Goal: Transaction & Acquisition: Purchase product/service

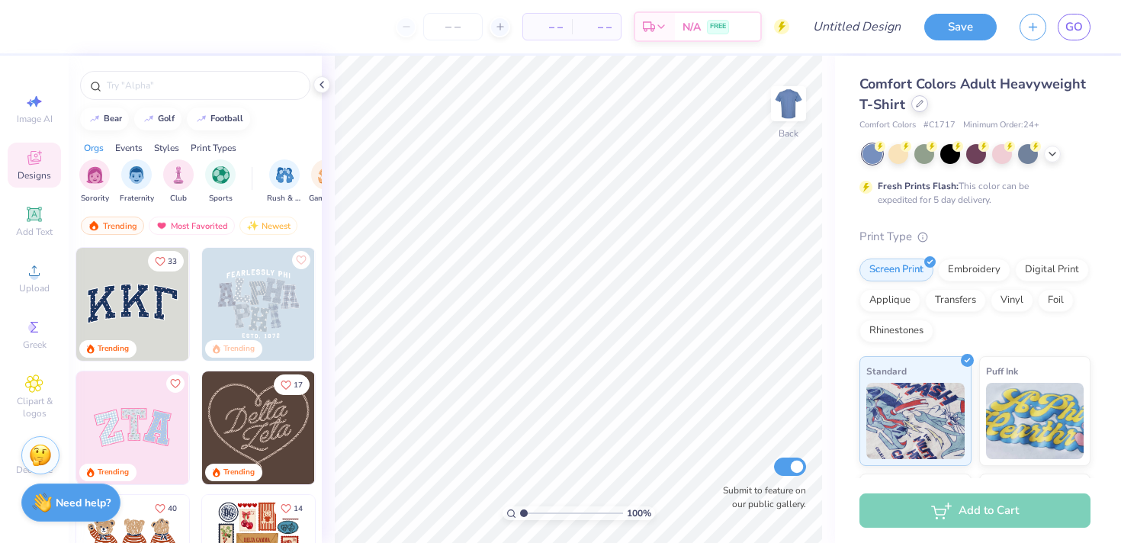
click at [921, 112] on div "Comfort Colors Adult Heavyweight T-Shirt" at bounding box center [974, 94] width 231 height 41
click at [921, 108] on div at bounding box center [919, 103] width 17 height 17
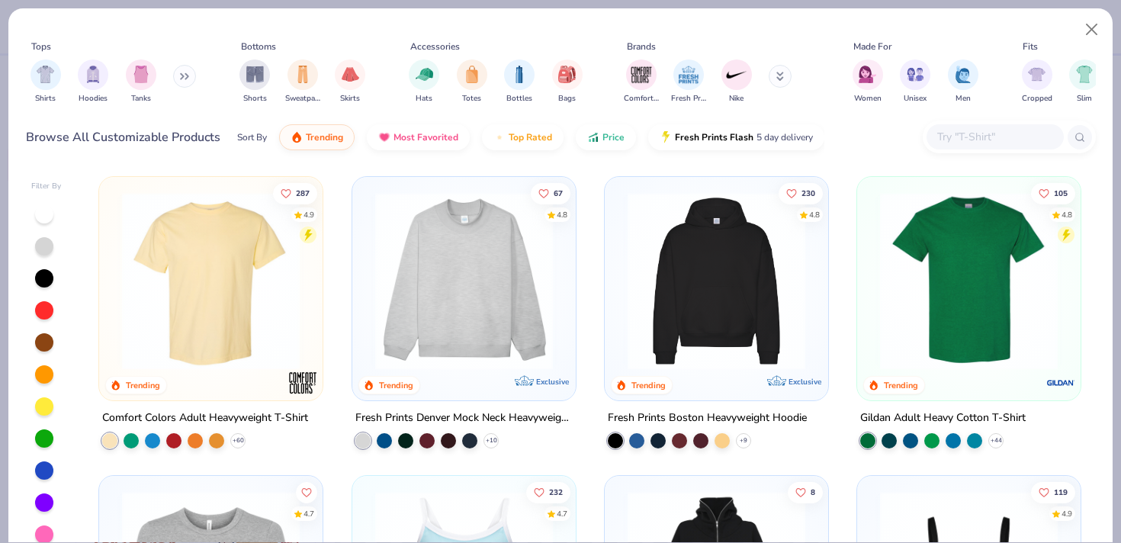
click at [182, 77] on button at bounding box center [184, 76] width 23 height 23
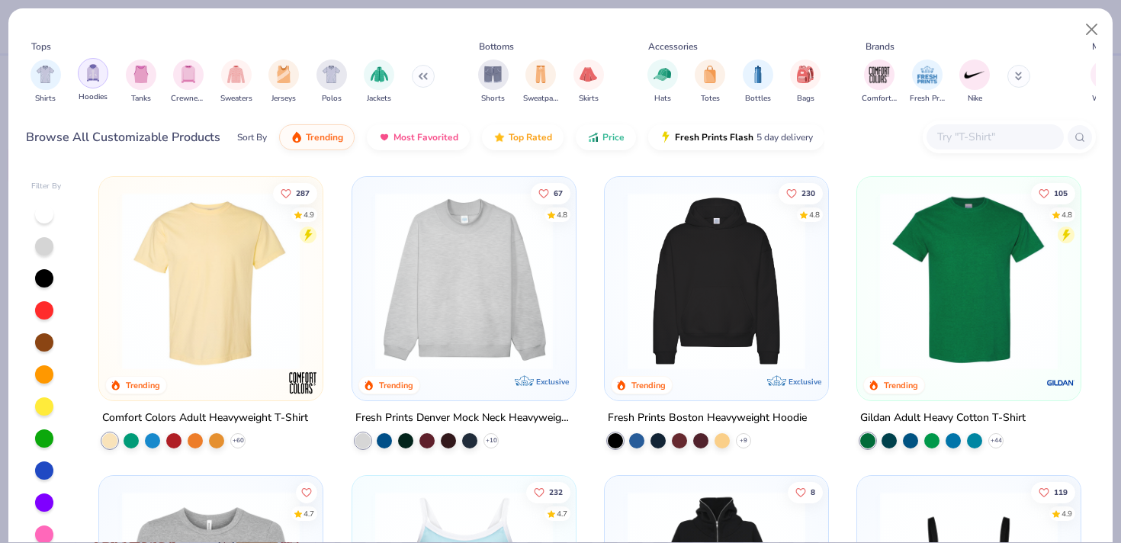
click at [97, 78] on img "filter for Hoodies" at bounding box center [93, 73] width 17 height 18
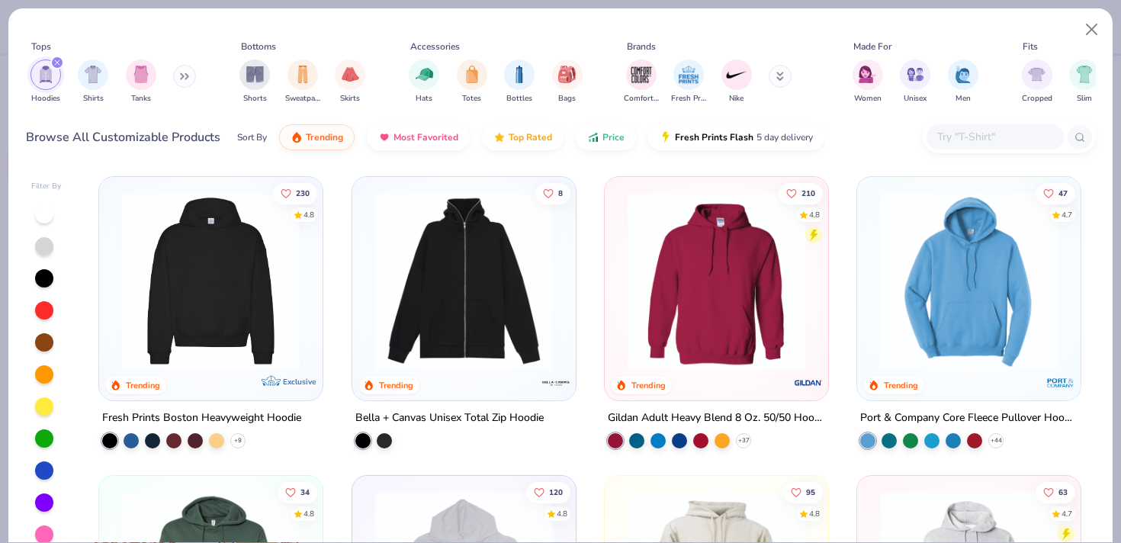
click at [487, 352] on img at bounding box center [464, 281] width 193 height 178
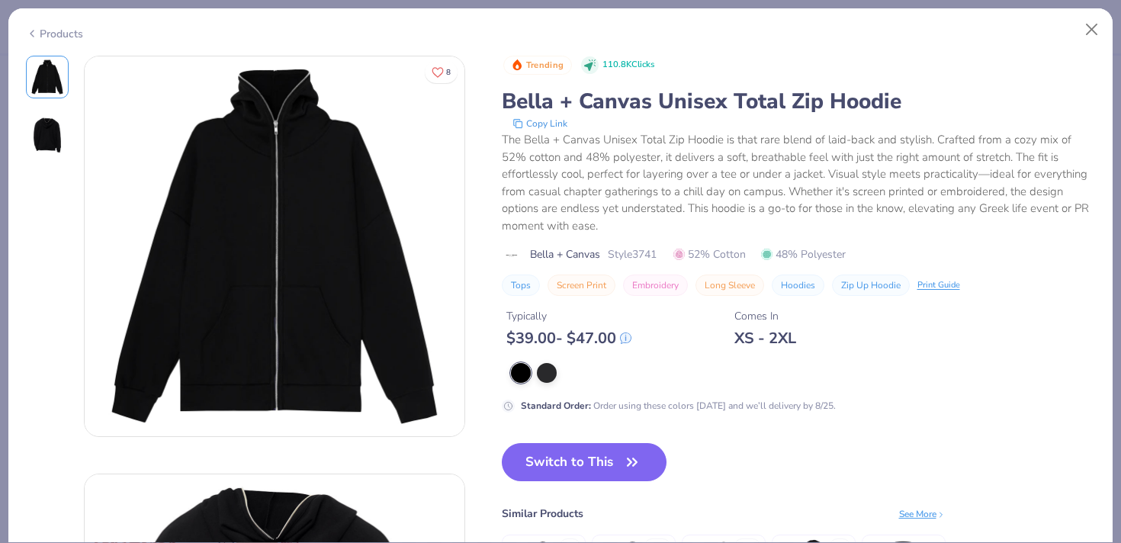
click at [34, 133] on img at bounding box center [47, 135] width 37 height 37
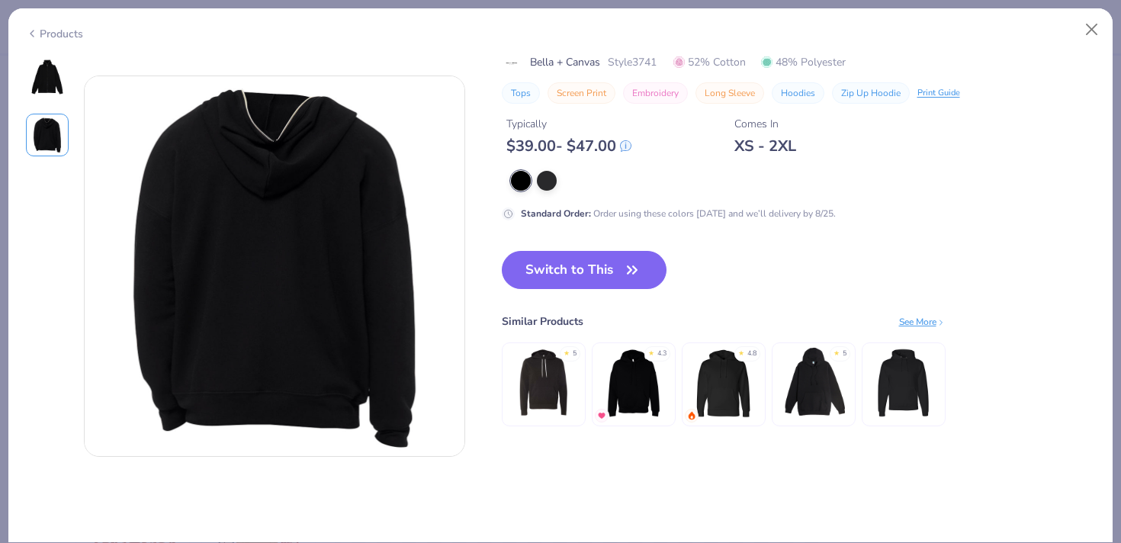
scroll to position [418, 0]
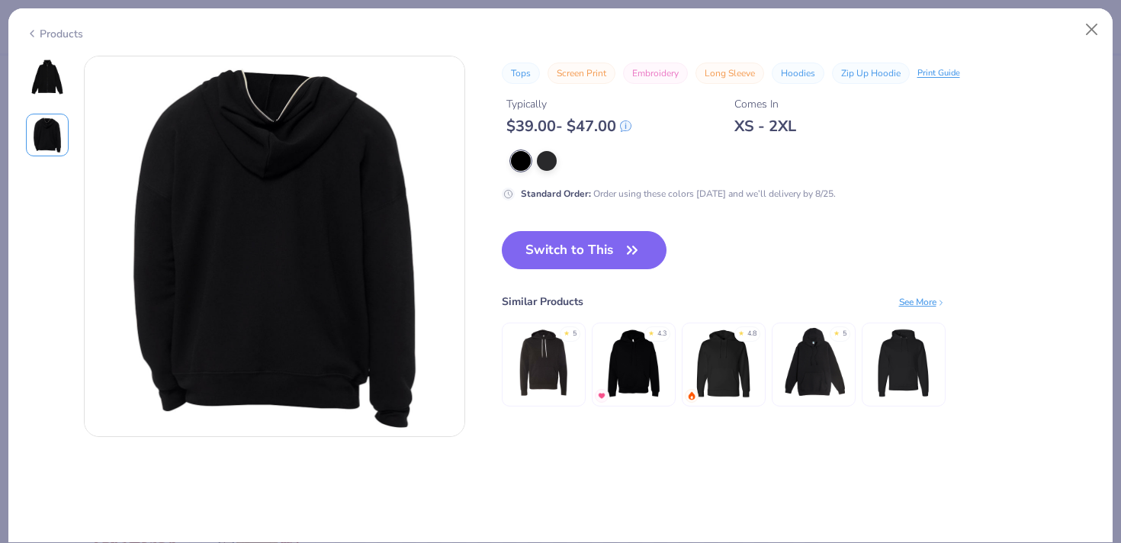
click at [30, 88] on img at bounding box center [47, 77] width 37 height 37
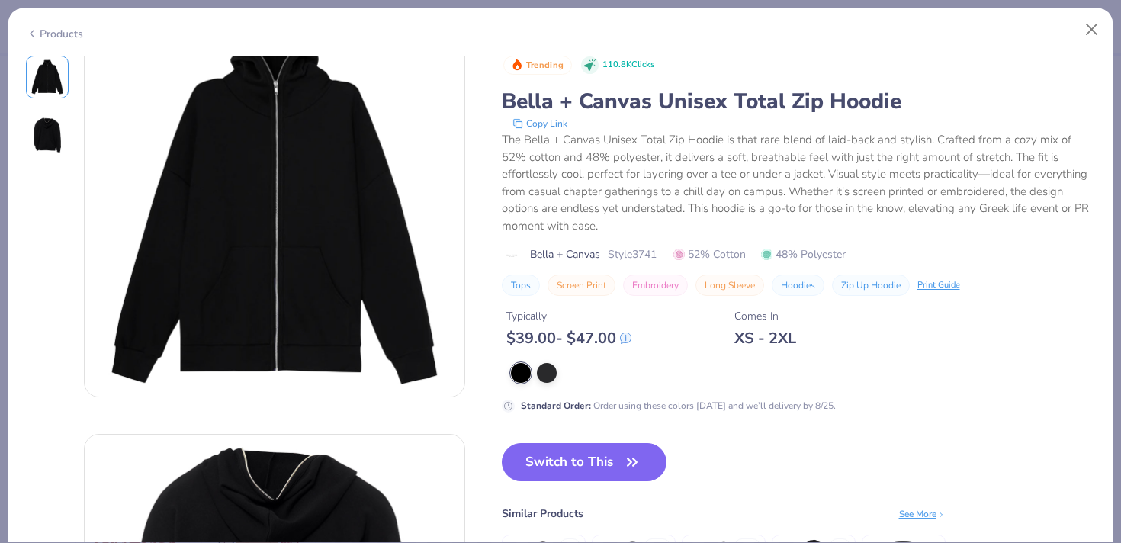
scroll to position [0, 0]
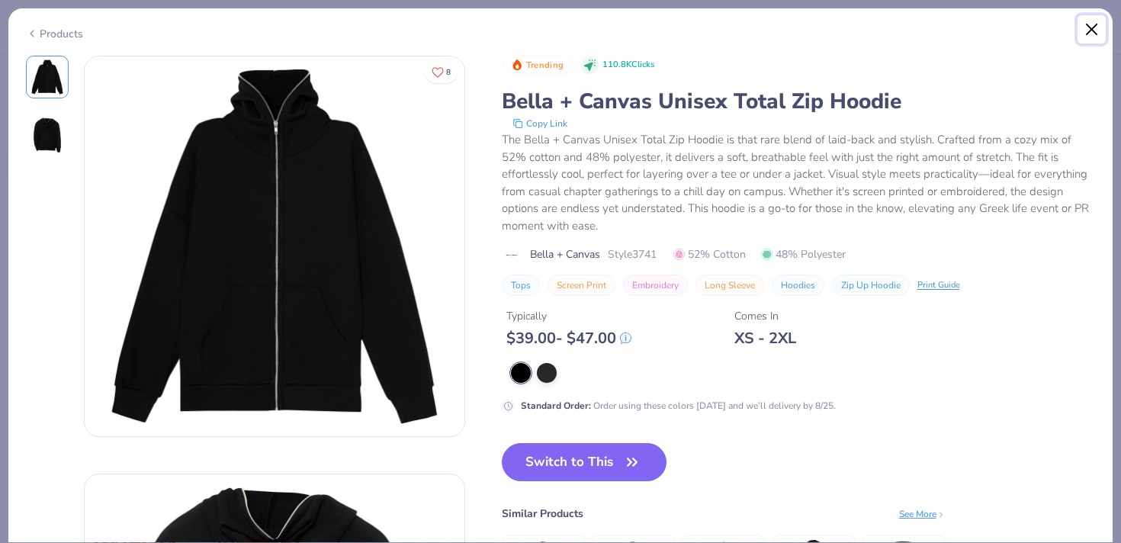
click at [1093, 29] on button "Close" at bounding box center [1092, 29] width 29 height 29
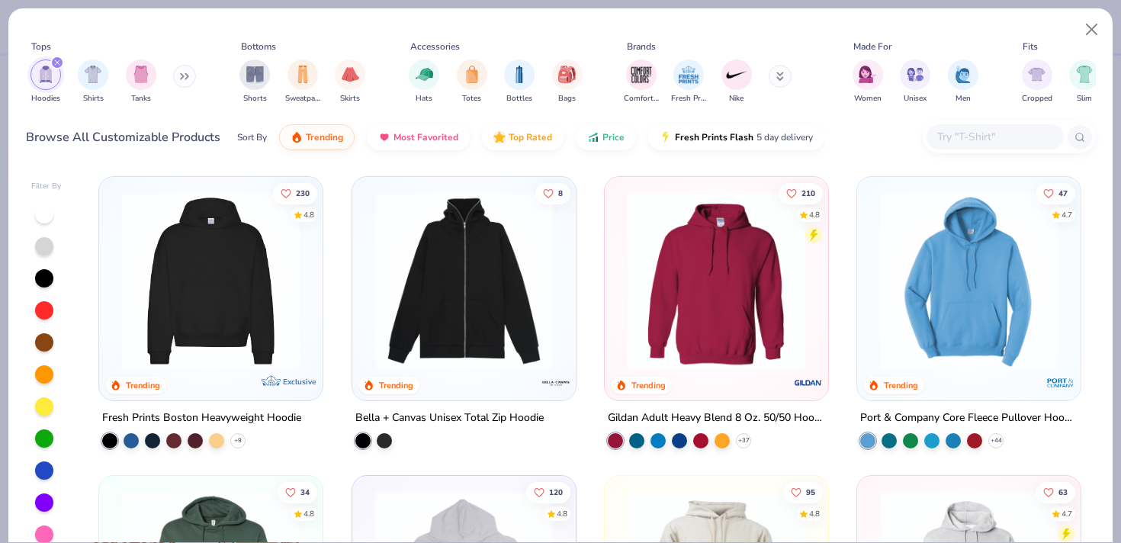
click at [34, 342] on div at bounding box center [44, 343] width 20 height 20
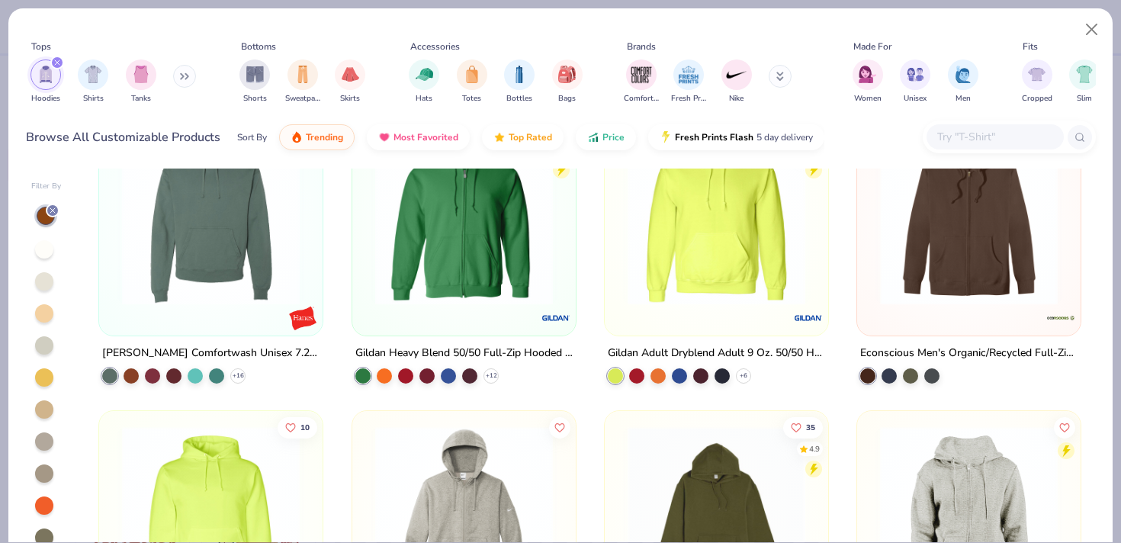
scroll to position [1261, 0]
click at [488, 366] on div "Gildan Heavy Blend 50/50 Full-Zip Hooded Sweatshirt + 12" at bounding box center [464, 365] width 225 height 40
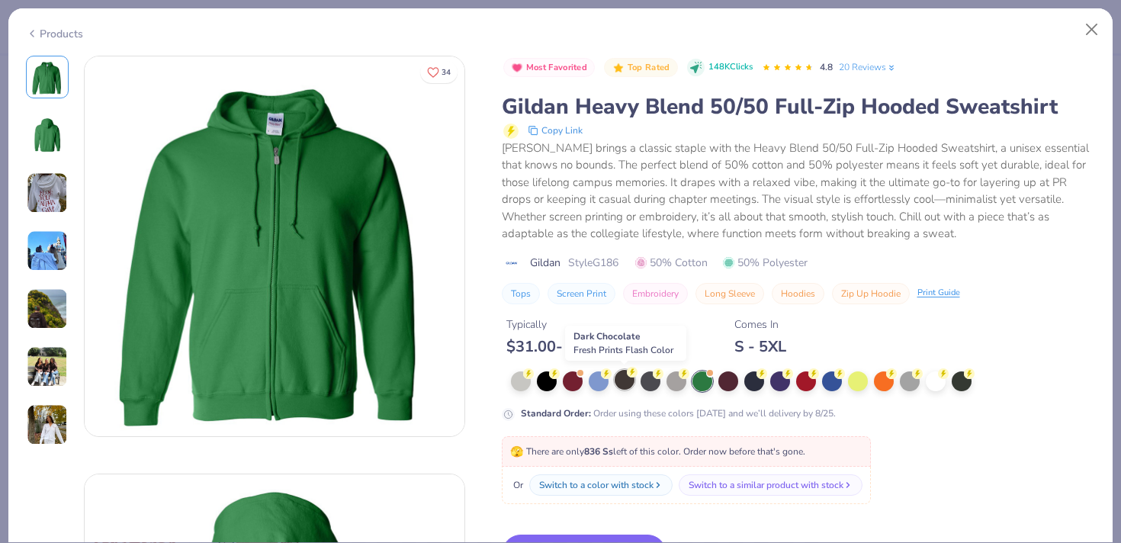
click at [627, 381] on div at bounding box center [625, 380] width 20 height 20
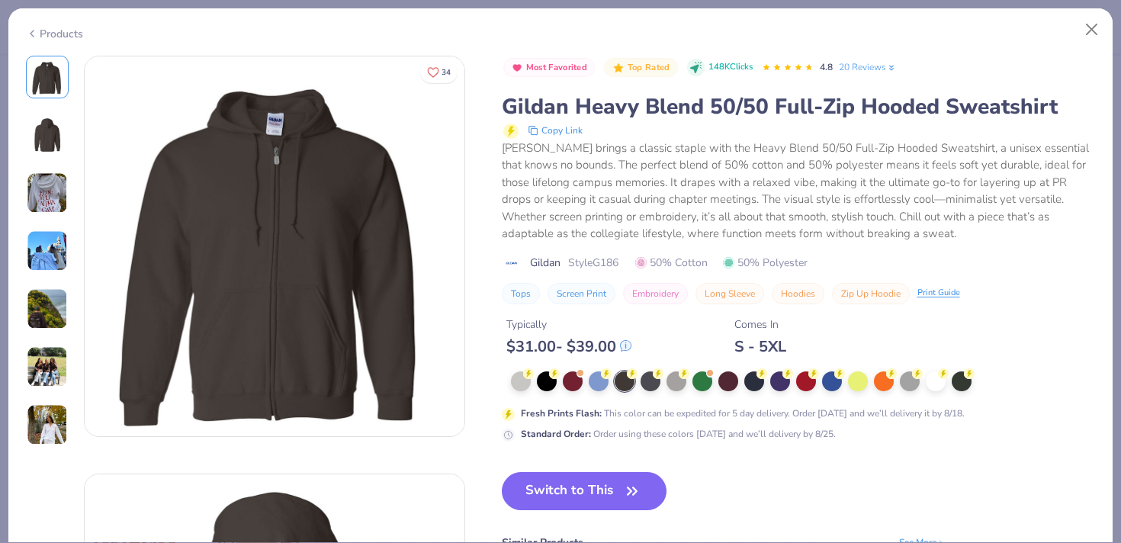
click at [43, 366] on img at bounding box center [47, 366] width 41 height 41
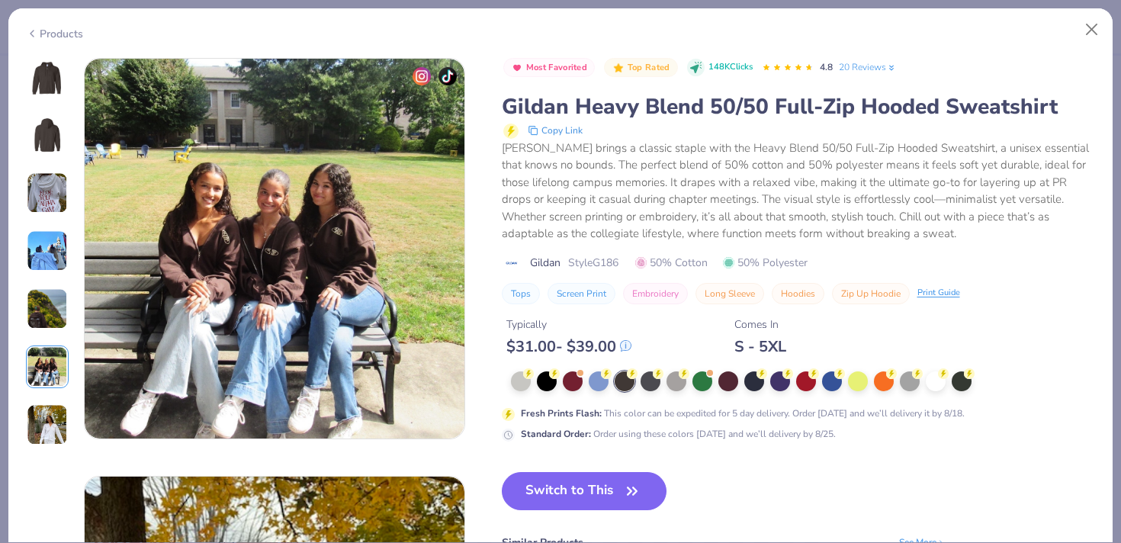
scroll to position [2090, 0]
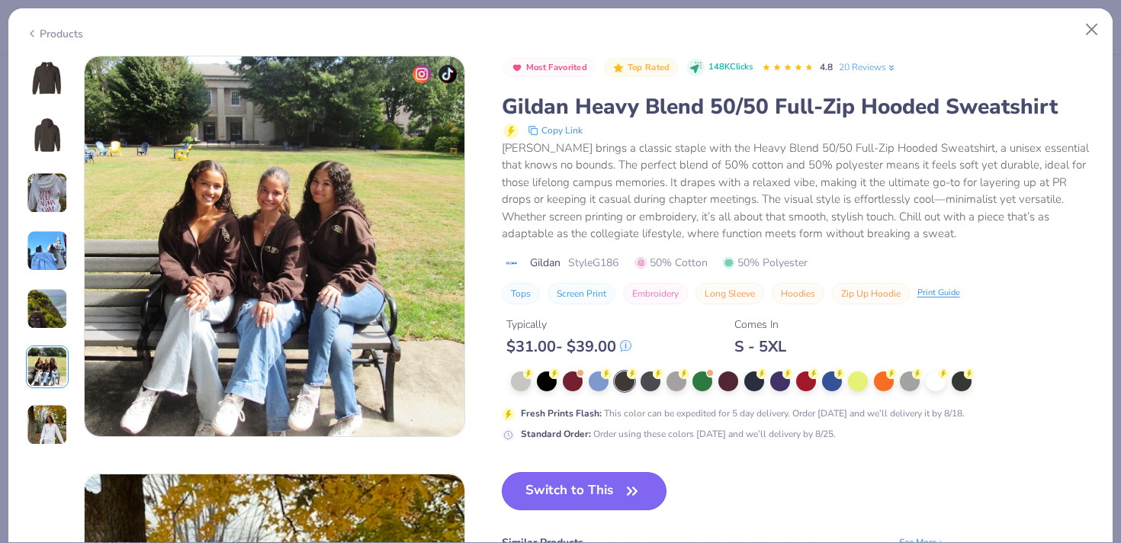
click at [634, 490] on icon "button" at bounding box center [632, 490] width 21 height 21
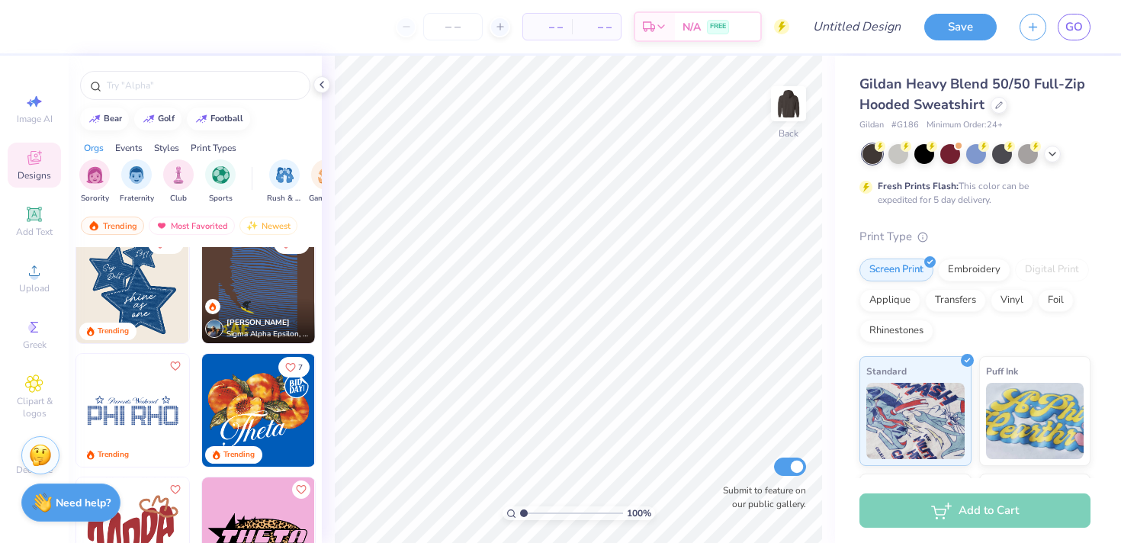
scroll to position [1007, 0]
click at [184, 78] on input "text" at bounding box center [202, 85] width 195 height 15
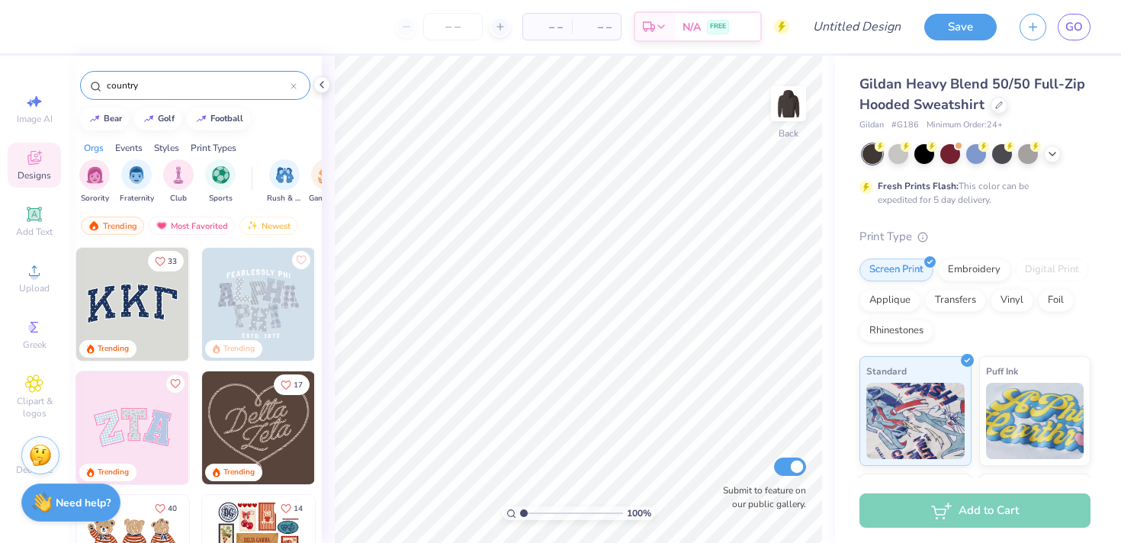
type input "country"
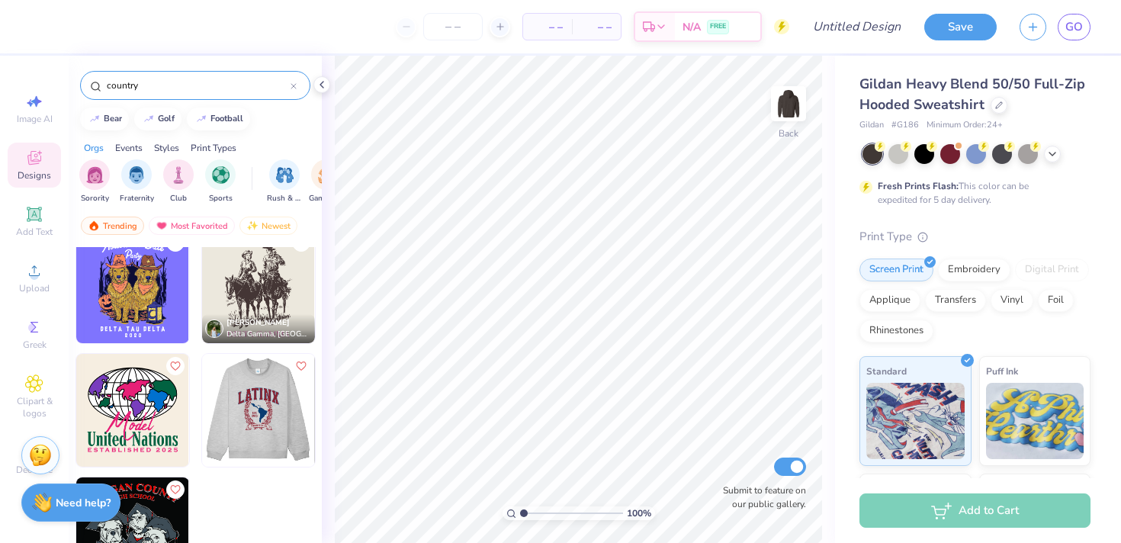
scroll to position [0, 0]
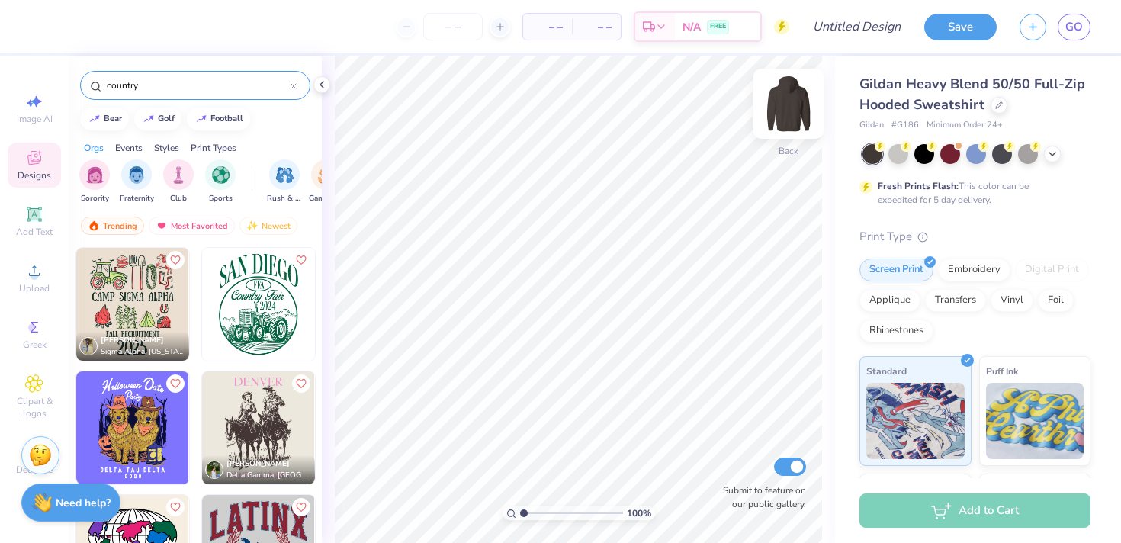
click at [776, 88] on img at bounding box center [788, 103] width 61 height 61
click at [251, 417] on img at bounding box center [258, 427] width 113 height 113
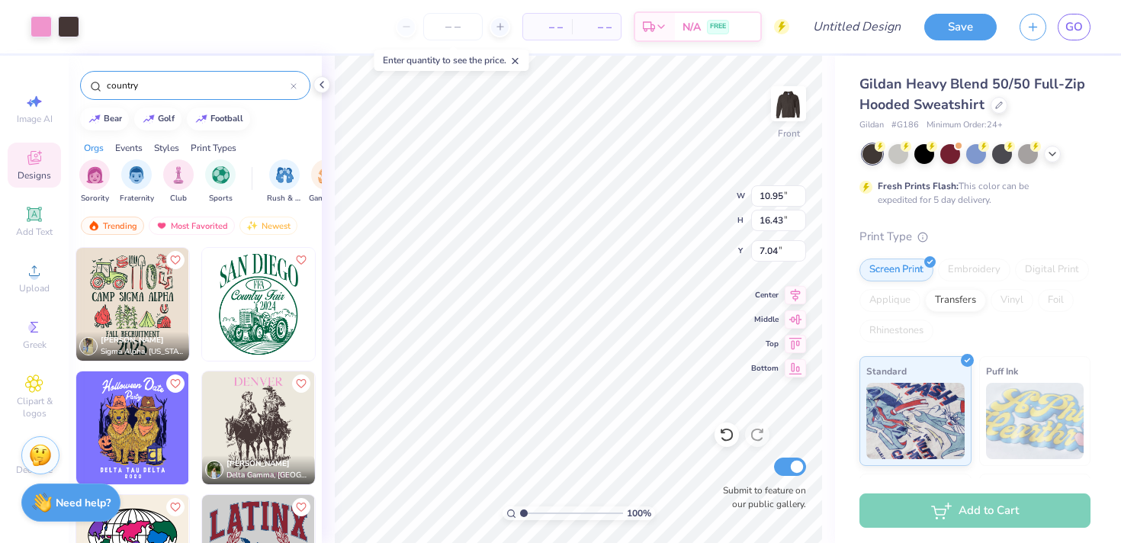
type input "6.34"
click at [76, 30] on div at bounding box center [68, 24] width 21 height 21
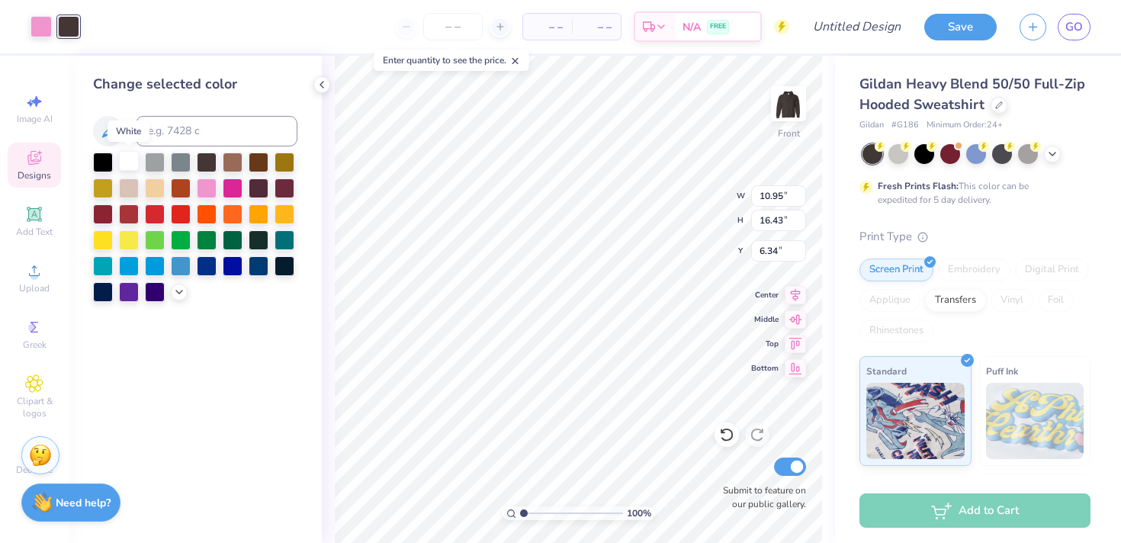
click at [124, 162] on div at bounding box center [129, 161] width 20 height 20
click at [236, 159] on div at bounding box center [233, 161] width 20 height 20
click at [124, 189] on div at bounding box center [129, 187] width 20 height 20
click at [37, 10] on div "Art colors" at bounding box center [39, 26] width 79 height 53
click at [37, 22] on div at bounding box center [41, 24] width 21 height 21
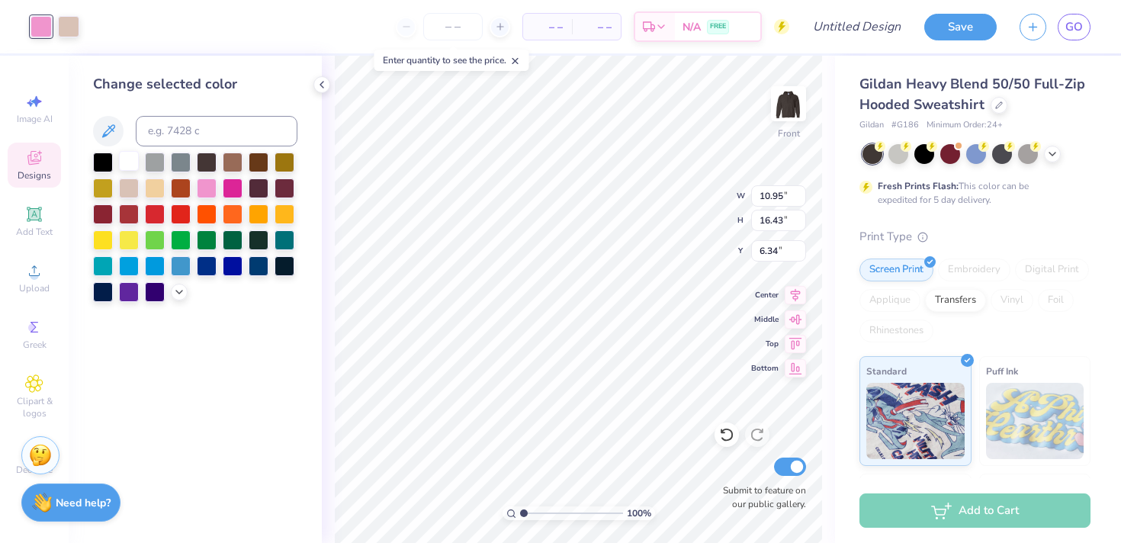
click at [124, 163] on div at bounding box center [129, 161] width 20 height 20
click at [254, 392] on div "Change selected color" at bounding box center [195, 299] width 253 height 487
type input "8.91"
type input "13.37"
type input "7.50"
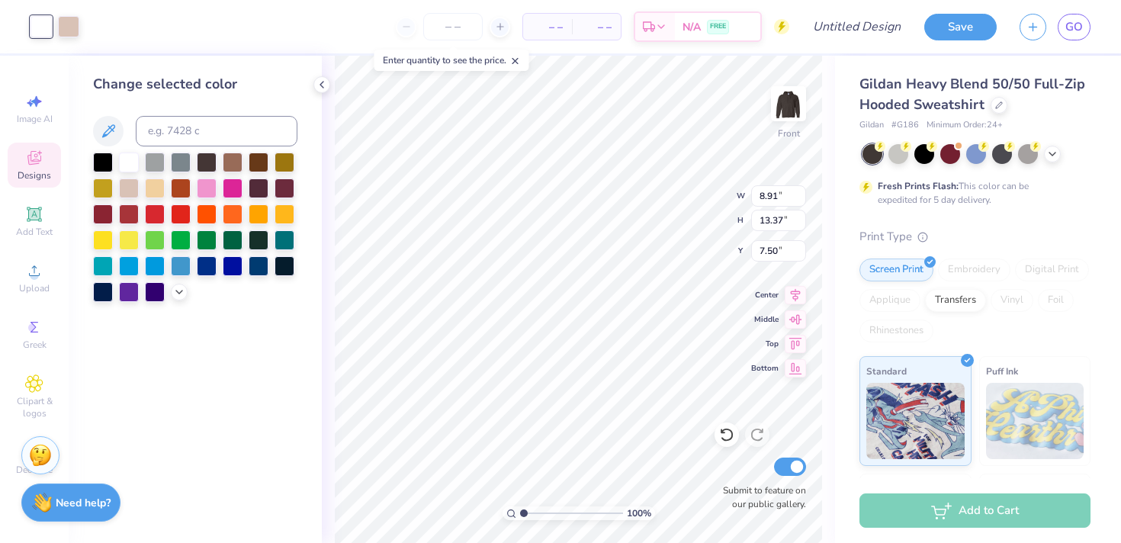
type input "10.29"
type input "15.43"
type input "6.35"
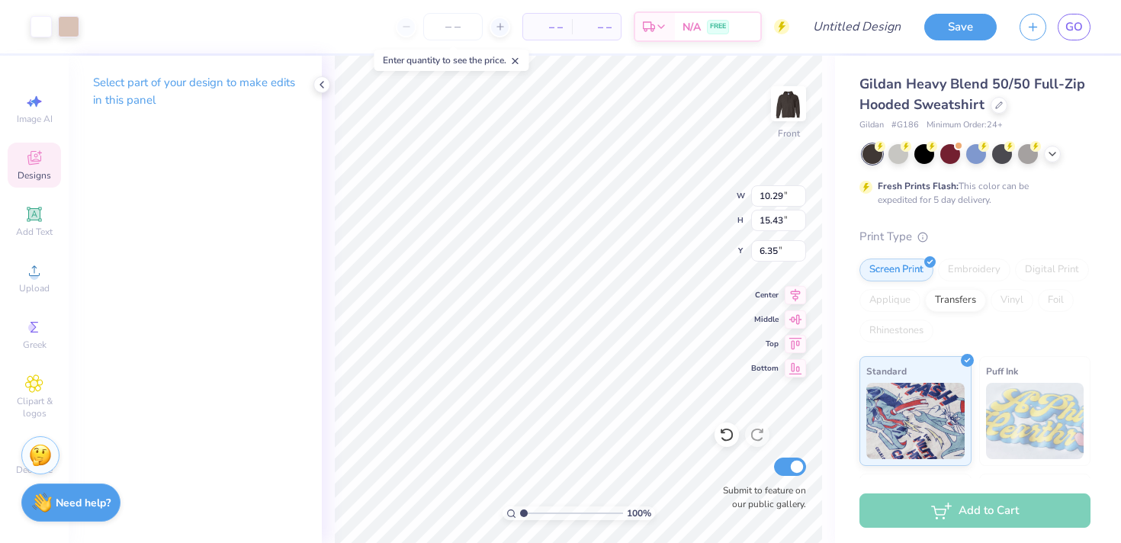
type input "6.34"
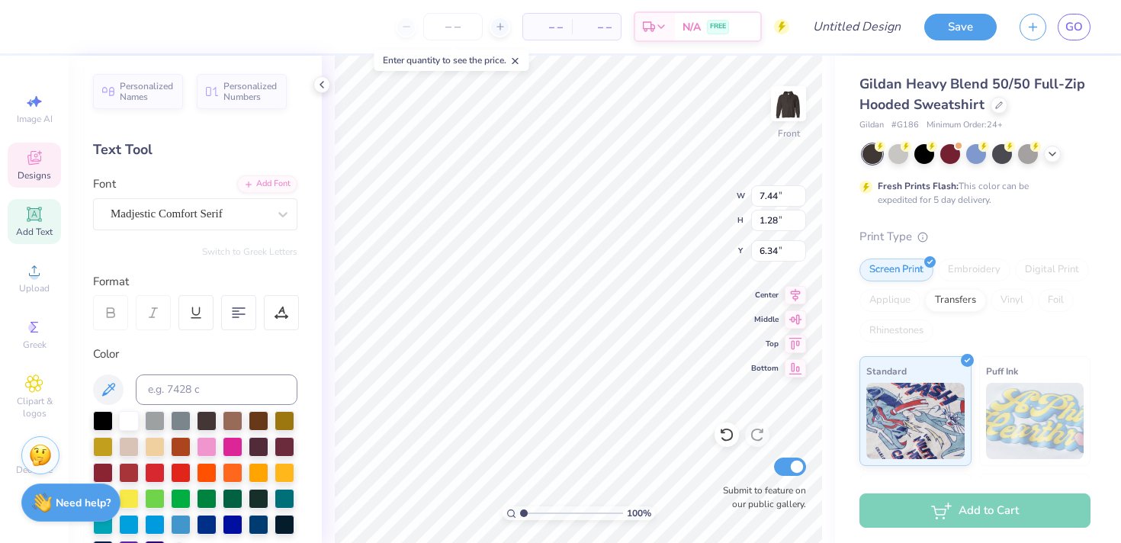
type textarea "a"
type textarea "BARN FORMAL"
type textarea "z"
type textarea "ZETA TAU ALPHA"
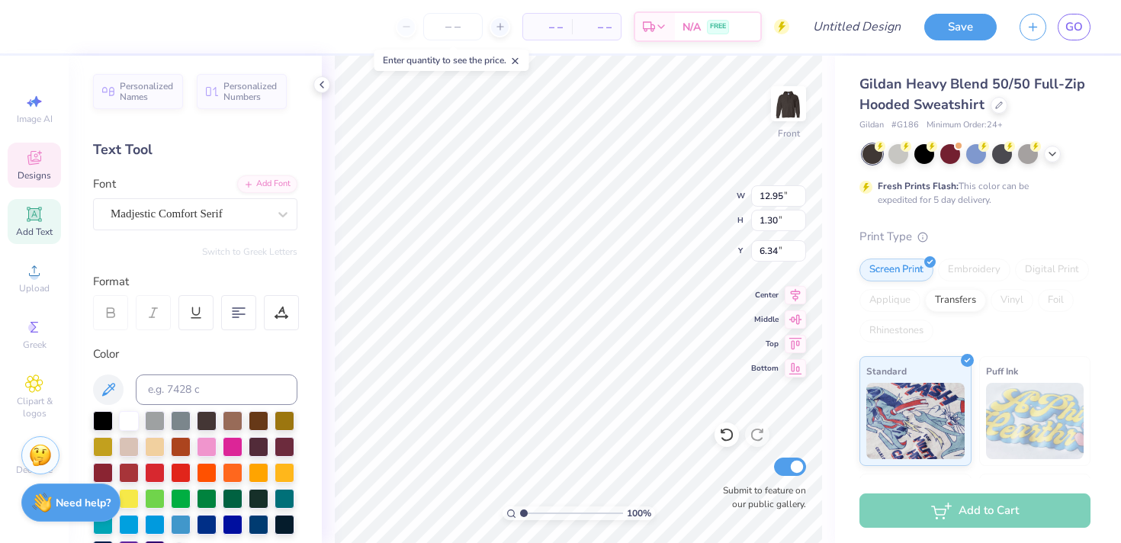
type input "12.20"
type input "1.22"
type input "6.37"
type textarea "[GEOGRAPHIC_DATA], [GEOGRAPHIC_DATA]"
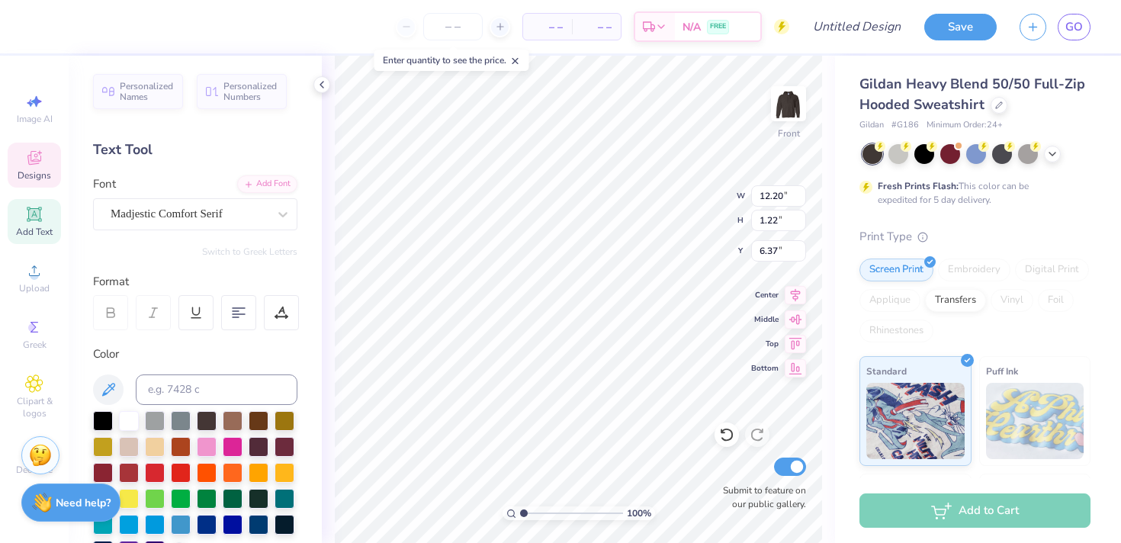
scroll to position [0, 5]
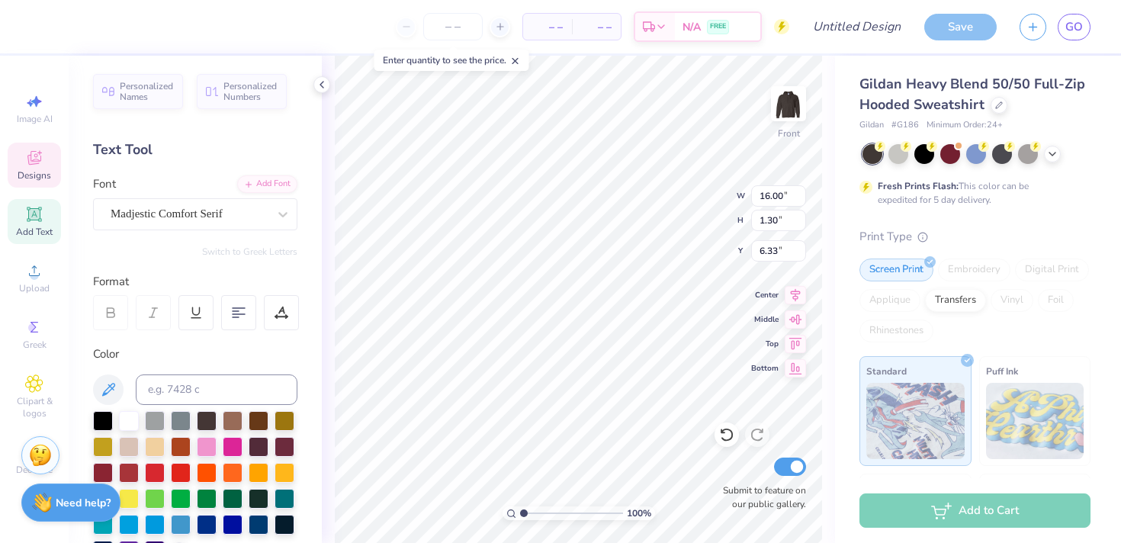
type input "13.58"
type input "1.11"
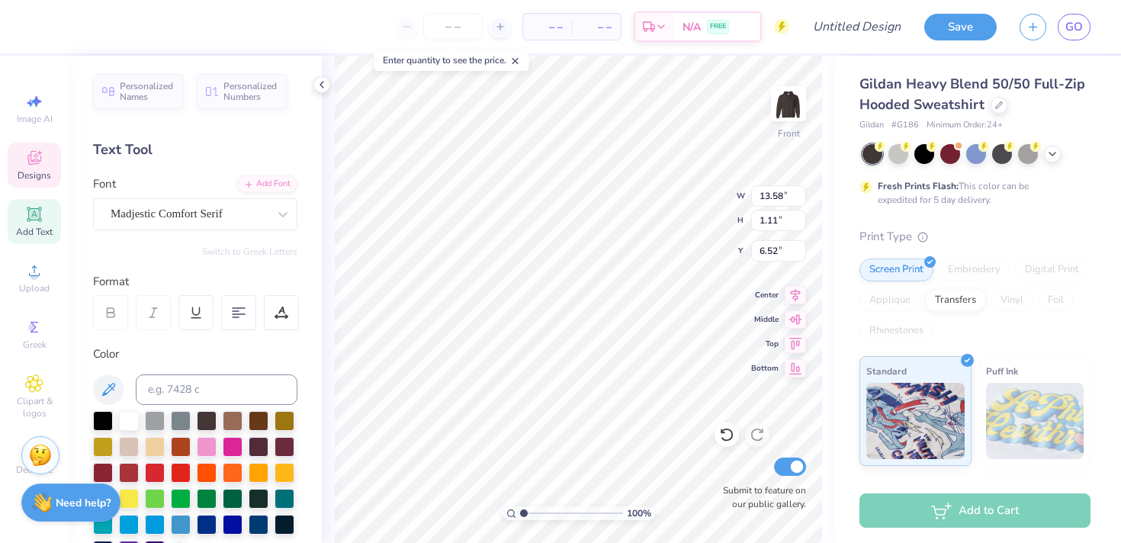
type input "6.48"
type input "6.00"
type input "9.01"
type input "0.77"
type input "21.04"
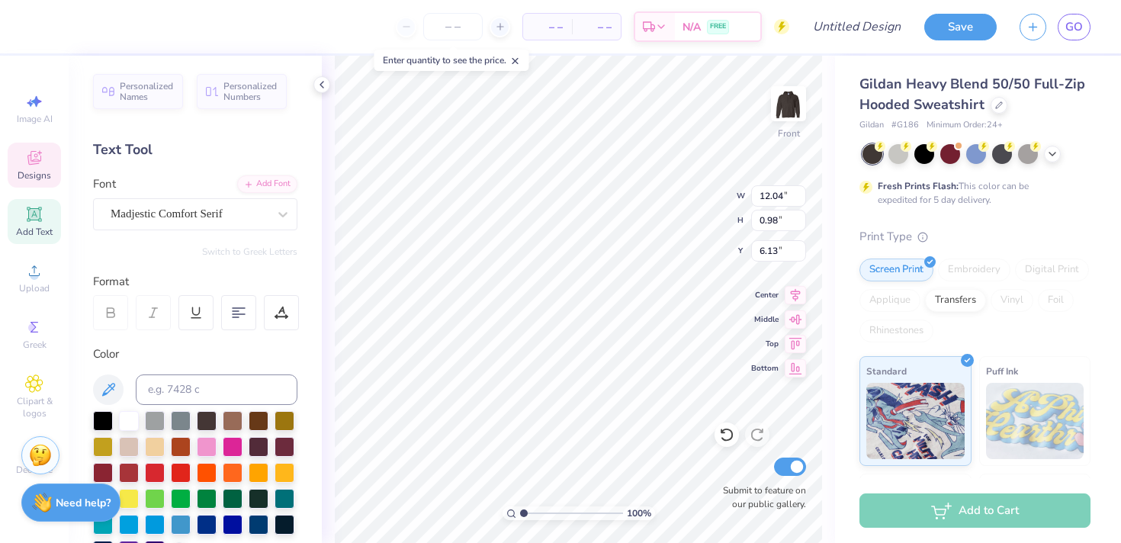
type input "12.04"
type input "0.98"
type input "6.61"
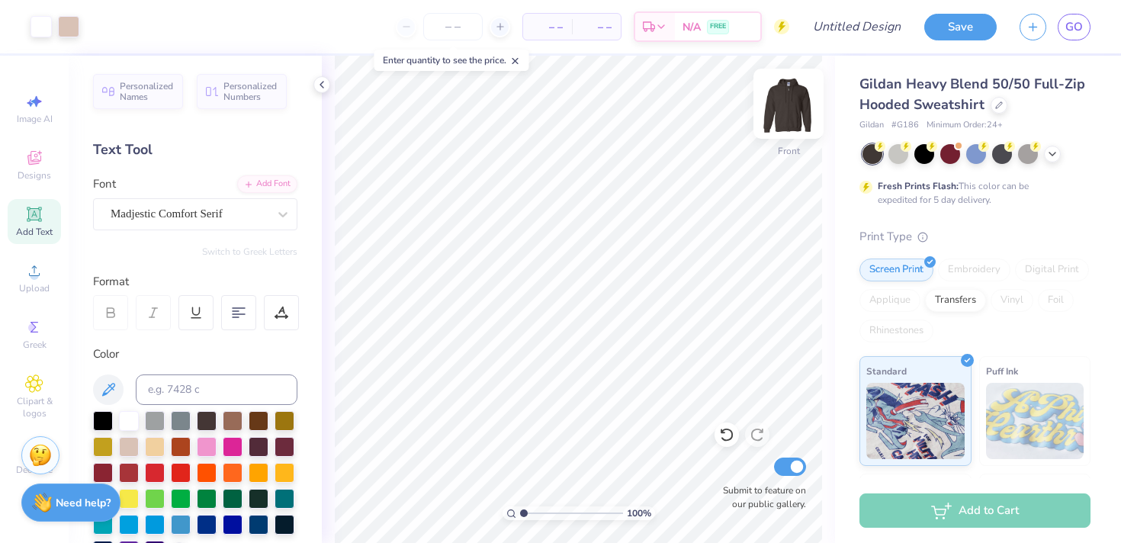
click at [794, 109] on img at bounding box center [788, 103] width 61 height 61
click at [23, 160] on div "Designs" at bounding box center [34, 165] width 53 height 45
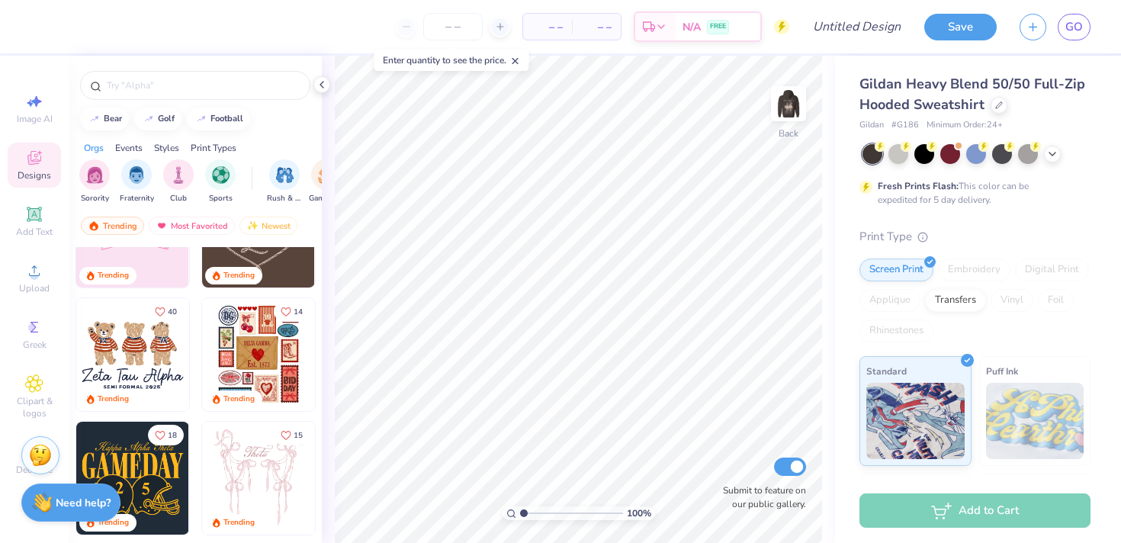
scroll to position [0, 0]
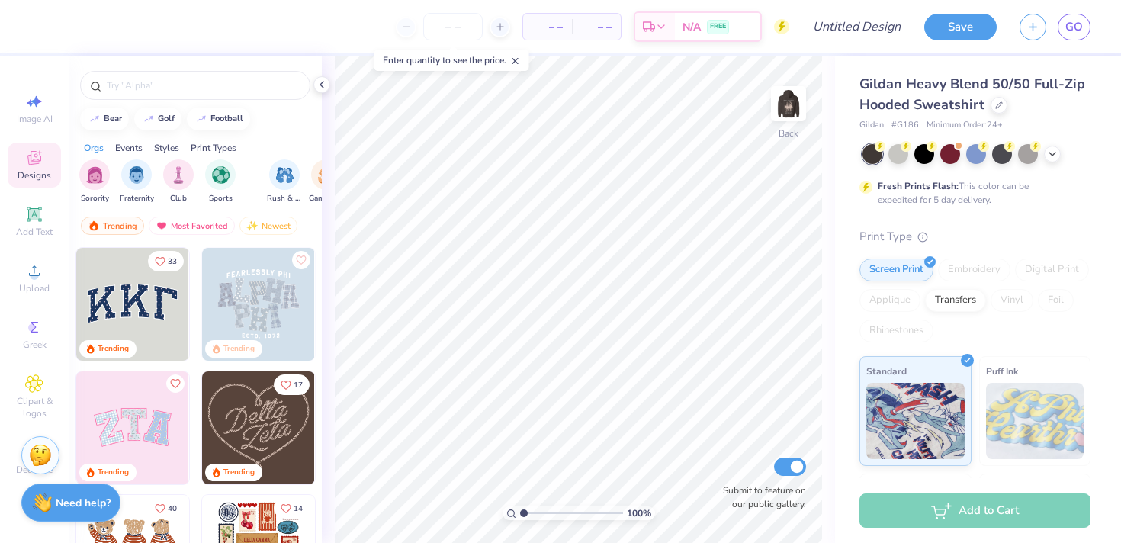
click at [265, 417] on img at bounding box center [258, 427] width 113 height 113
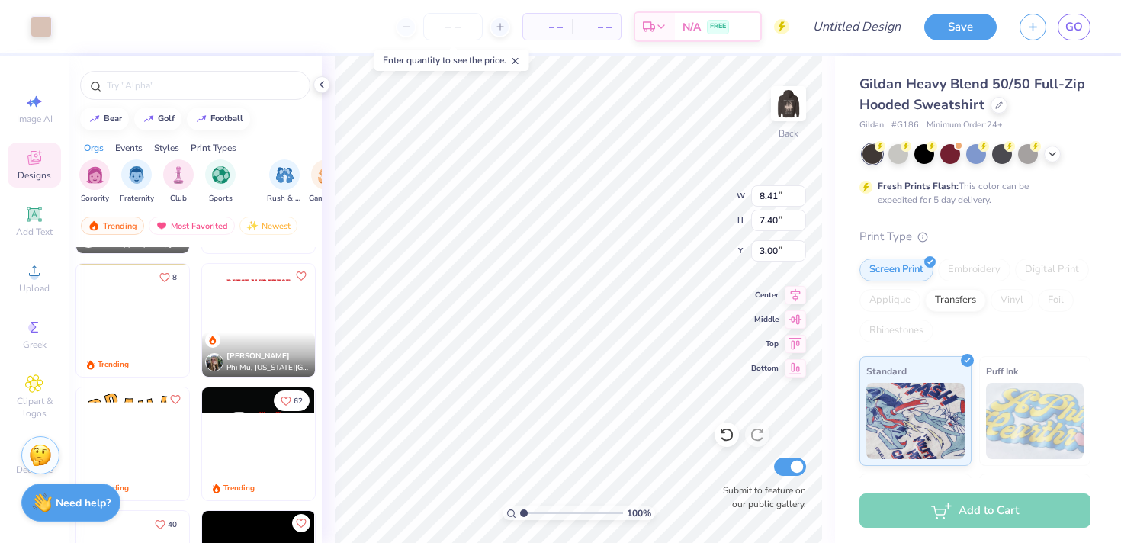
scroll to position [2940, 0]
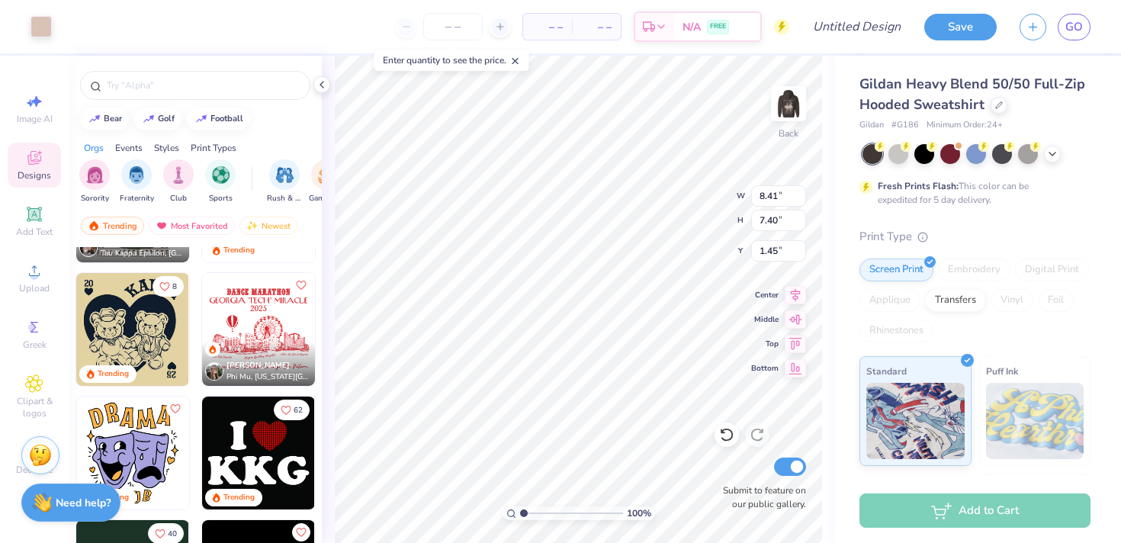
type input "1.45"
type input "3.17"
type input "2.79"
type input "3.45"
type input "3.46"
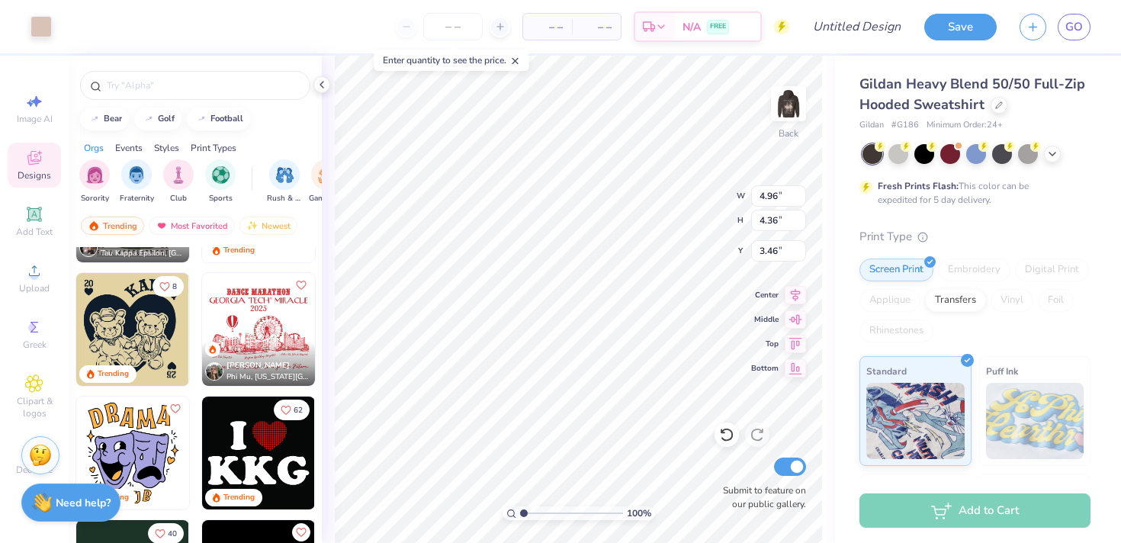
type input "4.96"
type input "4.36"
type input "6.61"
type input "5.81"
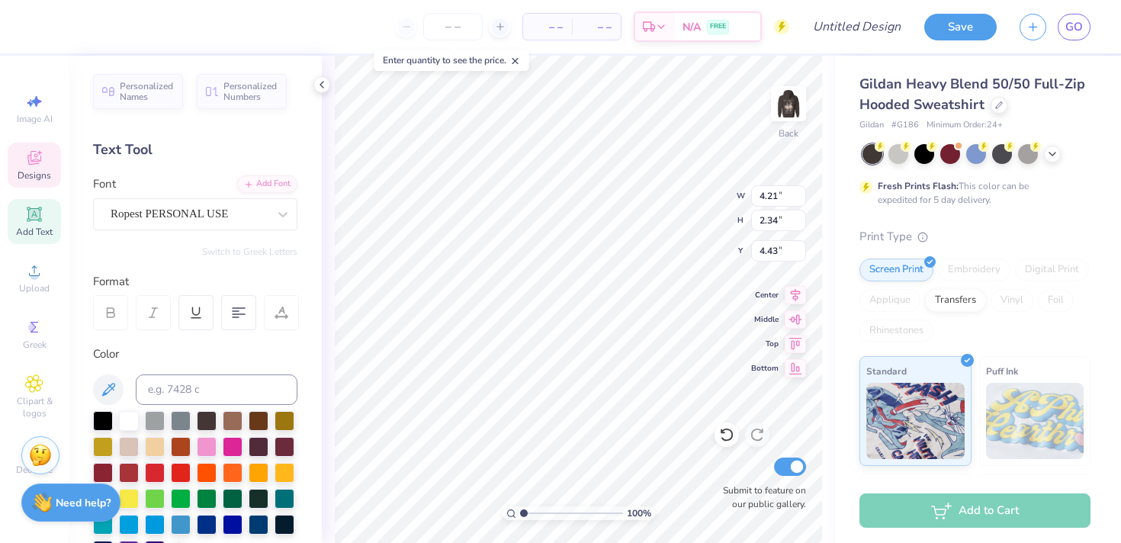
type input "4.21"
type input "2.34"
type input "4.41"
type textarea "Tau"
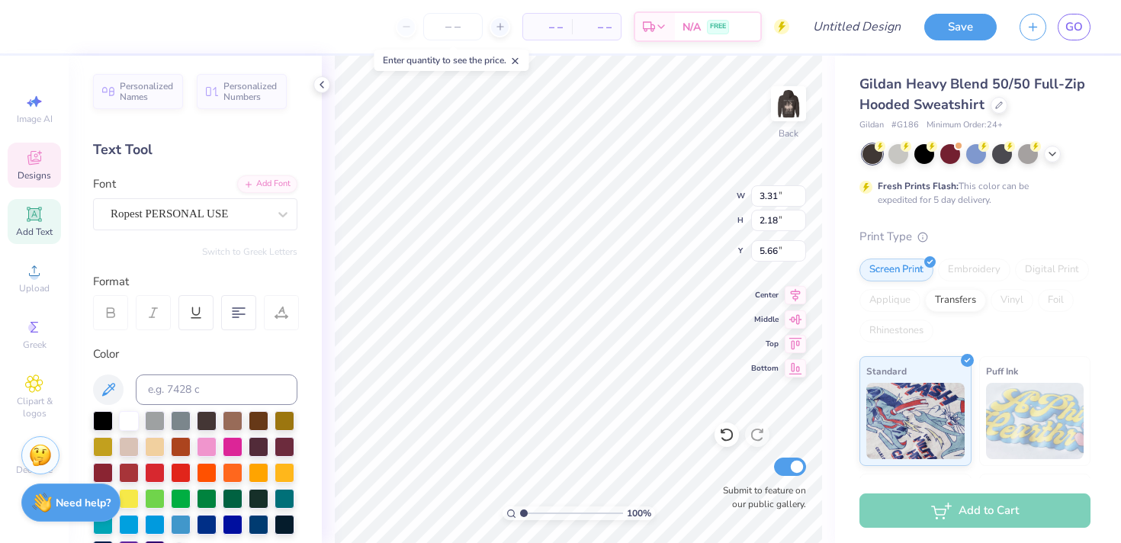
type input "4.20"
type input "2.00"
type input "4.58"
type textarea "T"
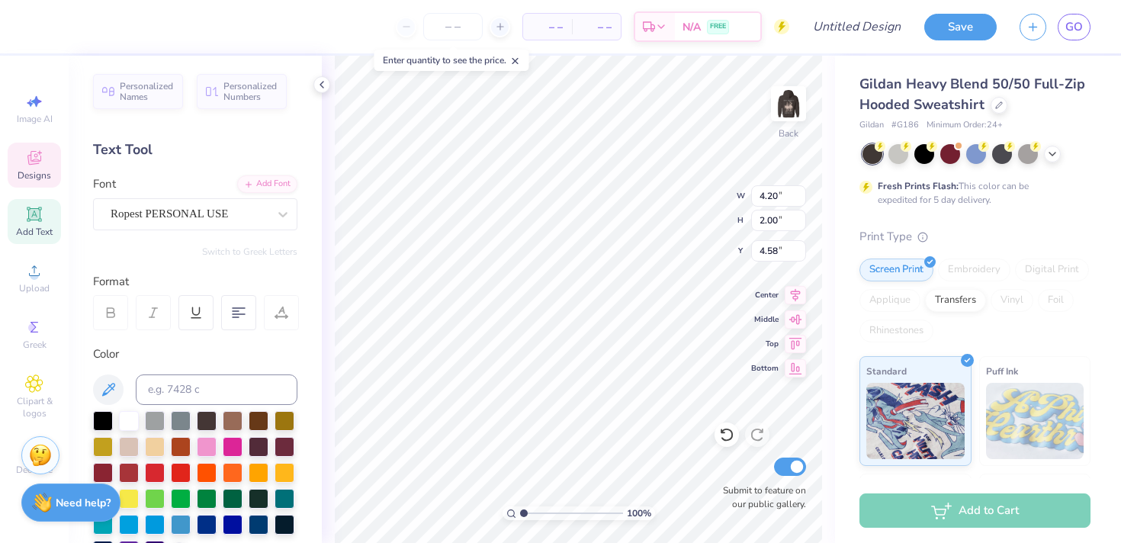
type textarea "Zeta Tau Alpha"
type input "4.35"
type input "6.61"
type input "5.81"
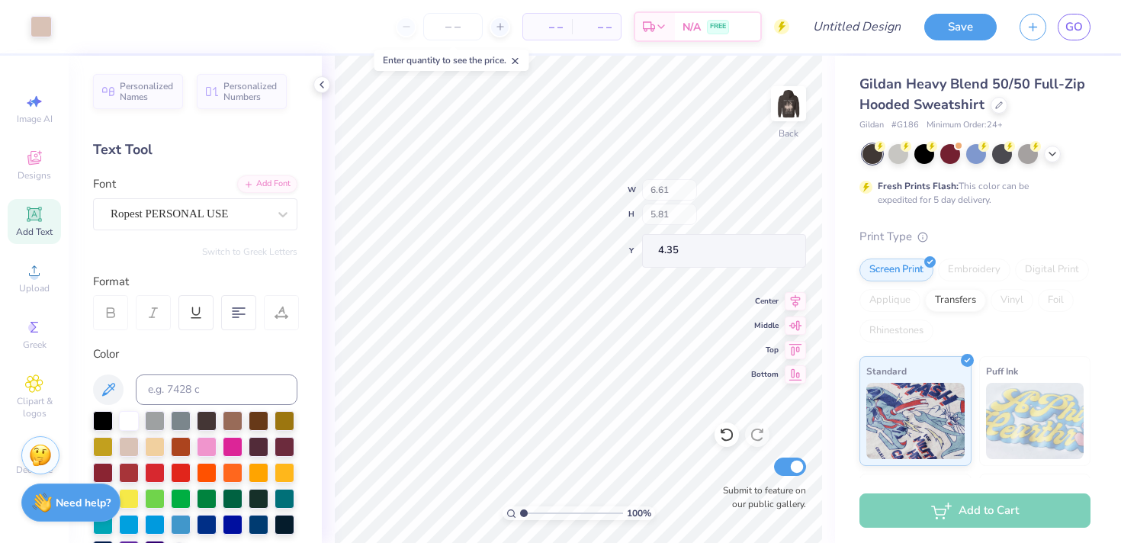
type input "3.46"
click at [43, 166] on div "Designs" at bounding box center [34, 165] width 53 height 45
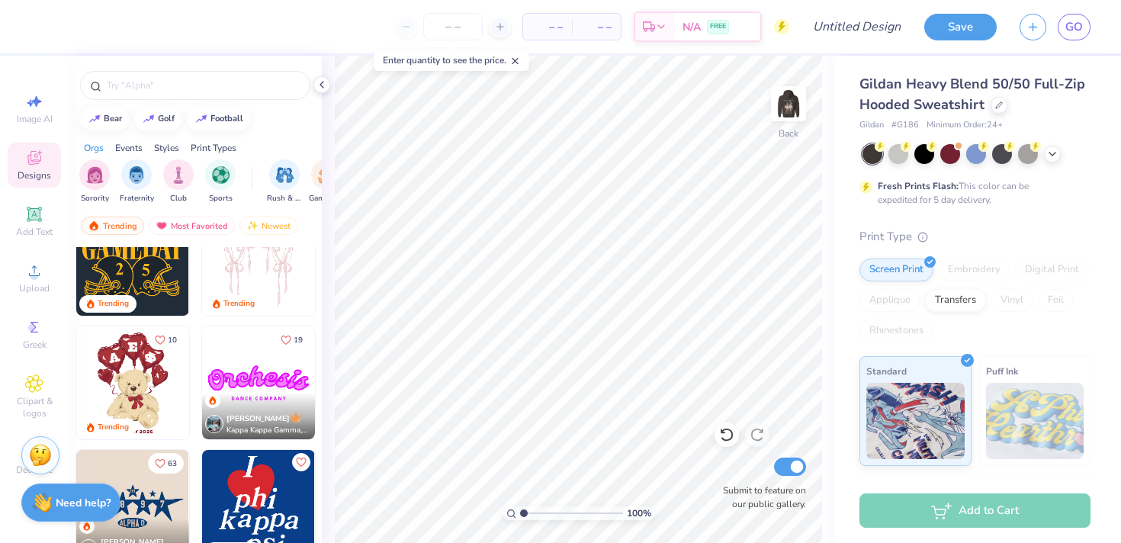
scroll to position [386, 0]
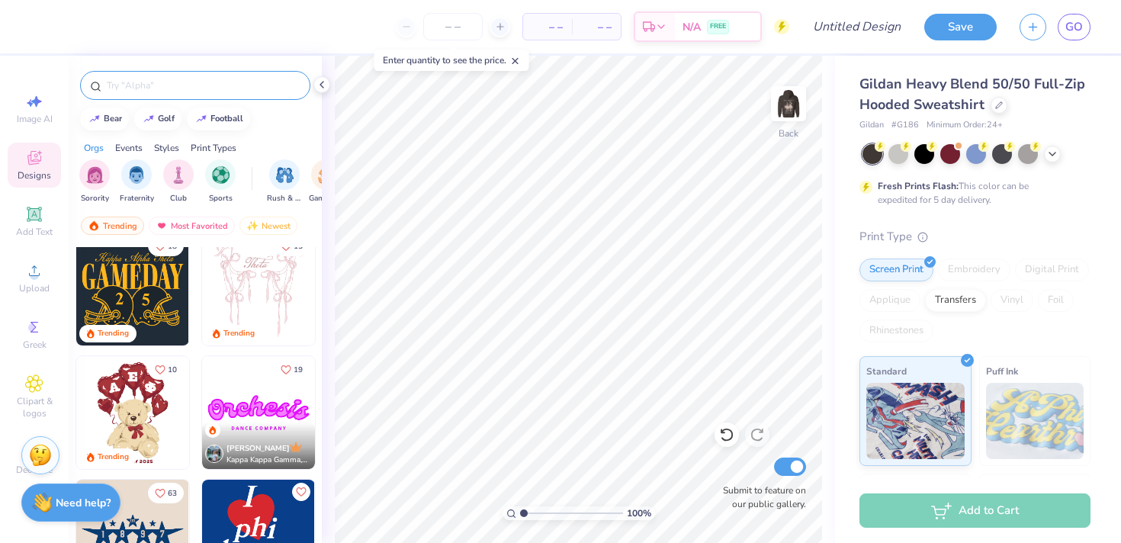
click at [167, 73] on div at bounding box center [195, 85] width 230 height 29
click at [180, 79] on input "text" at bounding box center [202, 85] width 195 height 15
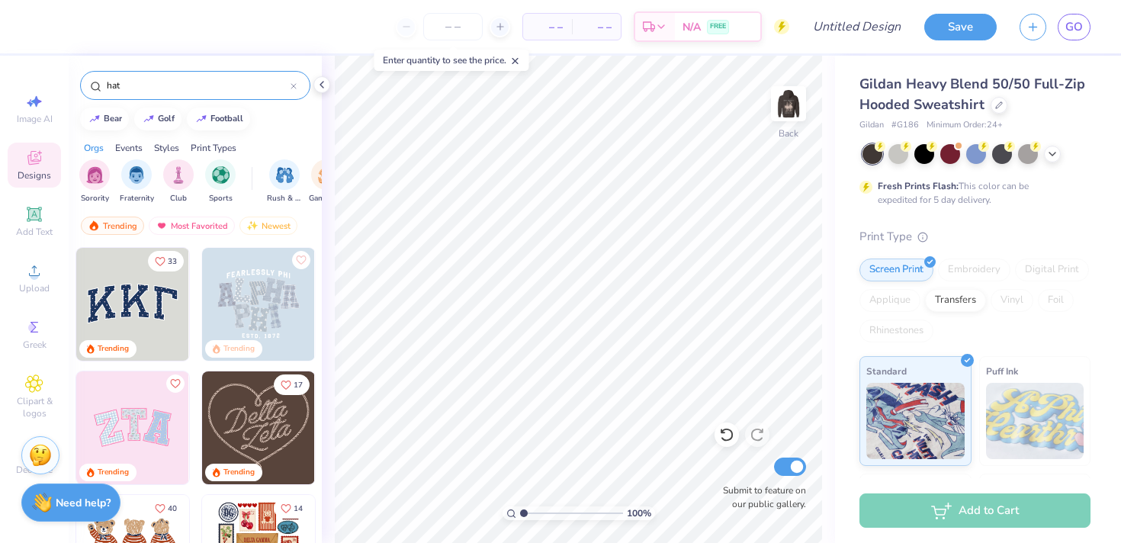
type input "hat"
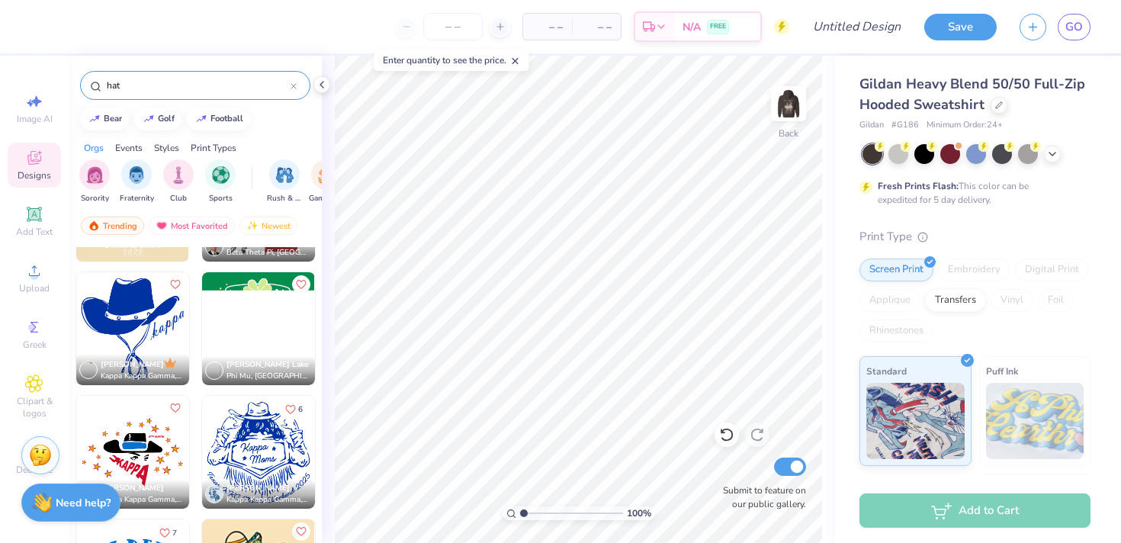
scroll to position [2199, 0]
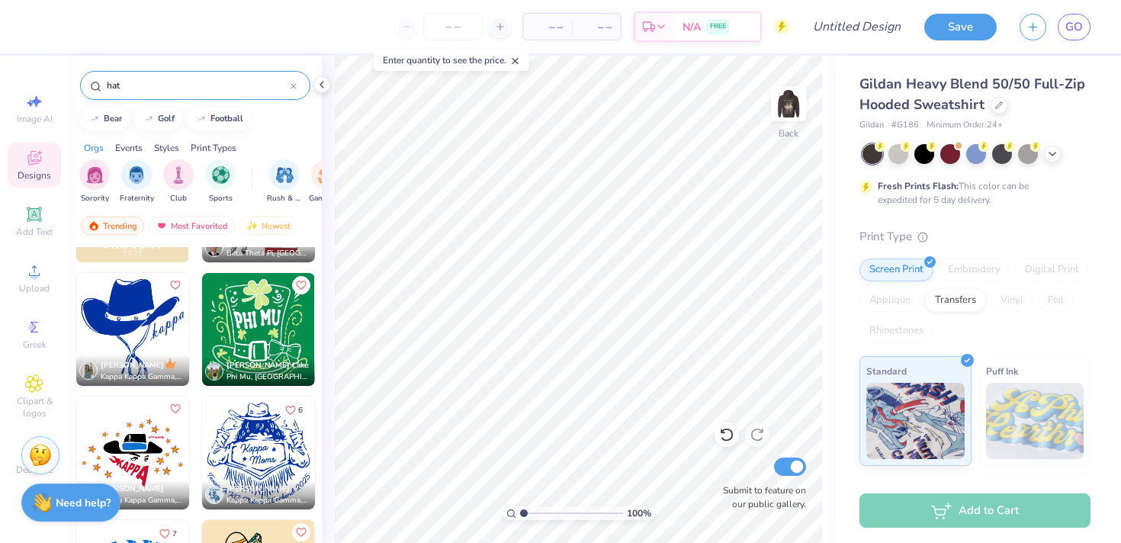
click at [131, 316] on img at bounding box center [132, 329] width 113 height 113
click at [50, 35] on div at bounding box center [41, 24] width 21 height 21
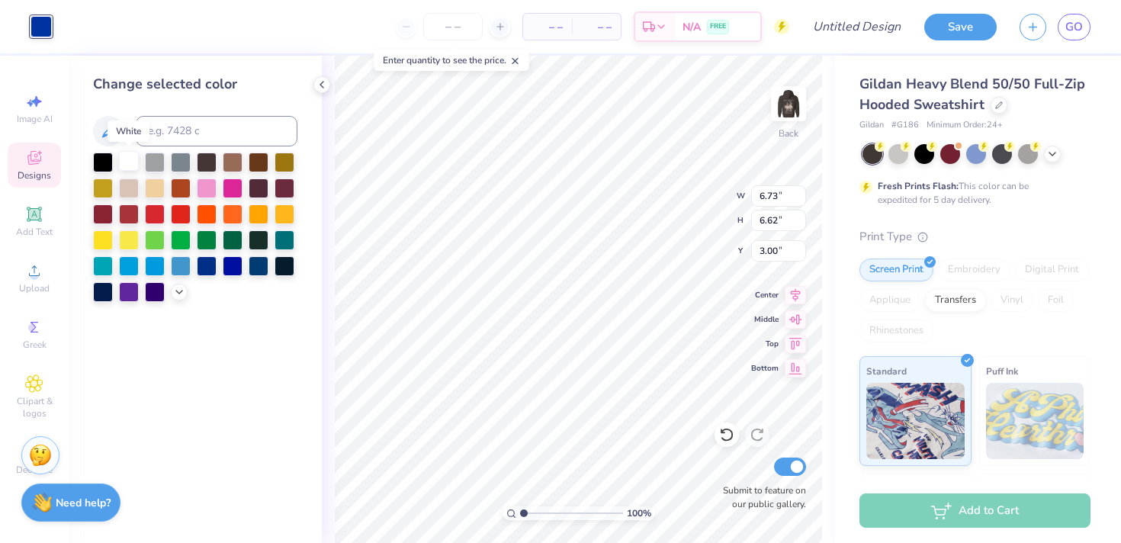
click at [133, 160] on div at bounding box center [129, 161] width 20 height 20
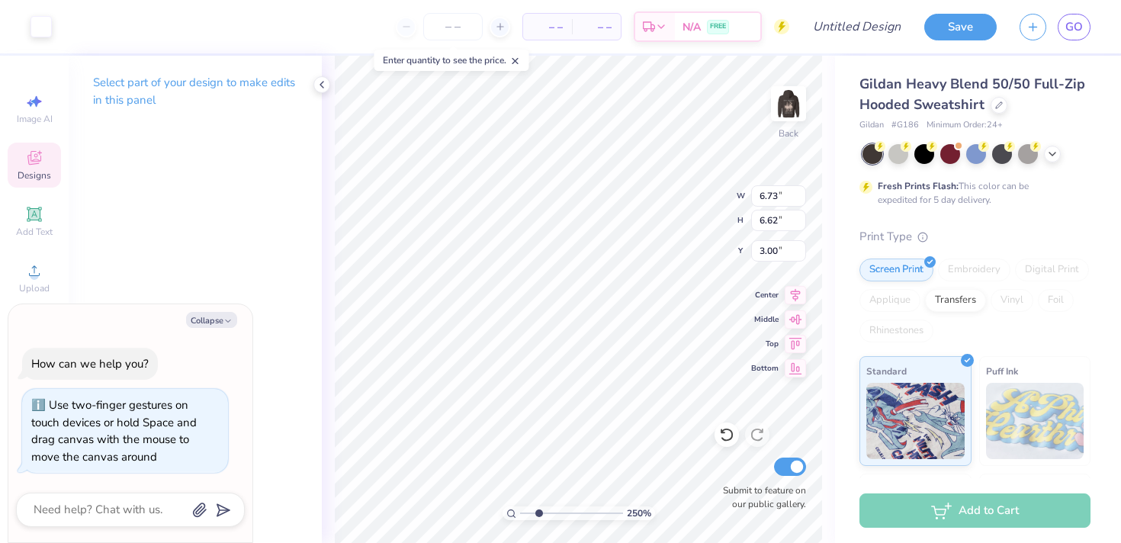
drag, startPoint x: 525, startPoint y: 516, endPoint x: 538, endPoint y: 516, distance: 13.7
type input "2.5"
click at [538, 516] on input "range" at bounding box center [571, 513] width 103 height 14
type textarea "x"
type input "2.75"
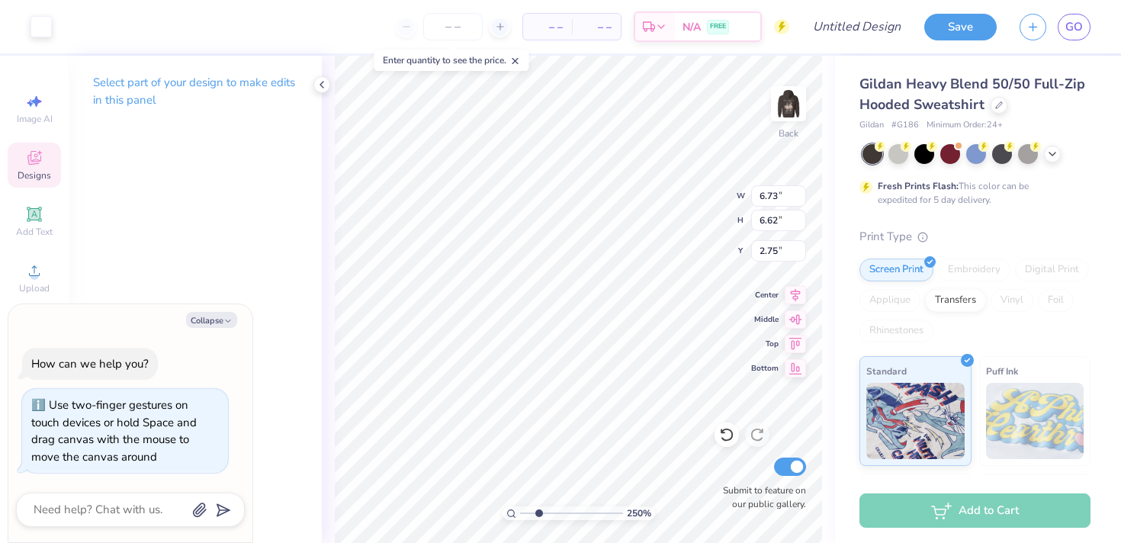
type textarea "x"
type input "2.76"
type textarea "x"
type input "2.44"
type textarea "x"
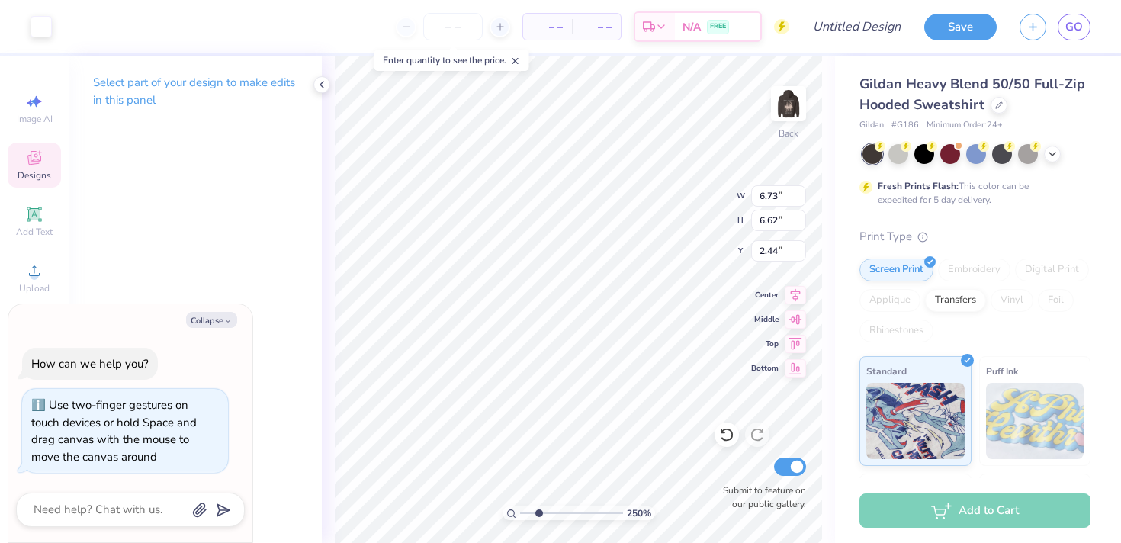
type input "2.45"
click at [609, 305] on li "Select All" at bounding box center [639, 316] width 120 height 30
type textarea "x"
type input "2.67"
type textarea "x"
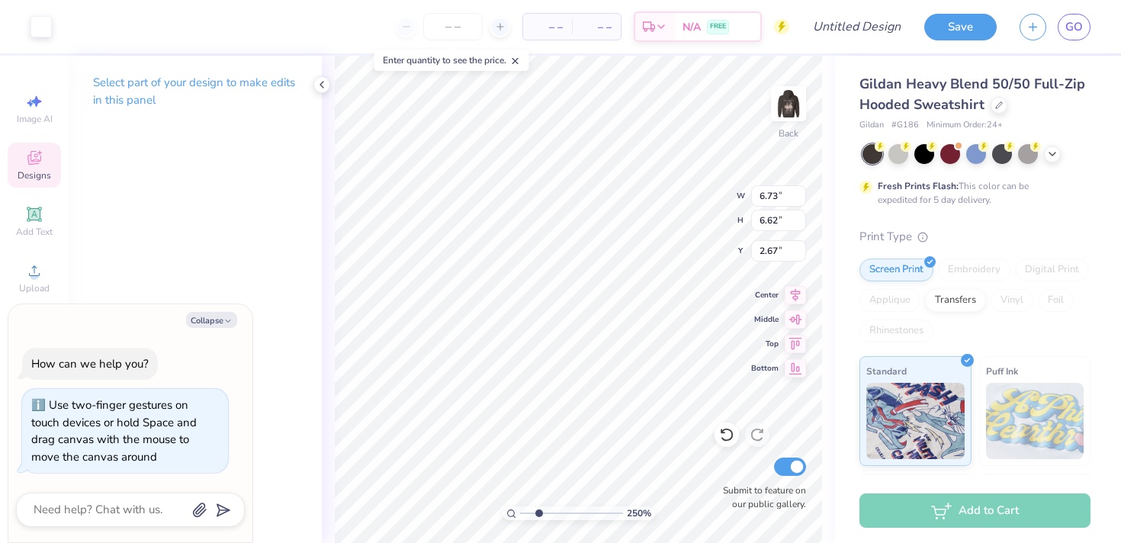
type input "2.20"
type input "1.93"
type input "4.81"
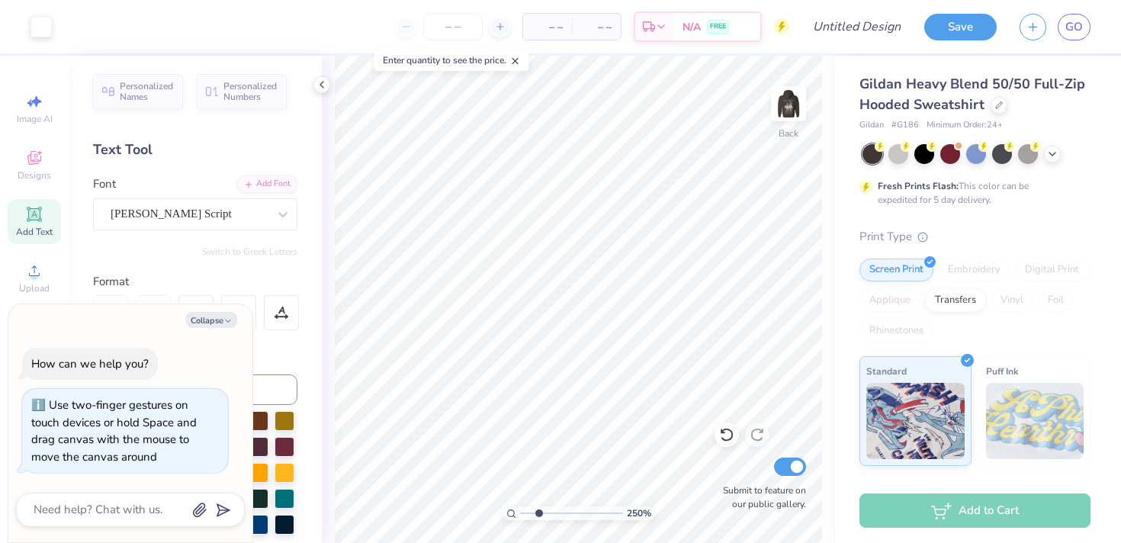
click at [280, 358] on div "Color" at bounding box center [195, 354] width 204 height 18
click at [44, 214] on div "Add Text" at bounding box center [34, 221] width 53 height 45
type textarea "x"
type textarea "T"
type textarea "x"
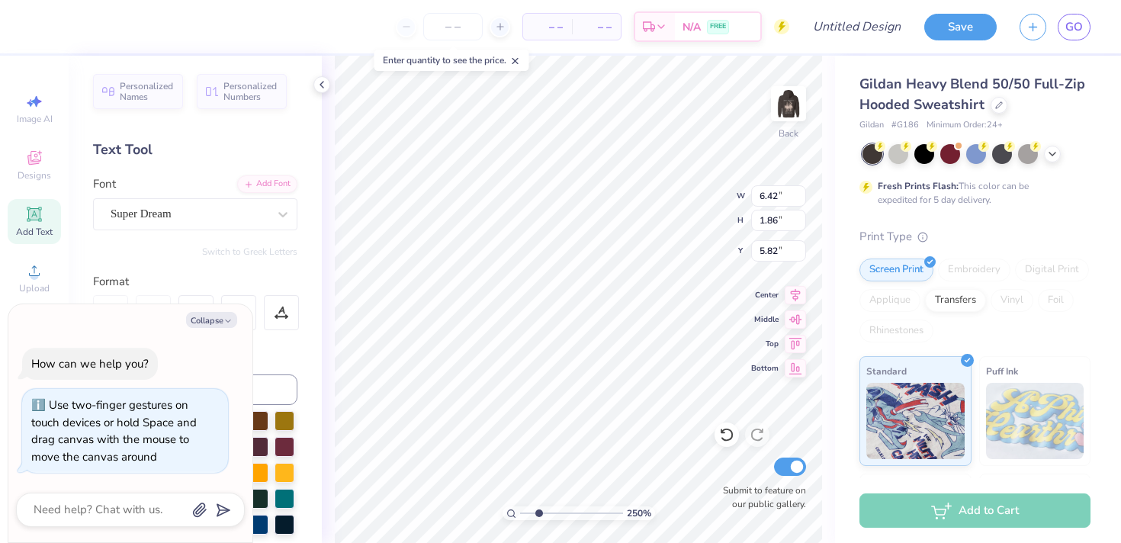
type textarea "Z"
type textarea "x"
type textarea "ZT"
type textarea "x"
type textarea "ZTA"
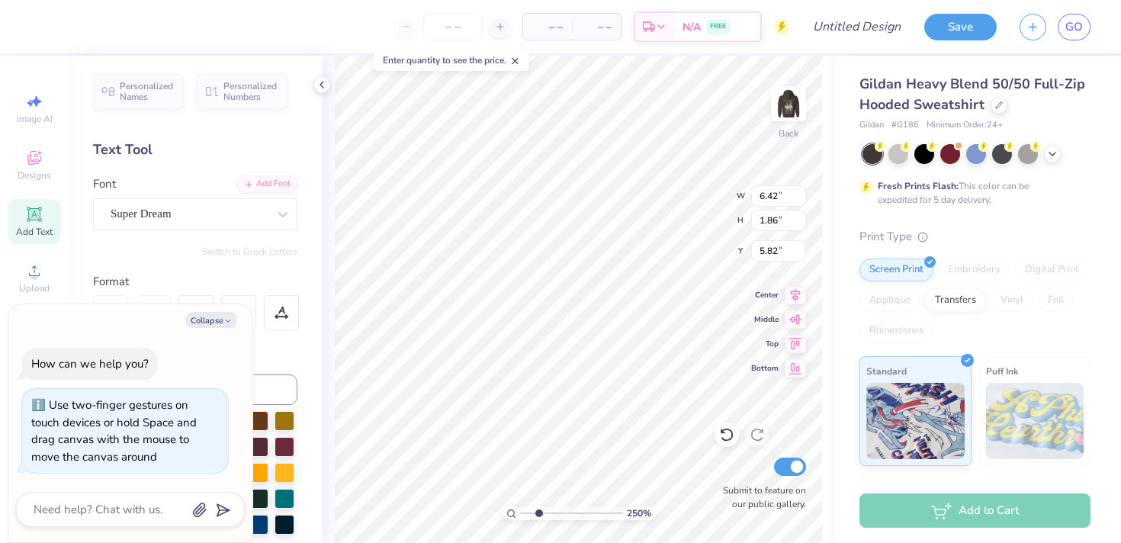
type textarea "x"
type textarea "ZTA"
type textarea "x"
type textarea "ZTA 2"
type textarea "x"
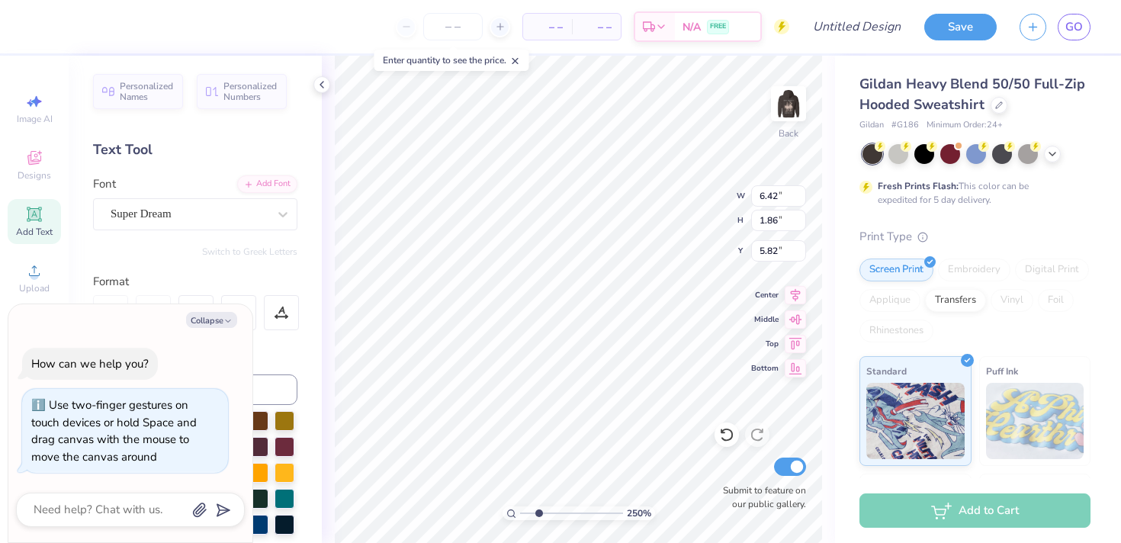
type textarea "ZTA 20"
type textarea "x"
type textarea "ZTA 202"
type textarea "x"
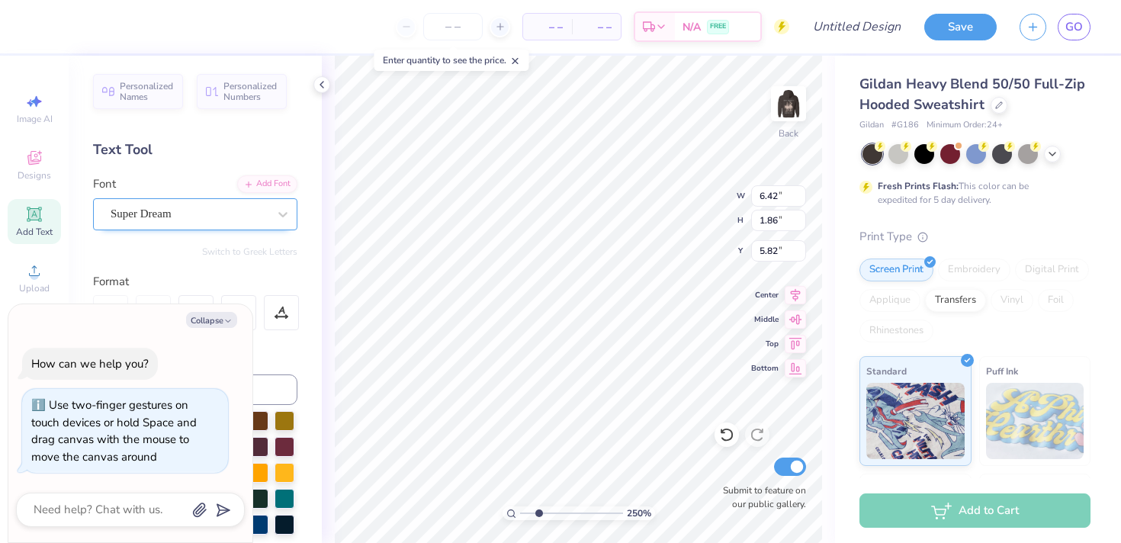
type textarea "ZTA 2025"
click at [198, 214] on div "Super Dream" at bounding box center [189, 214] width 160 height 24
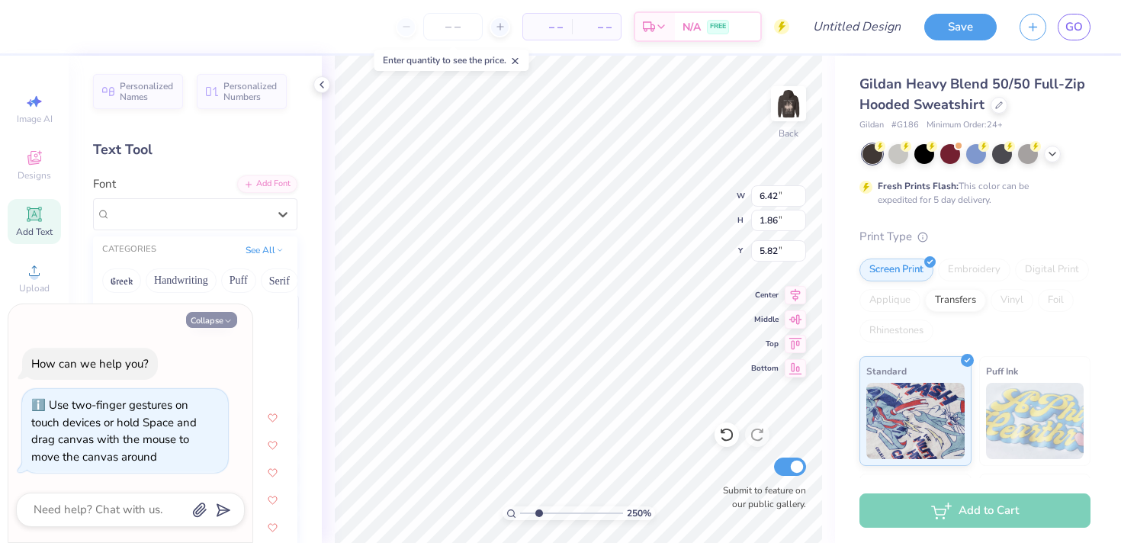
click at [217, 316] on button "Collapse" at bounding box center [211, 320] width 51 height 16
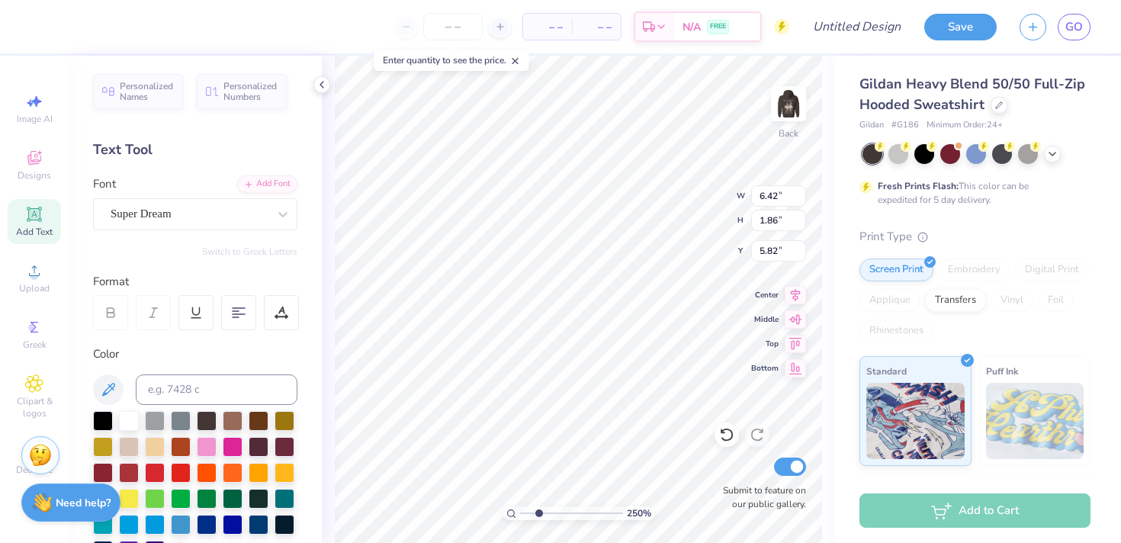
type textarea "x"
type input "8.41"
type input "1.37"
type input "6.06"
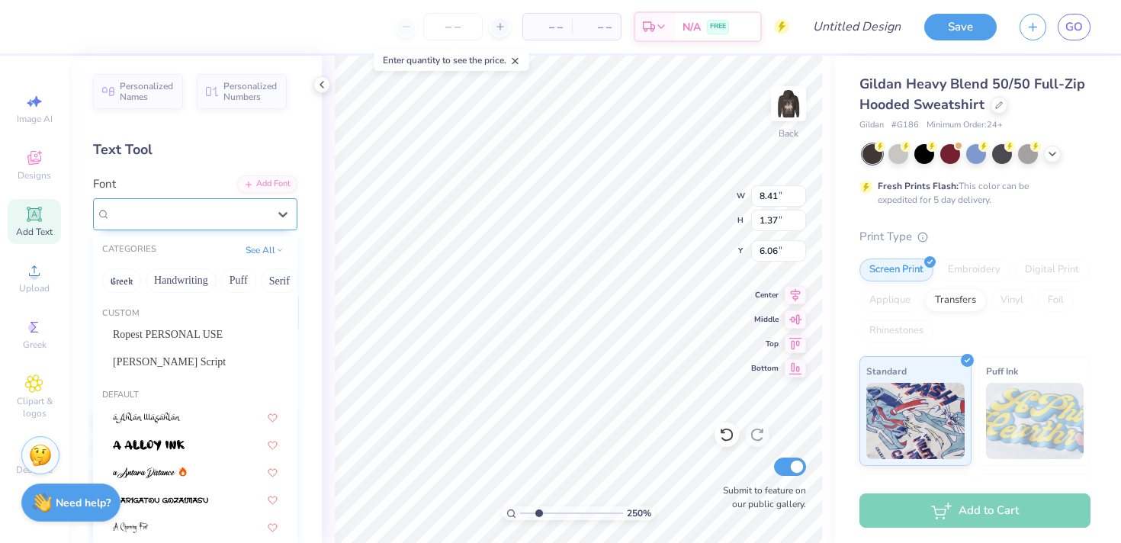
click at [210, 212] on div "Super Dream" at bounding box center [189, 214] width 160 height 24
click at [188, 361] on div "[PERSON_NAME] Script" at bounding box center [195, 362] width 165 height 16
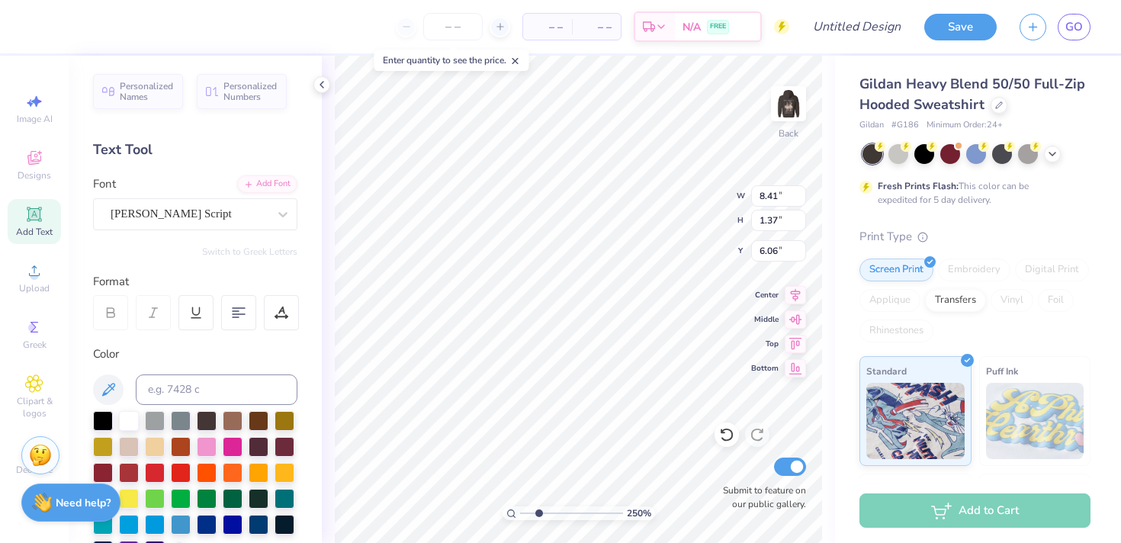
type input "1.93"
type input "5.78"
type input "4.35"
type input "1.00"
type input "6.72"
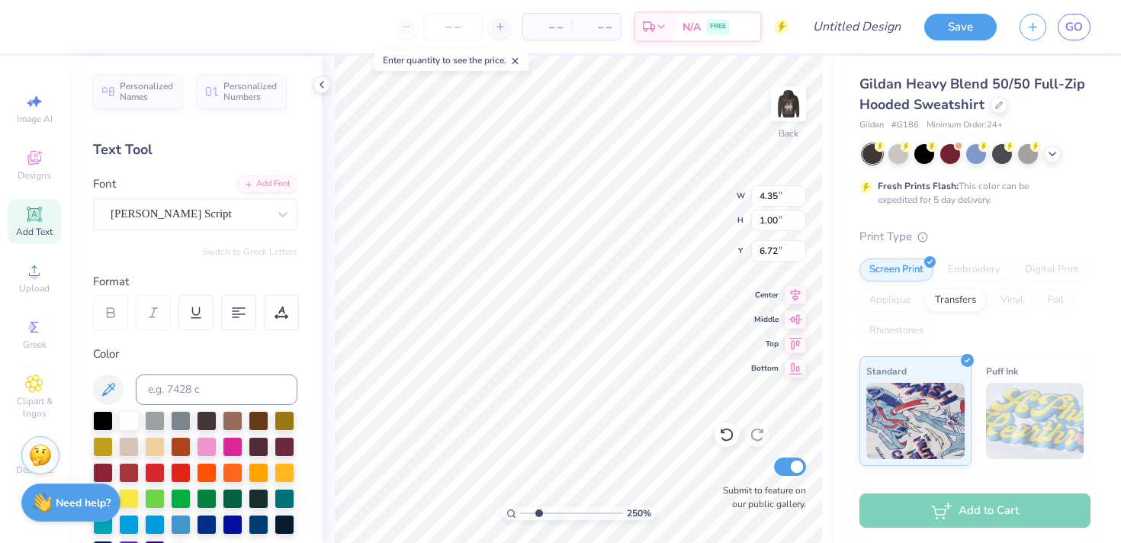
type input "3.40"
type input "0.78"
type input "6.93"
type input "2.59"
type input "2.37"
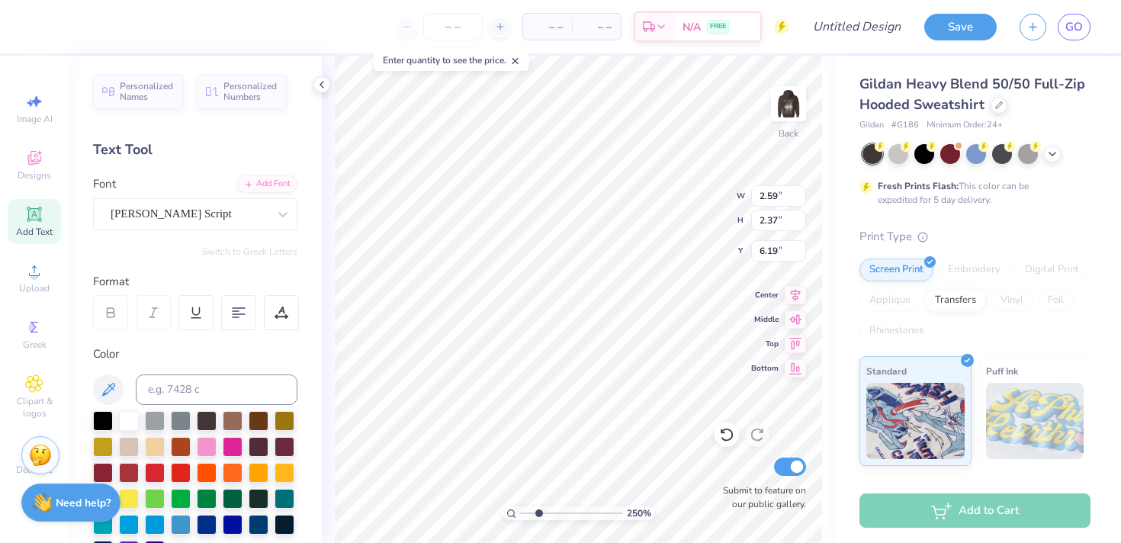
type input "4.17"
type input "1.75"
type input "1.60"
type input "4.66"
type input "1"
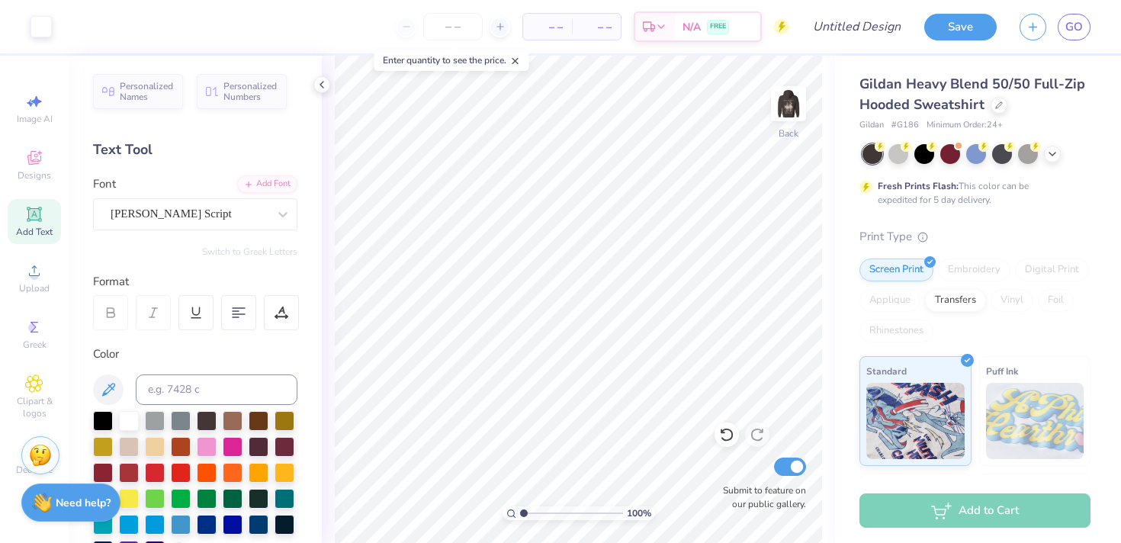
click at [477, 514] on div "100 %" at bounding box center [578, 299] width 487 height 487
type input "6.37"
type input "6.57"
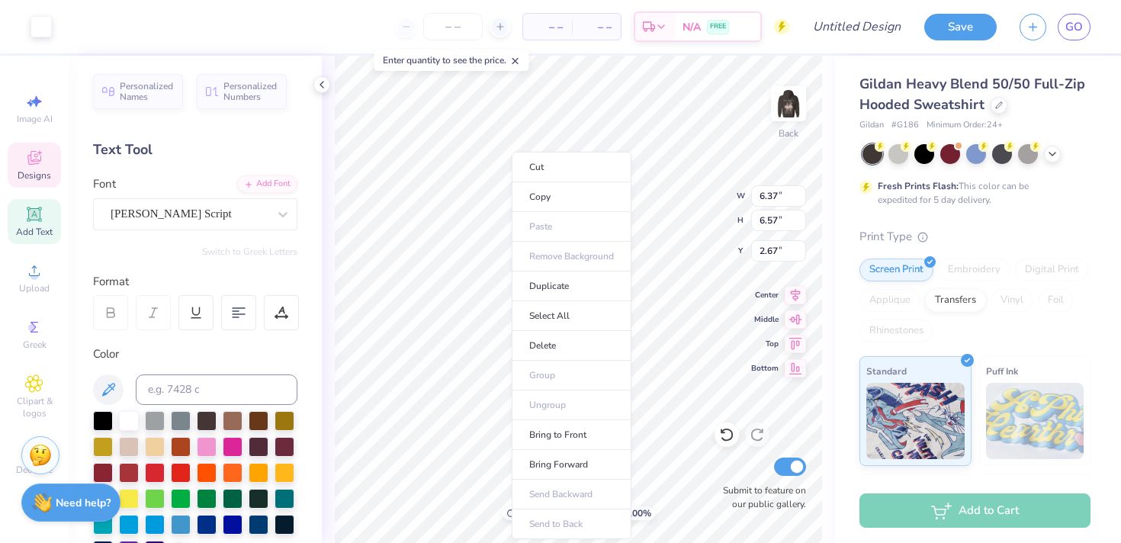
drag, startPoint x: 540, startPoint y: 514, endPoint x: 477, endPoint y: 514, distance: 62.5
click at [555, 324] on li "Select All" at bounding box center [572, 316] width 120 height 30
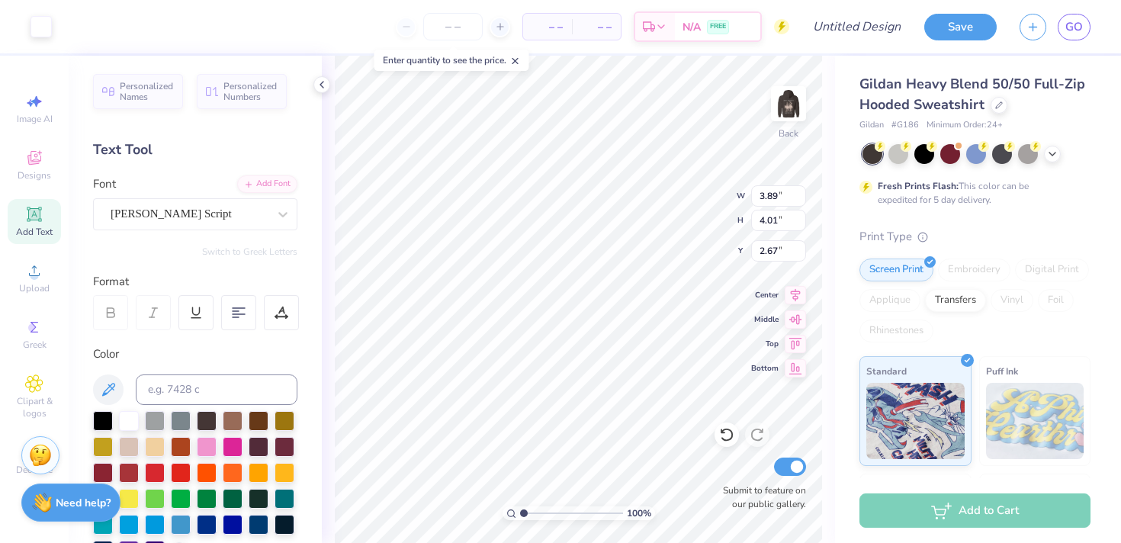
type input "3.89"
type input "4.01"
type input "4.16"
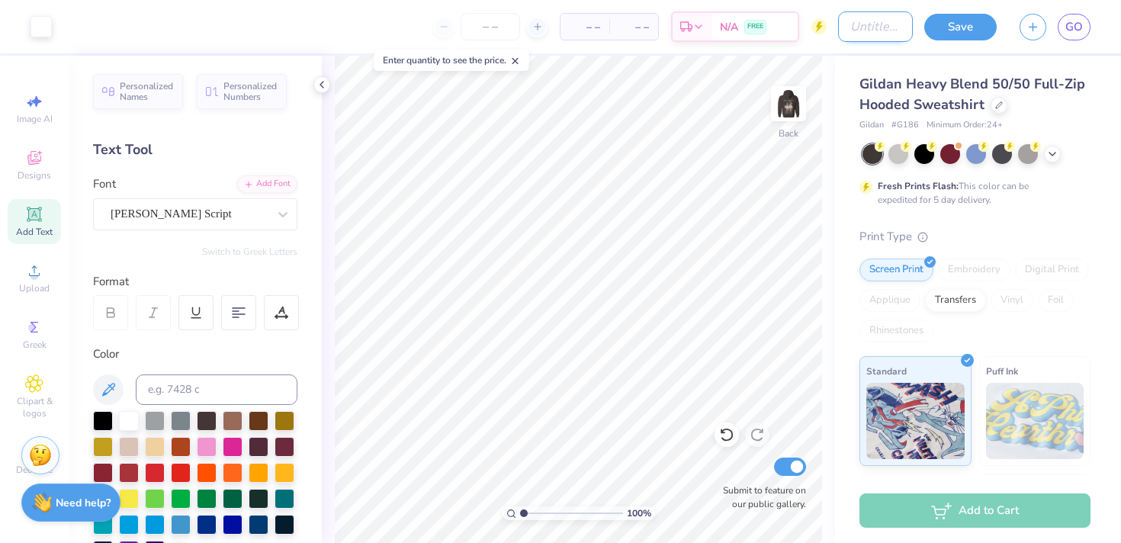
click at [854, 35] on input "Design Title" at bounding box center [875, 26] width 75 height 31
type input "BARN"
drag, startPoint x: 949, startPoint y: 18, endPoint x: 857, endPoint y: 141, distance: 153.1
click at [949, 18] on button "Save" at bounding box center [960, 27] width 72 height 27
click at [793, 97] on img at bounding box center [788, 103] width 61 height 61
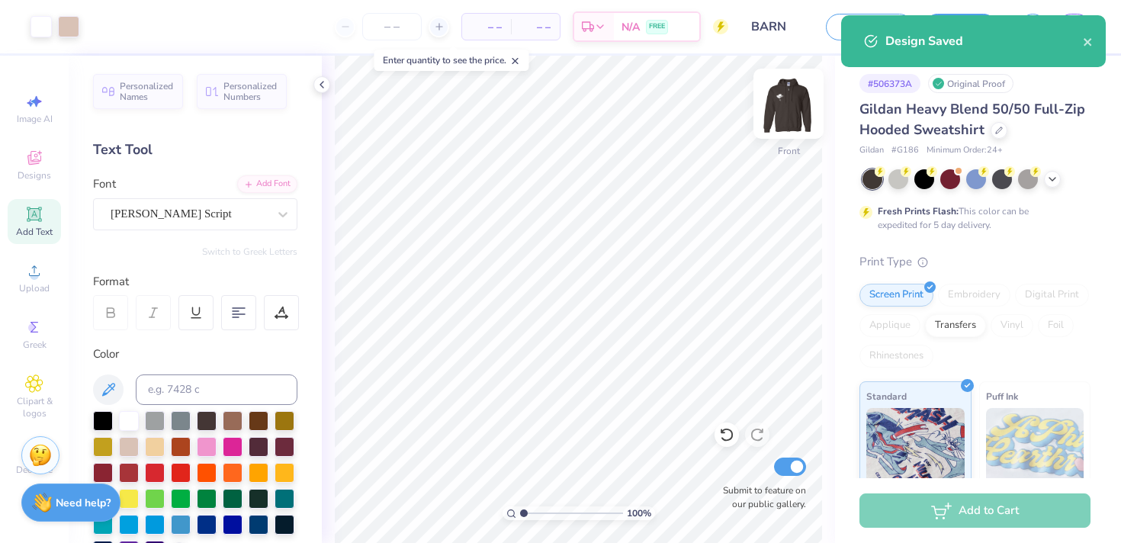
click at [796, 109] on img at bounding box center [788, 103] width 61 height 61
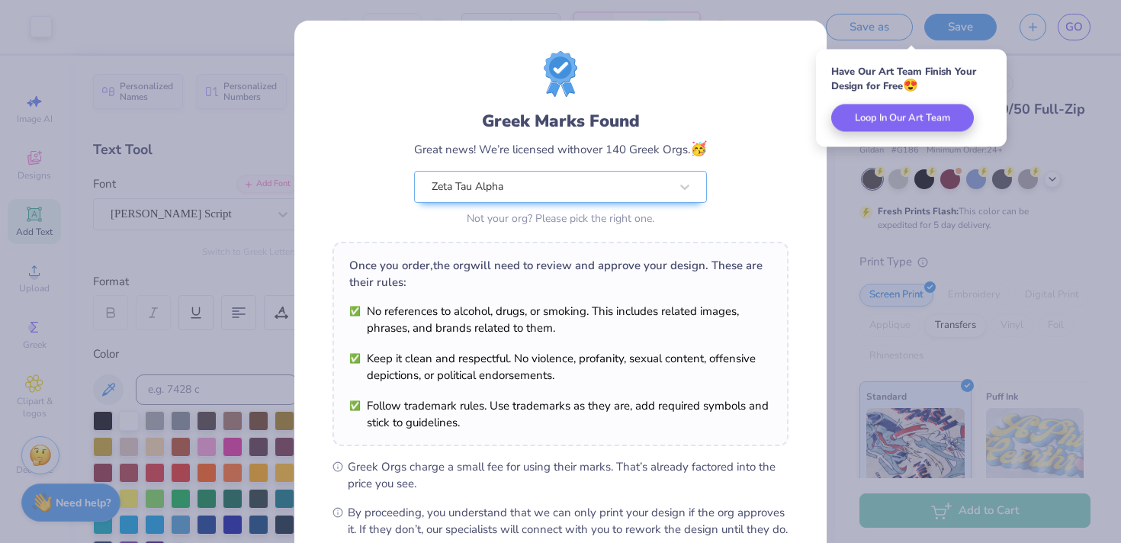
scroll to position [171, 0]
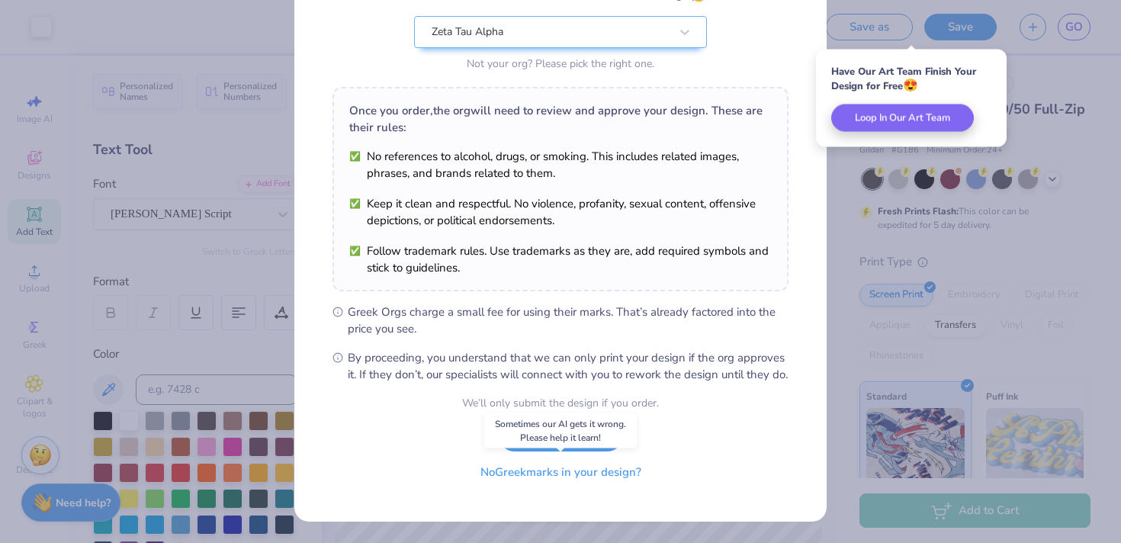
click at [568, 474] on button "No Greek marks in your design?" at bounding box center [560, 472] width 187 height 31
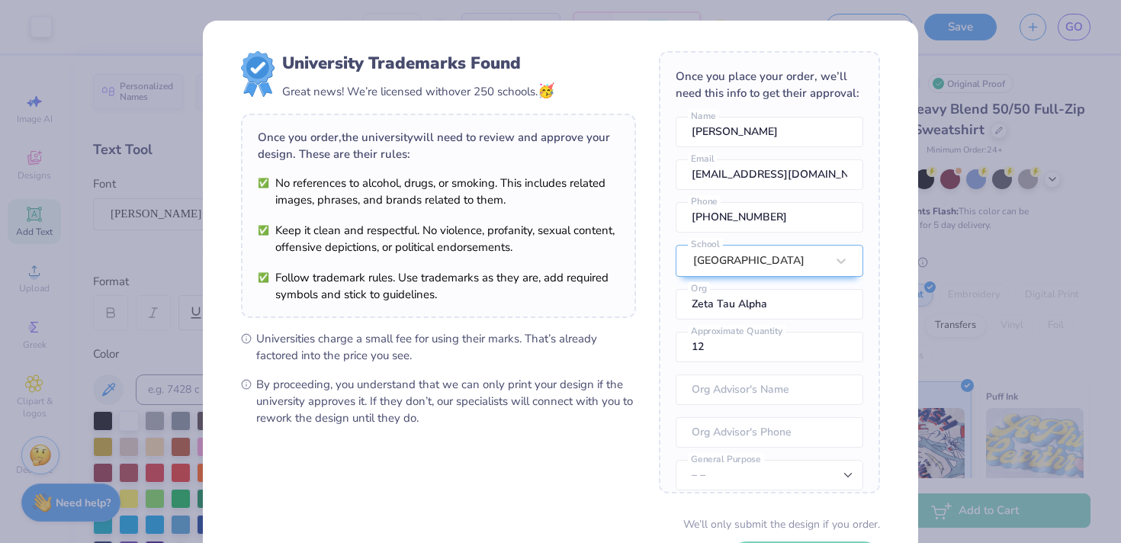
scroll to position [120, 0]
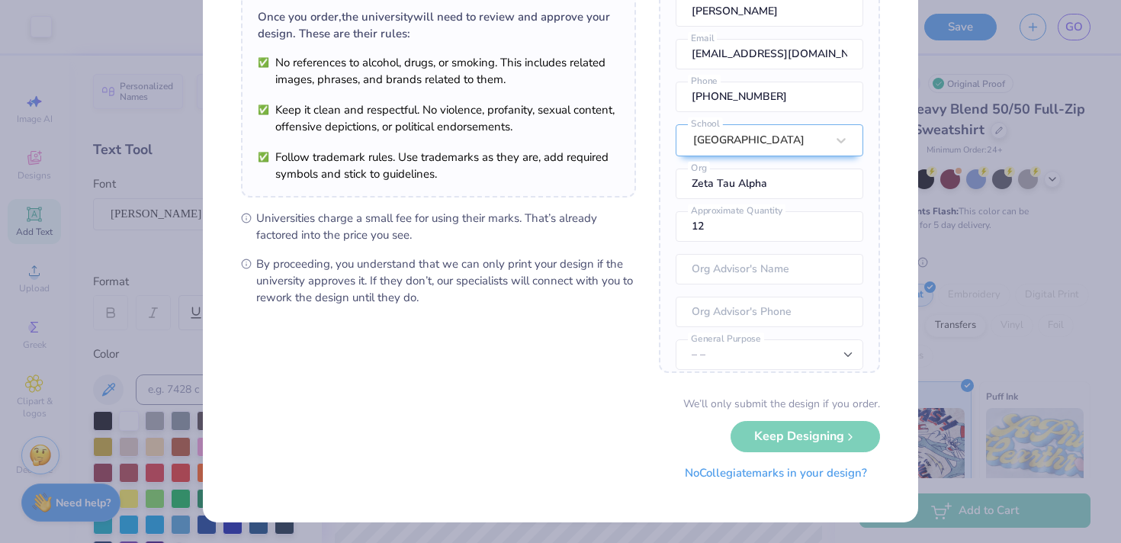
click at [794, 479] on button "No Collegiate marks in your design?" at bounding box center [776, 473] width 208 height 31
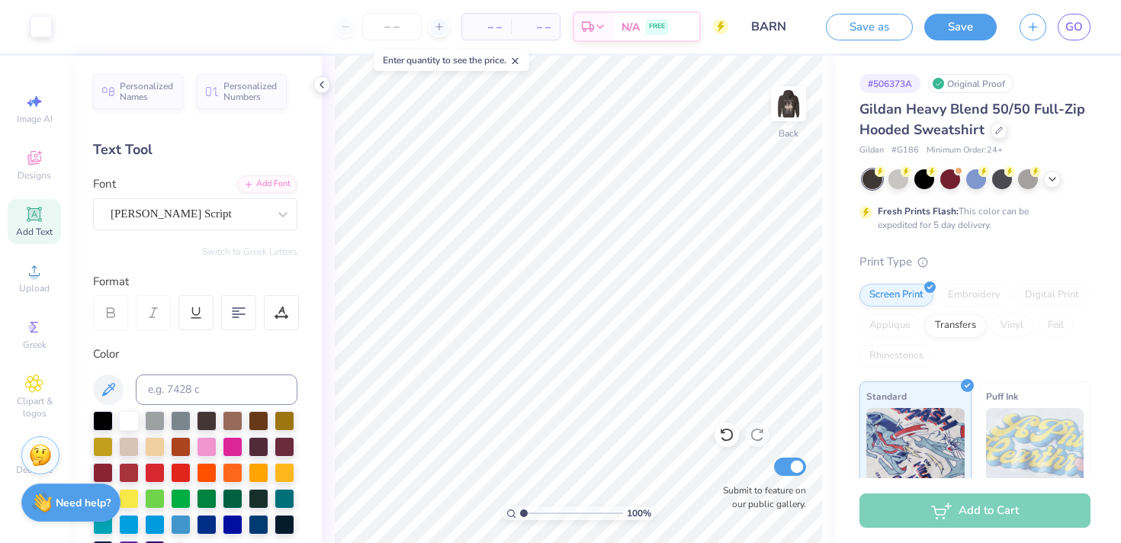
scroll to position [0, 0]
click at [1073, 31] on span "GO" at bounding box center [1074, 27] width 18 height 18
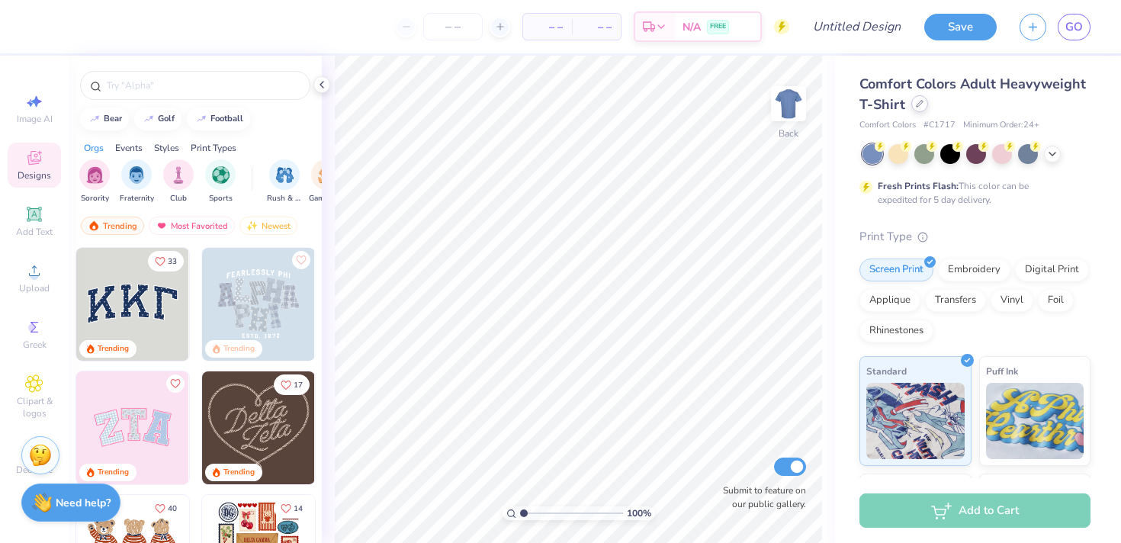
click at [920, 104] on icon at bounding box center [920, 104] width 8 height 8
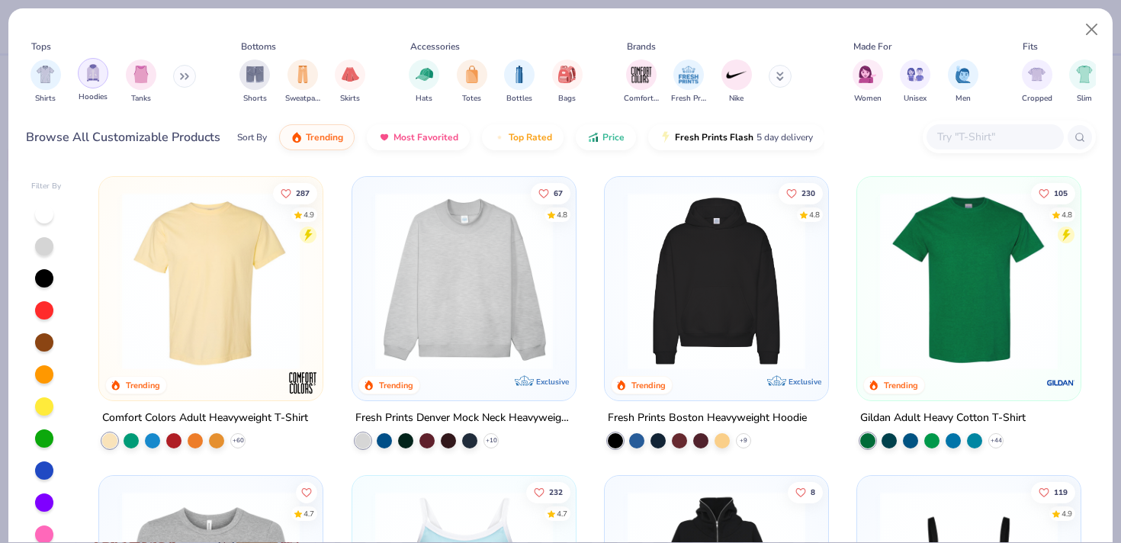
click at [103, 75] on div "filter for Hoodies" at bounding box center [93, 73] width 31 height 31
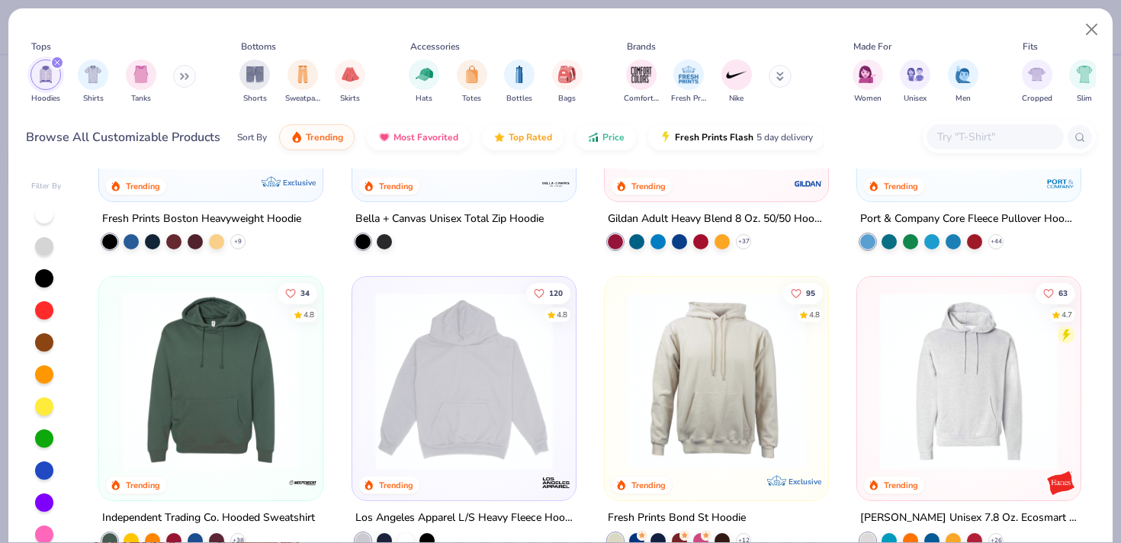
scroll to position [300, 0]
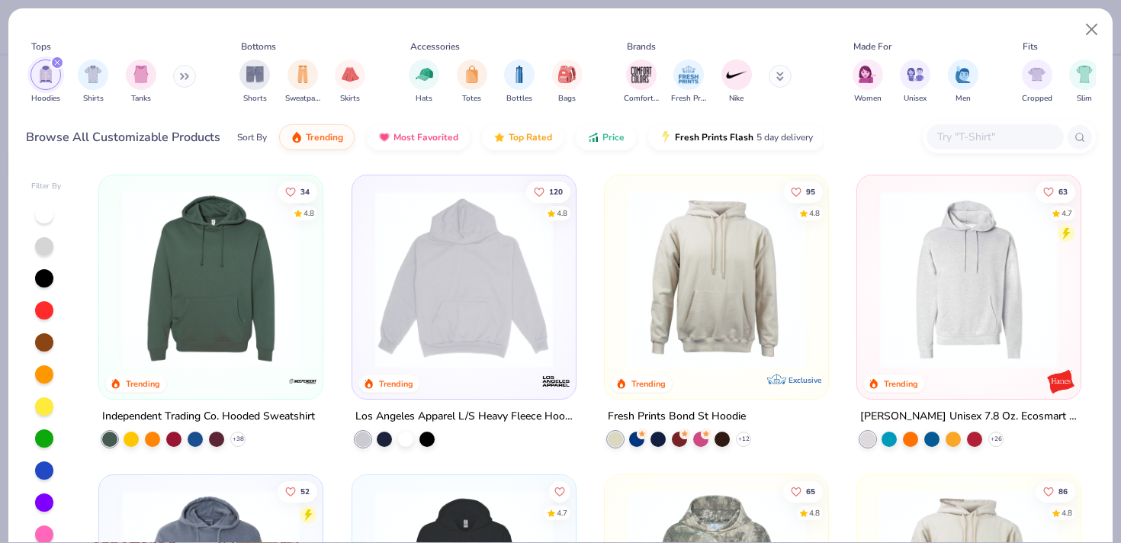
click at [972, 139] on input "text" at bounding box center [994, 137] width 117 height 18
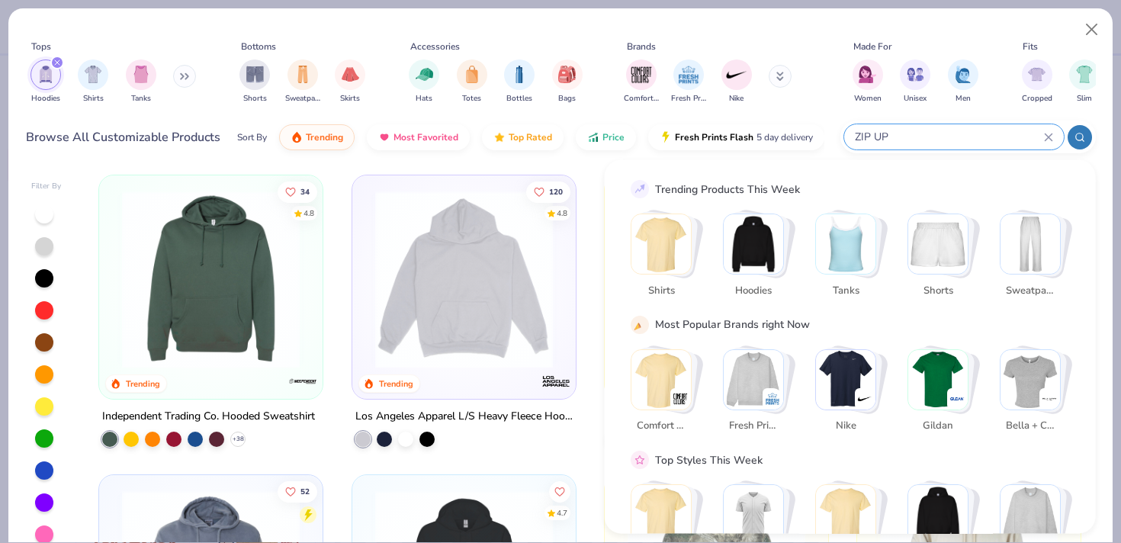
type input "ZIP UP"
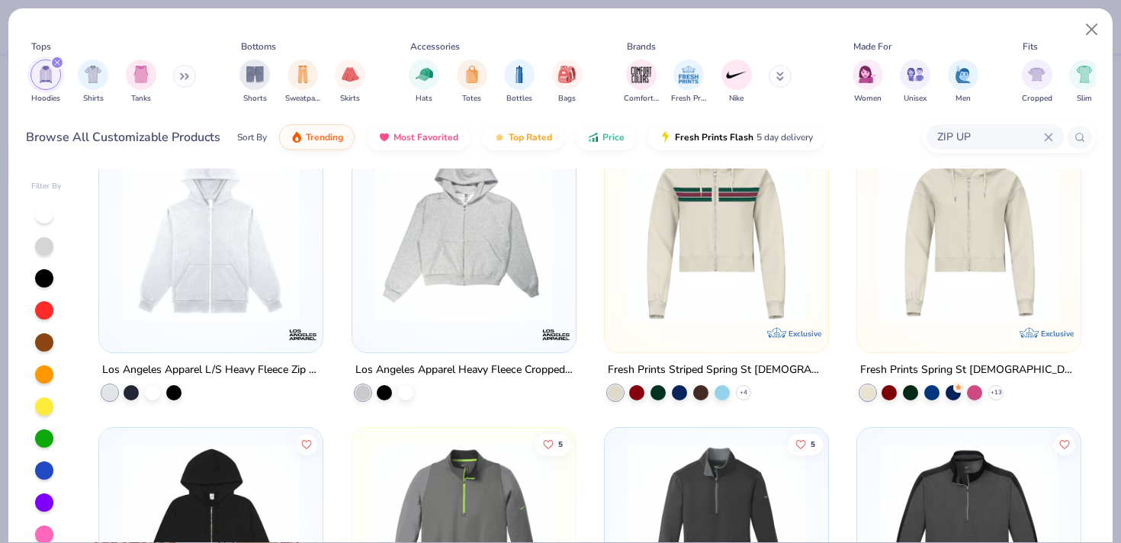
scroll to position [0, 0]
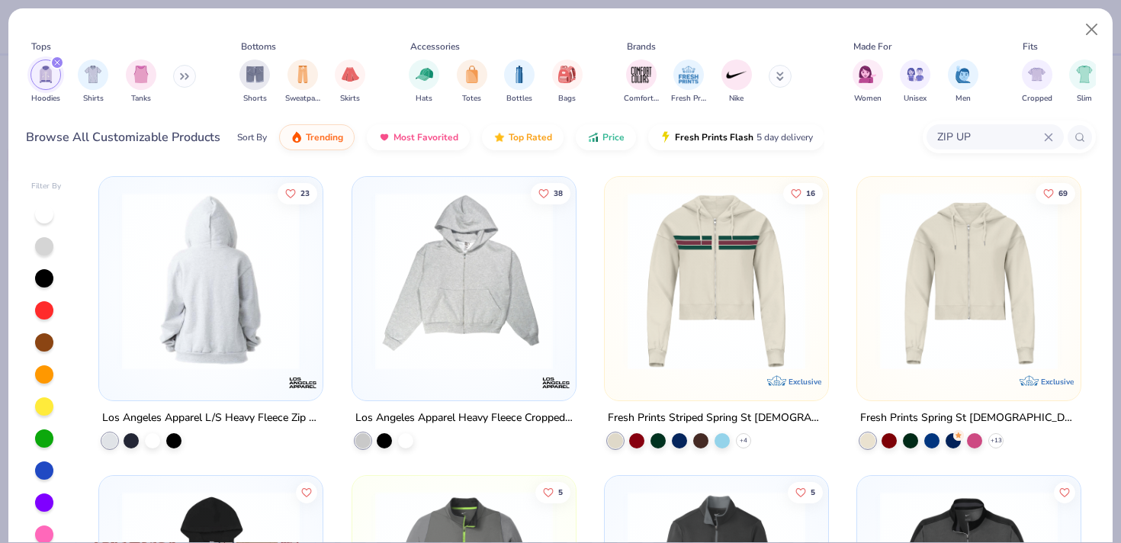
click at [226, 303] on img at bounding box center [210, 281] width 193 height 178
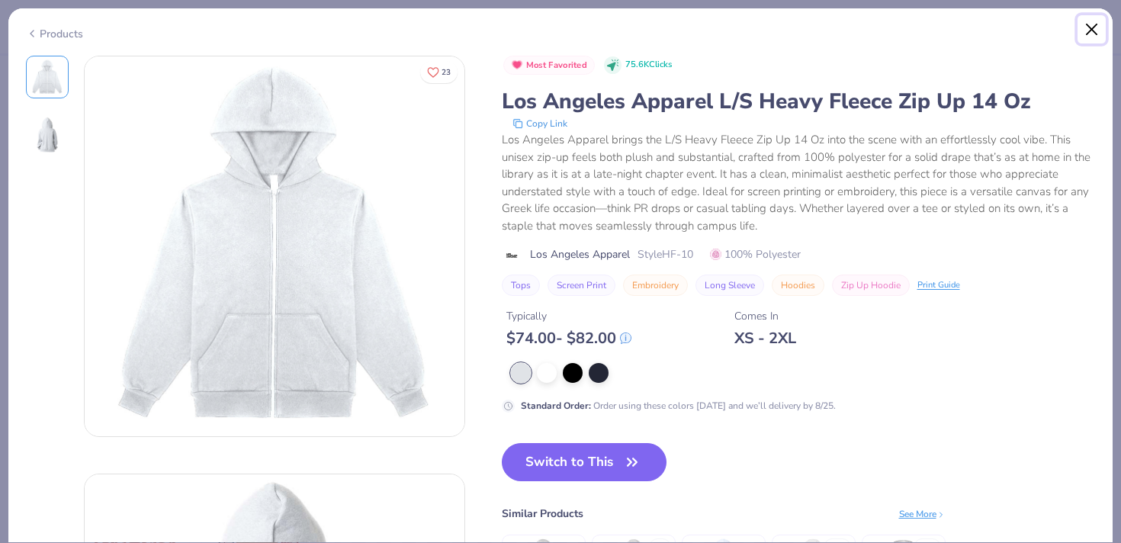
click at [1089, 21] on button "Close" at bounding box center [1092, 29] width 29 height 29
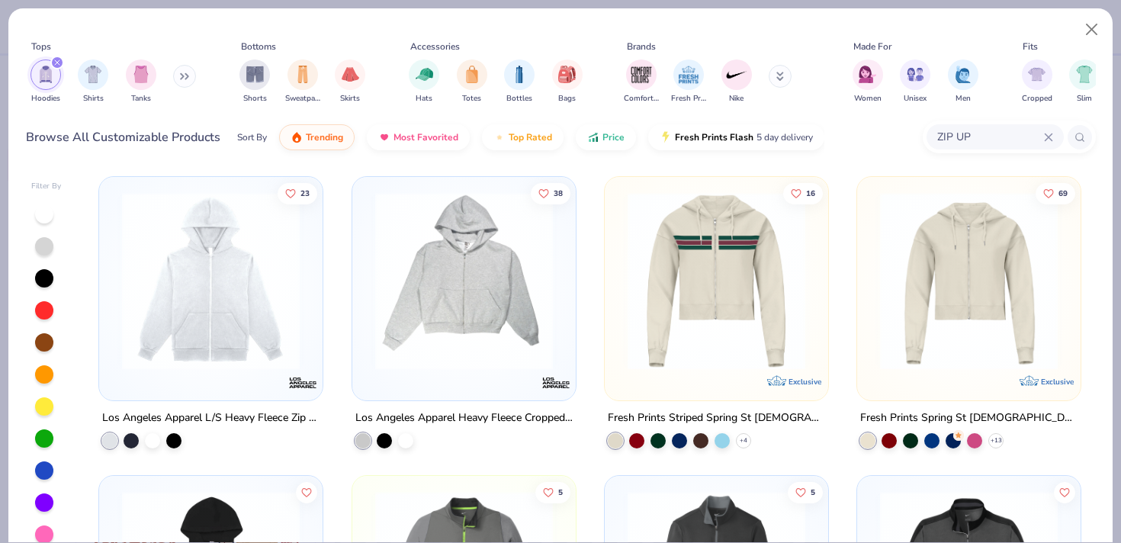
click at [940, 278] on img at bounding box center [968, 281] width 193 height 178
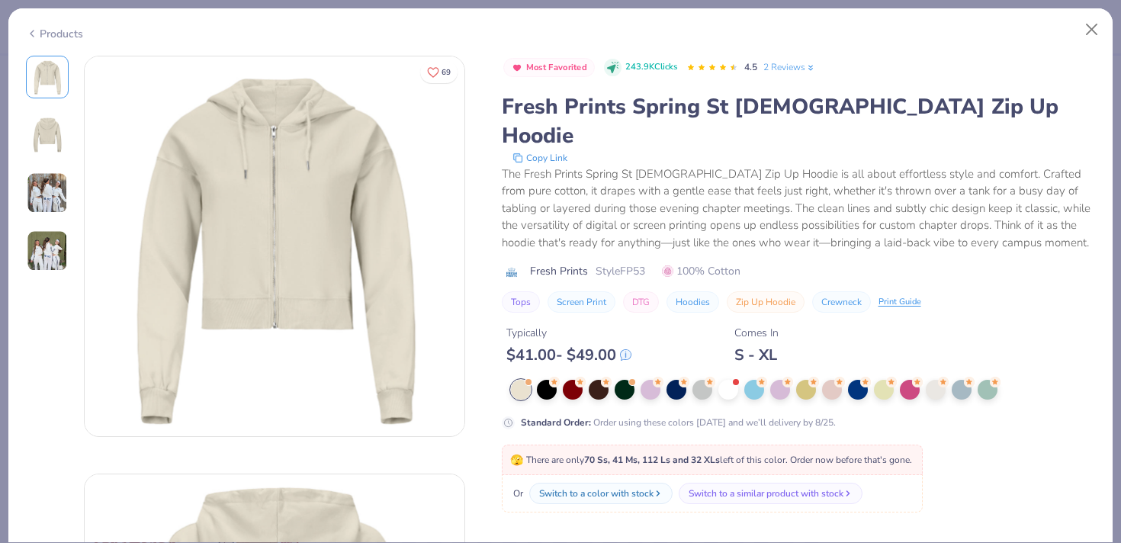
click at [51, 194] on img at bounding box center [47, 192] width 41 height 41
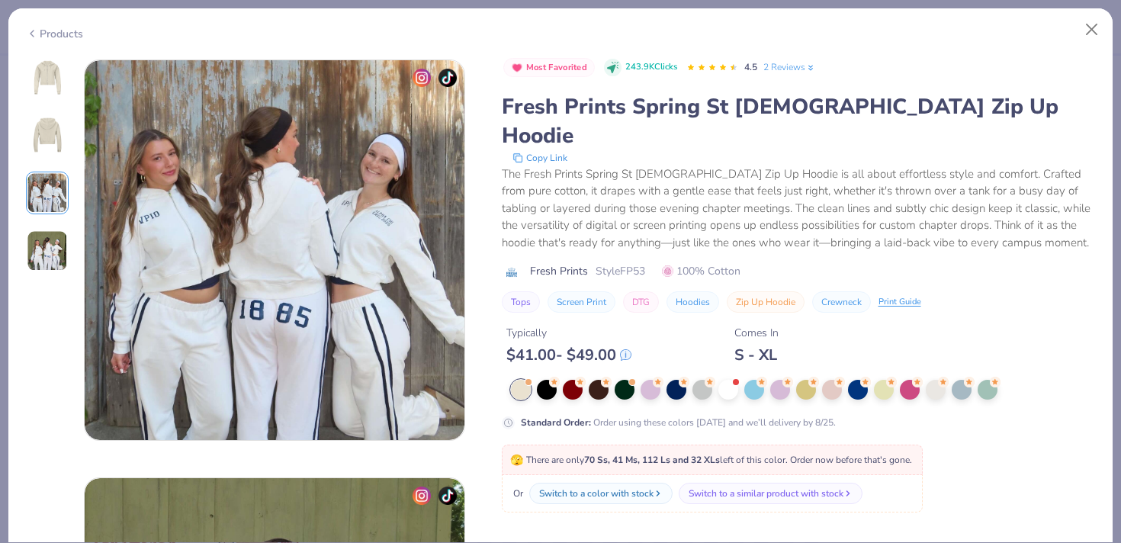
scroll to position [836, 0]
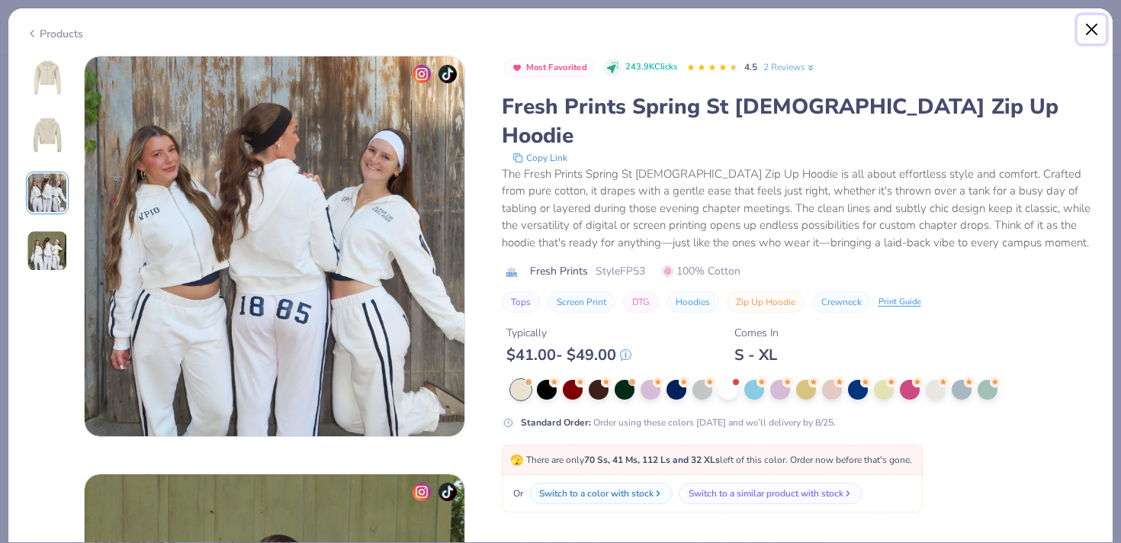
click at [1088, 32] on button "Close" at bounding box center [1092, 29] width 29 height 29
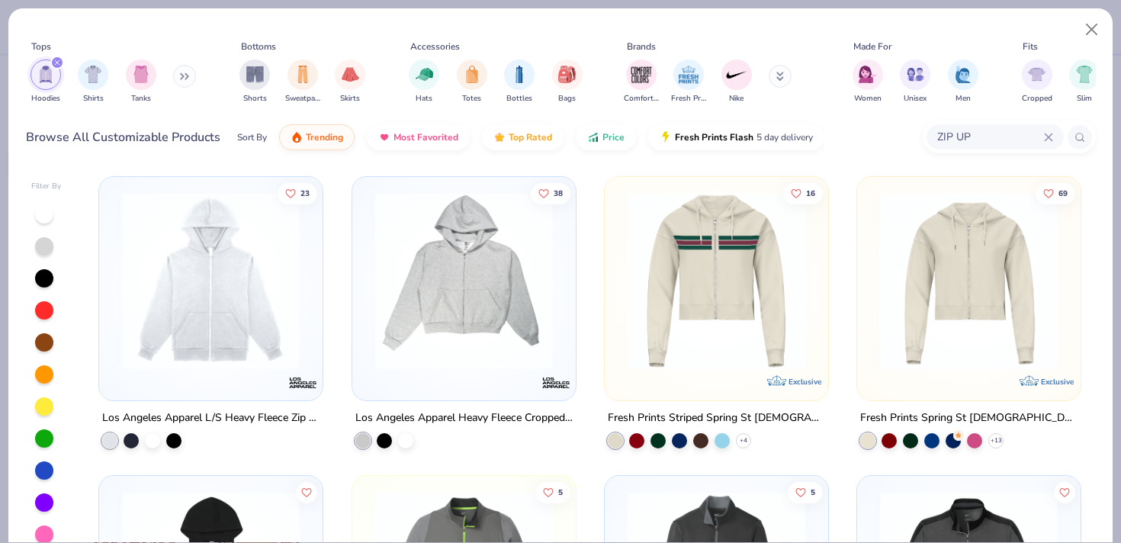
click at [61, 85] on div "Hoodies Shirts Tanks" at bounding box center [113, 81] width 175 height 56
click at [59, 66] on div "filter for Hoodies" at bounding box center [57, 63] width 14 height 14
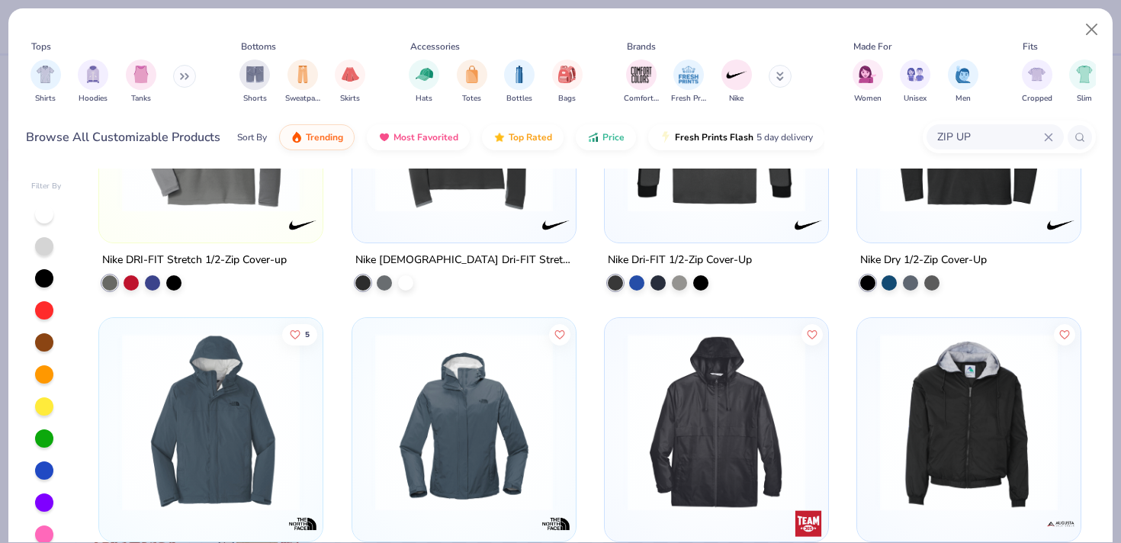
scroll to position [812, 0]
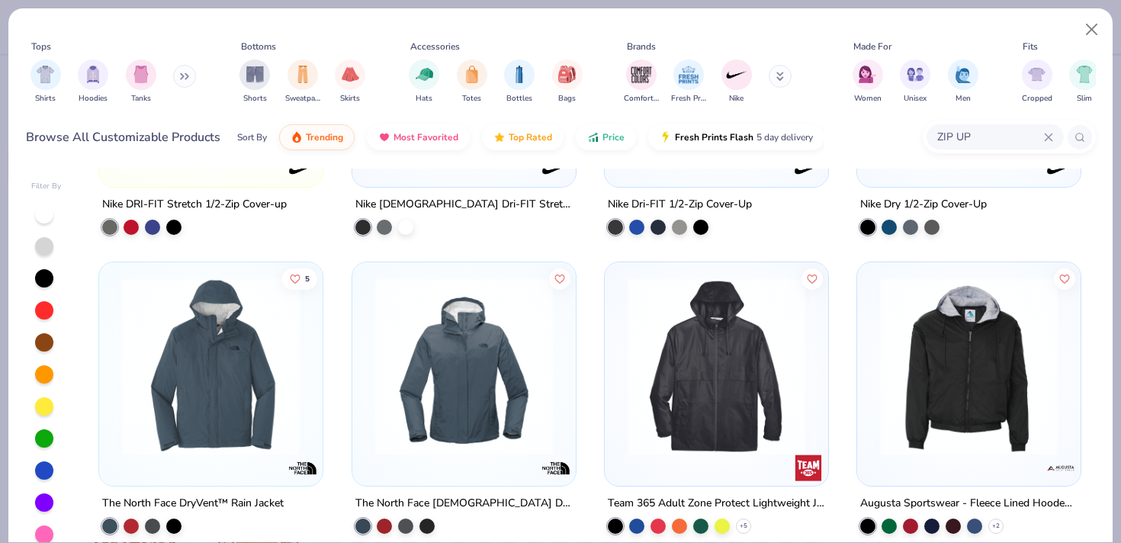
click at [44, 217] on div at bounding box center [44, 214] width 18 height 18
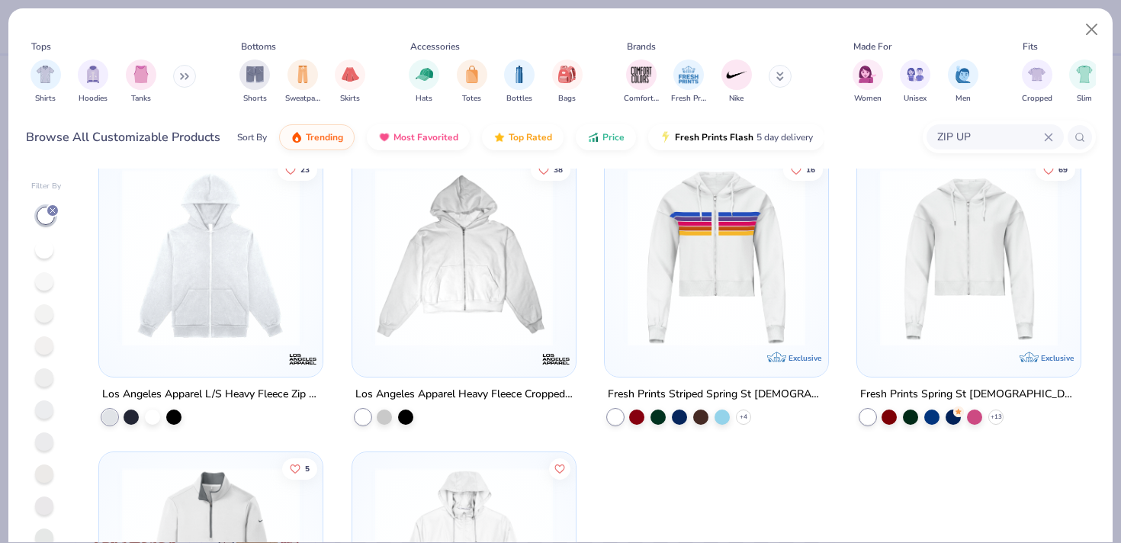
scroll to position [25, 0]
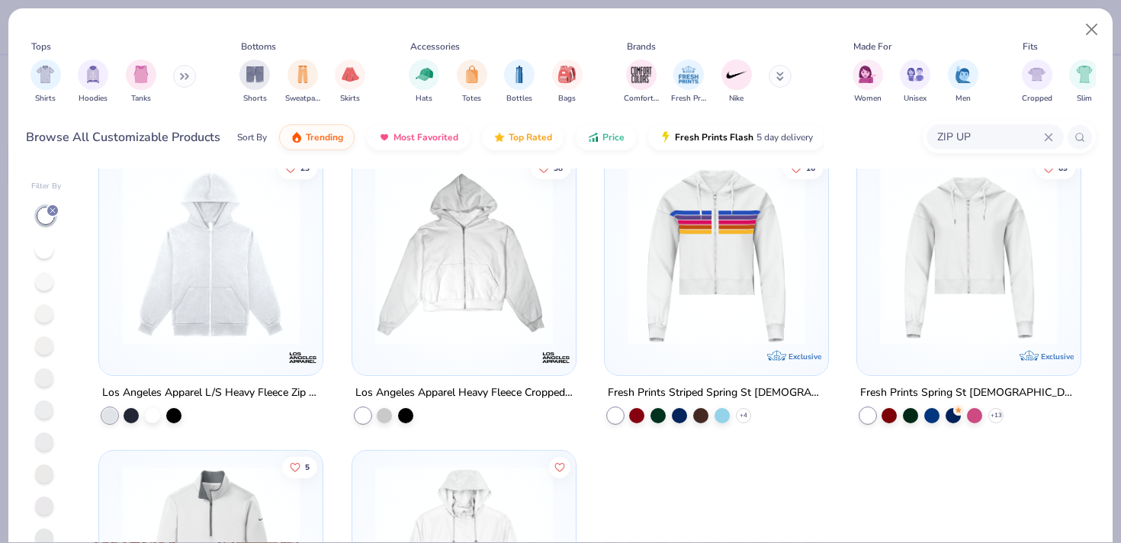
click at [57, 210] on div at bounding box center [53, 211] width 14 height 14
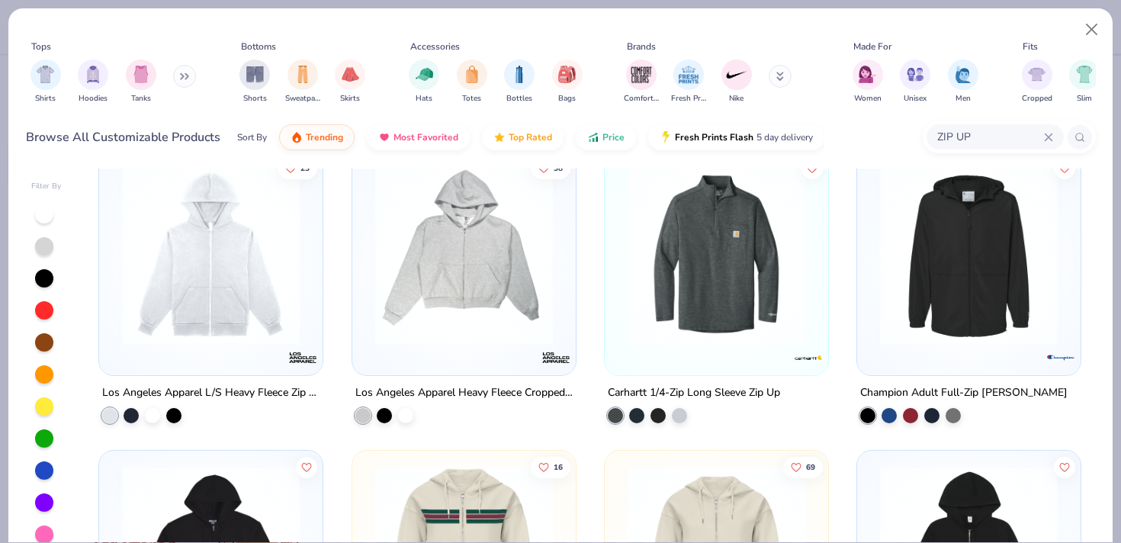
click at [46, 344] on div at bounding box center [44, 342] width 18 height 18
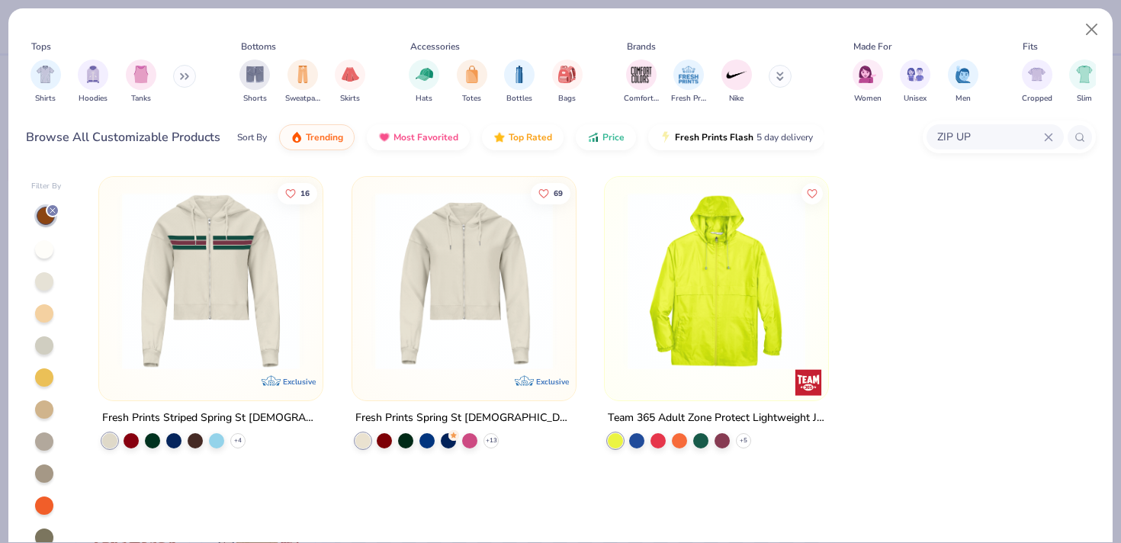
click at [1053, 131] on div "ZIP UP" at bounding box center [995, 136] width 137 height 25
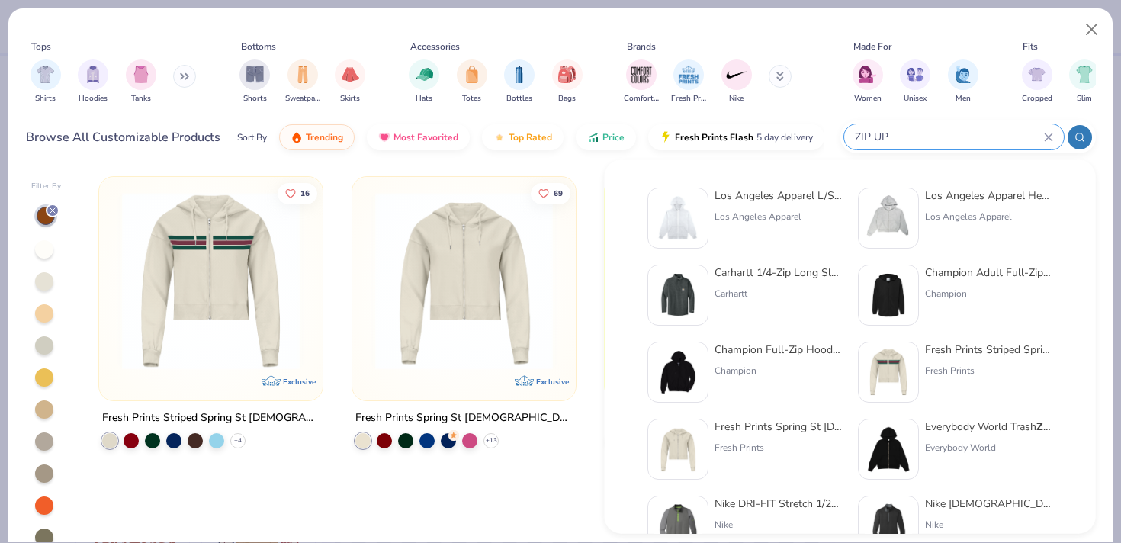
click at [1047, 135] on icon at bounding box center [1048, 136] width 7 height 7
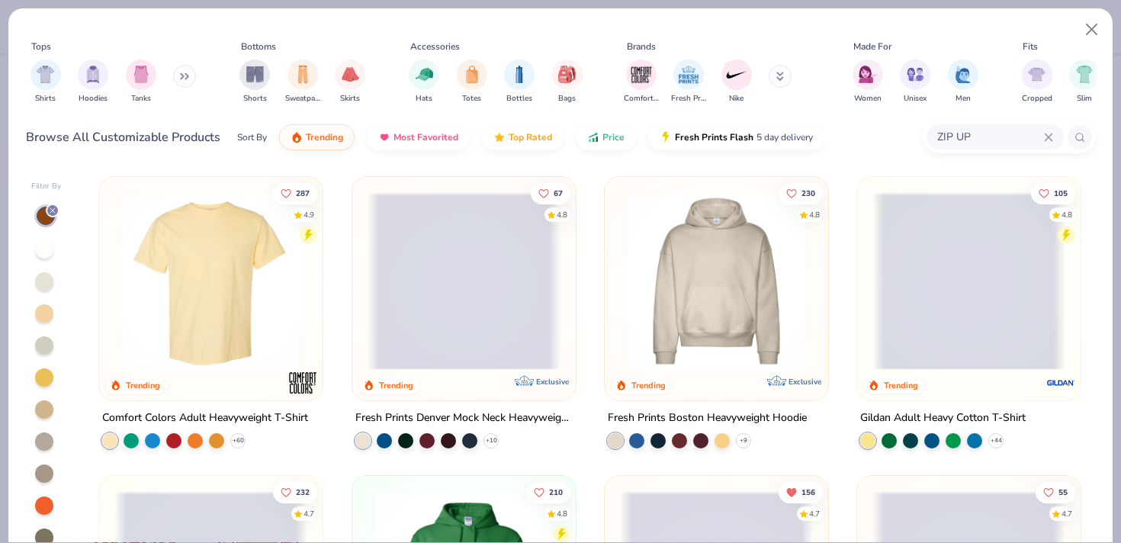
click at [1038, 136] on input "ZIP UP" at bounding box center [990, 137] width 108 height 18
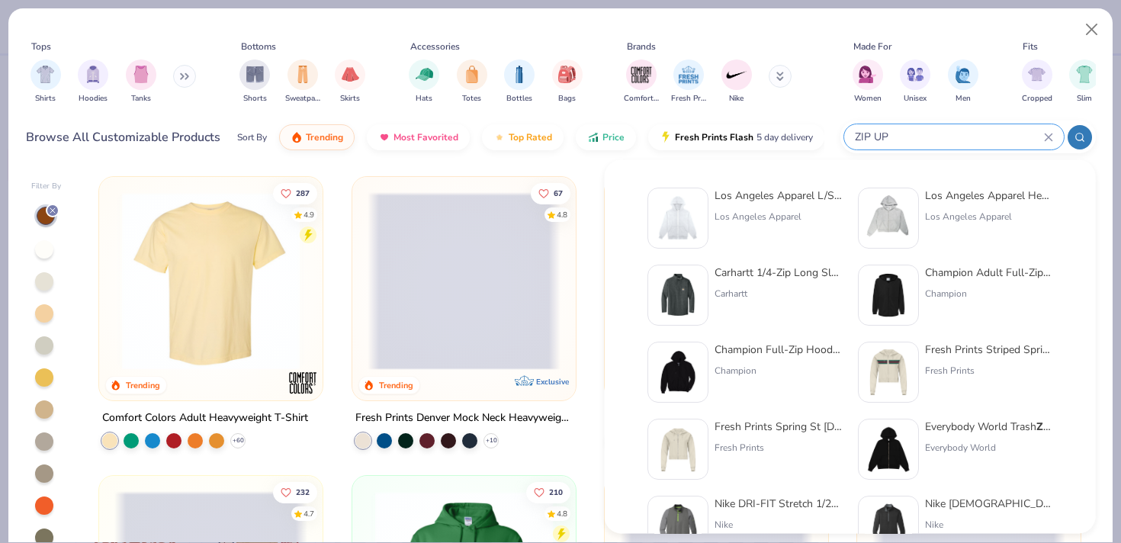
click at [1044, 137] on icon at bounding box center [1048, 137] width 9 height 9
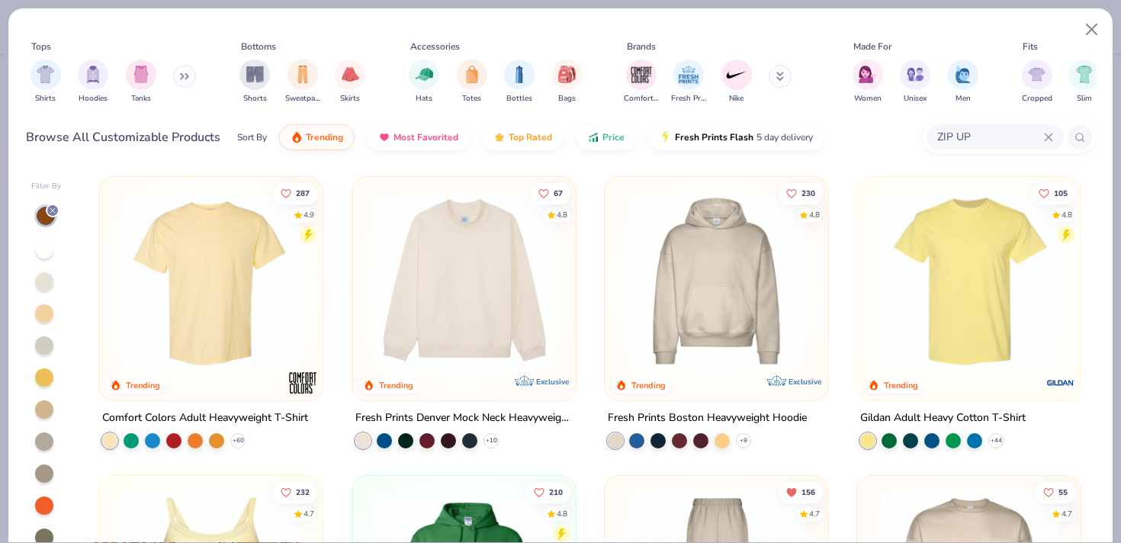
drag, startPoint x: 1021, startPoint y: 135, endPoint x: 898, endPoint y: 133, distance: 123.6
click at [898, 133] on div "Browse All Customizable Products Sort By Trending Most Favorited Top Rated Pric…" at bounding box center [561, 137] width 1070 height 43
click at [848, 156] on div "Browse All Customizable Products Sort By Trending Most Favorited Top Rated Pric…" at bounding box center [561, 137] width 1070 height 43
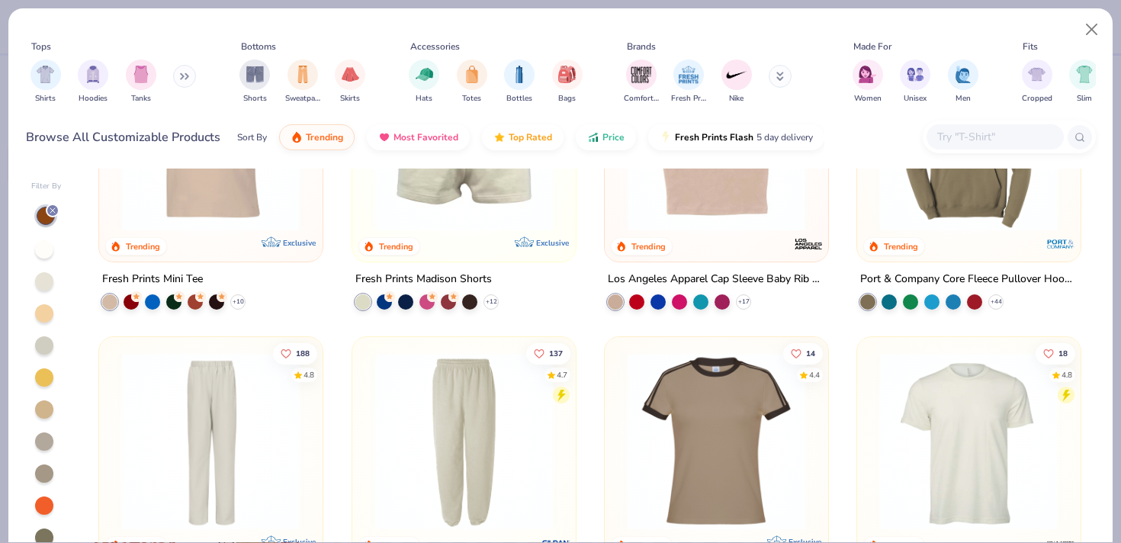
scroll to position [1089, 0]
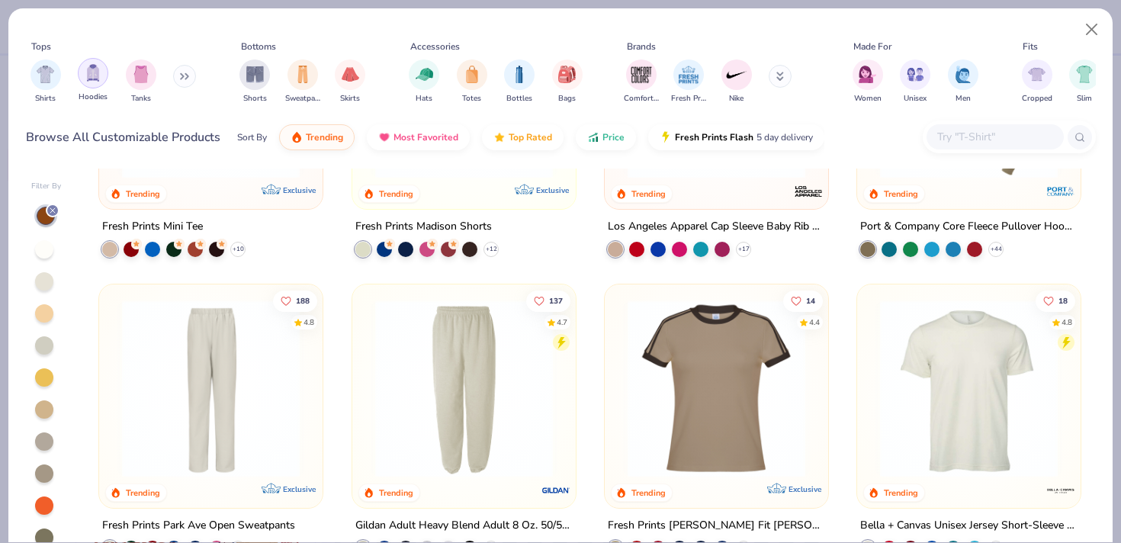
click at [92, 85] on div "filter for Hoodies" at bounding box center [93, 73] width 31 height 31
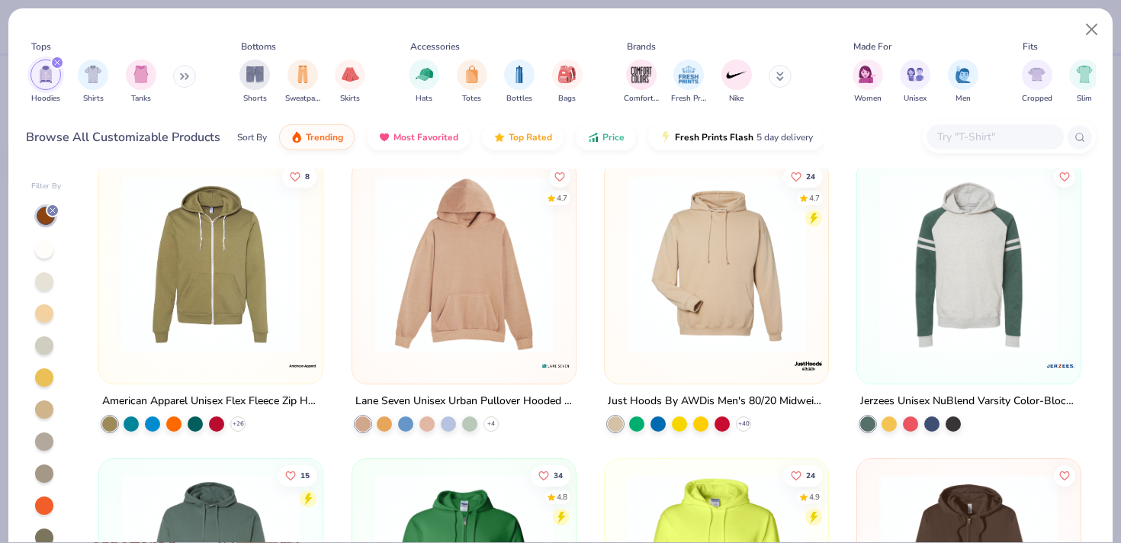
scroll to position [909, 0]
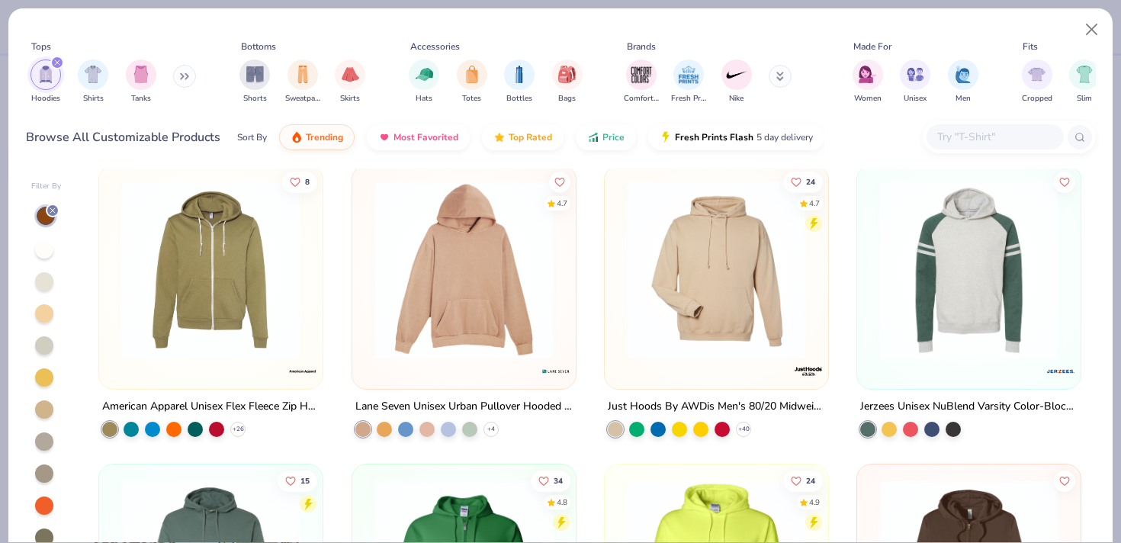
click at [159, 279] on img at bounding box center [210, 270] width 193 height 178
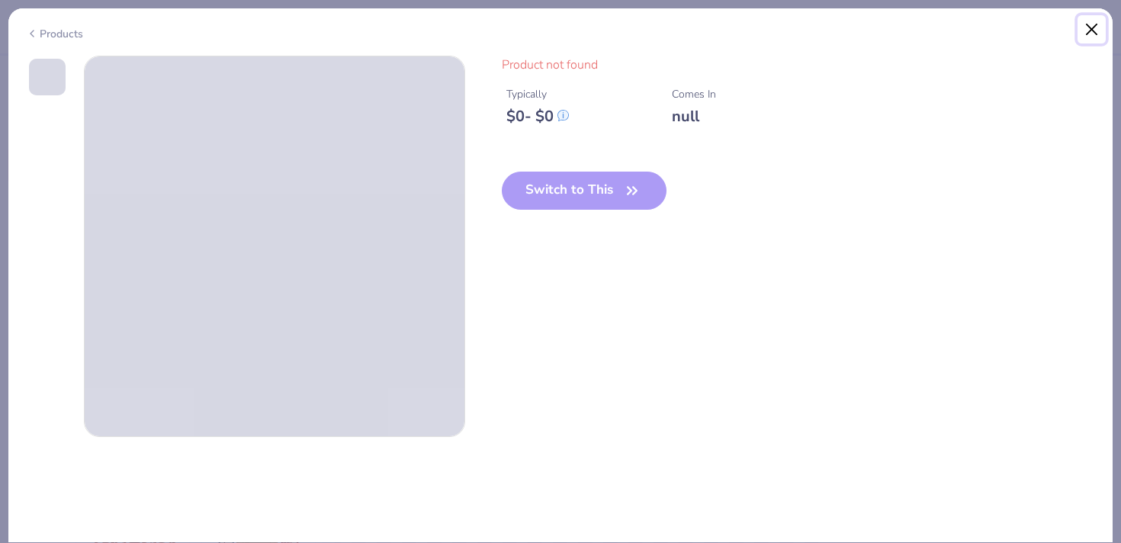
click at [1091, 27] on button "Close" at bounding box center [1092, 29] width 29 height 29
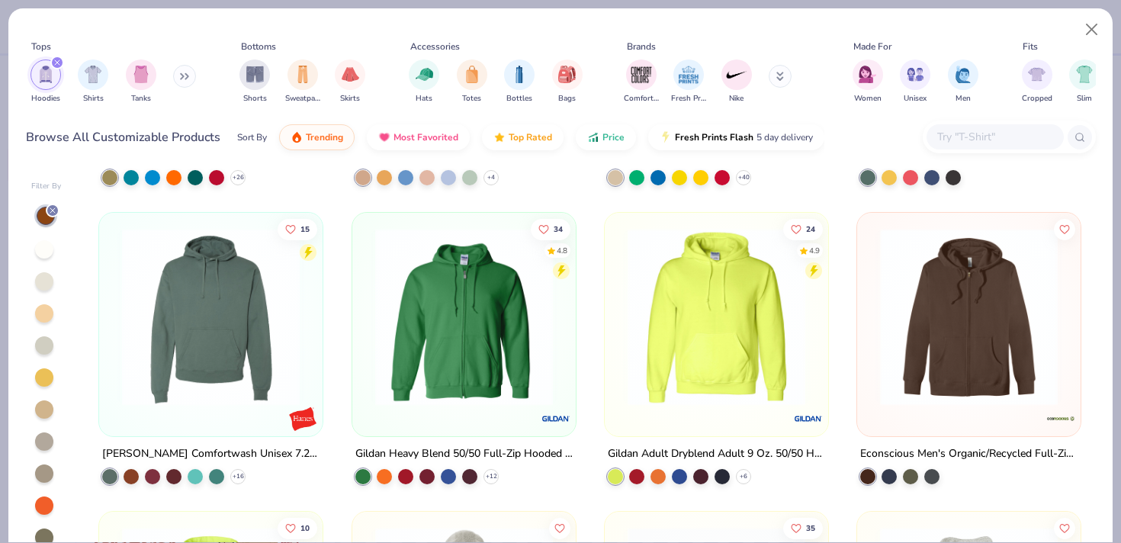
scroll to position [1164, 0]
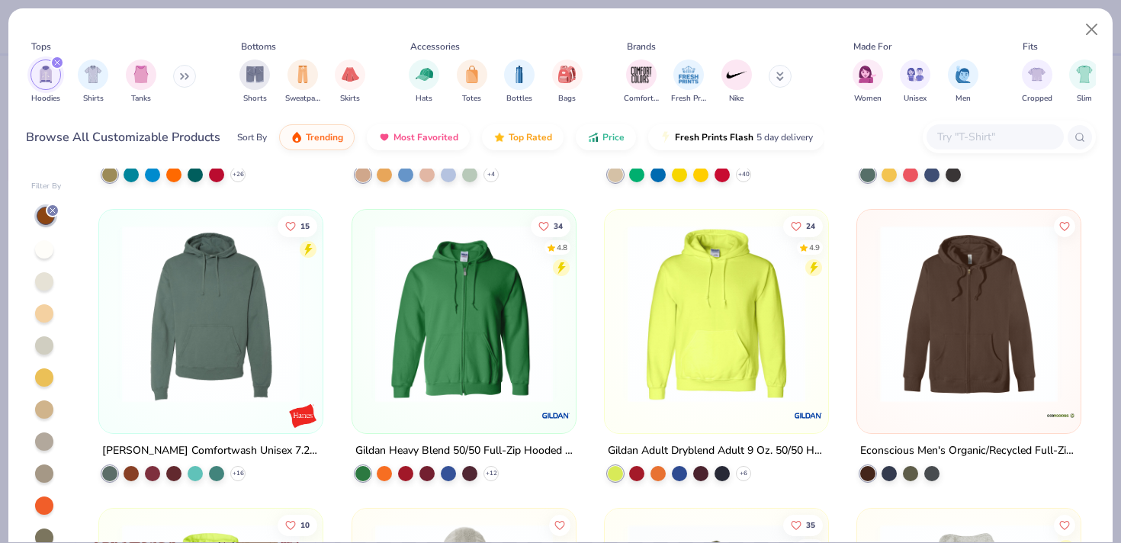
click at [481, 350] on img at bounding box center [464, 314] width 193 height 178
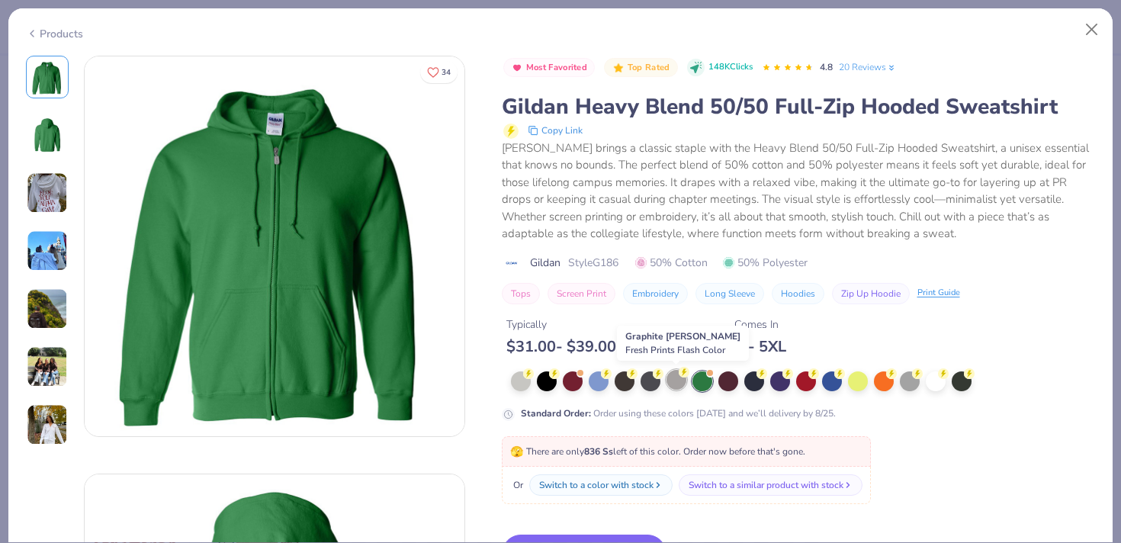
click at [680, 382] on div at bounding box center [677, 380] width 20 height 20
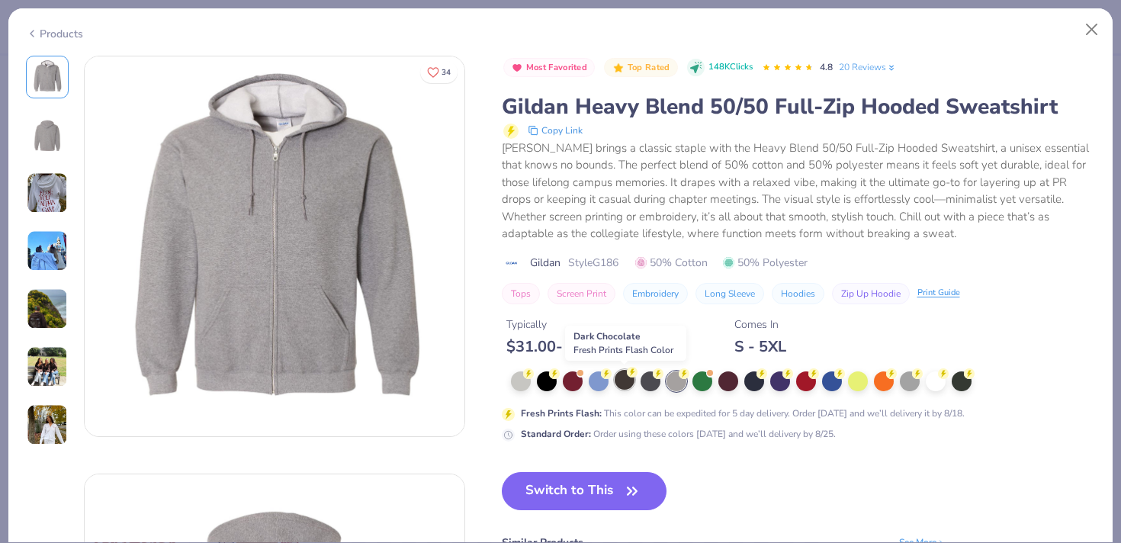
click at [631, 379] on div at bounding box center [625, 380] width 20 height 20
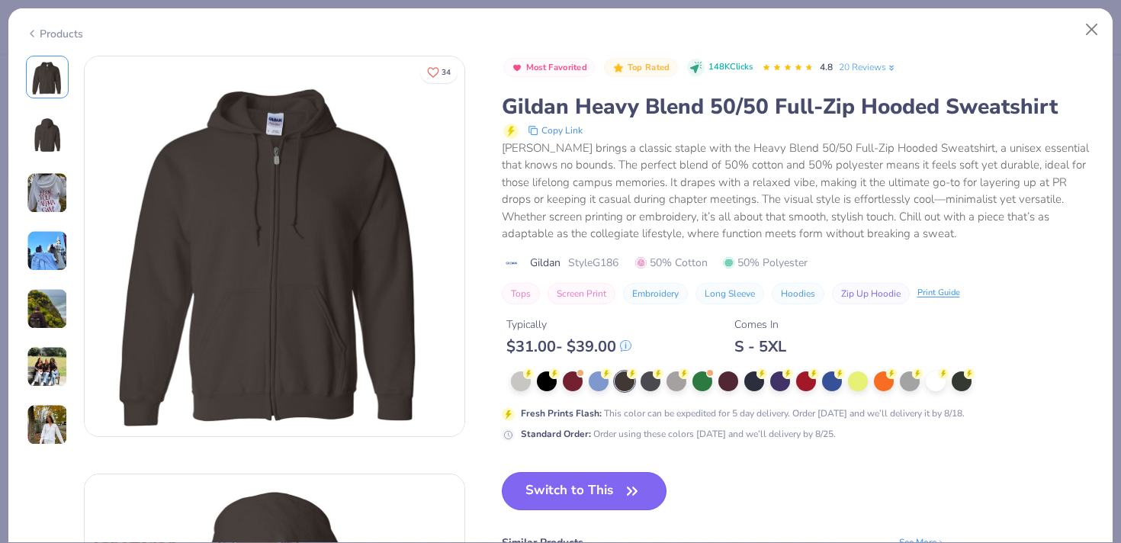
click at [588, 488] on button "Switch to This" at bounding box center [584, 491] width 165 height 38
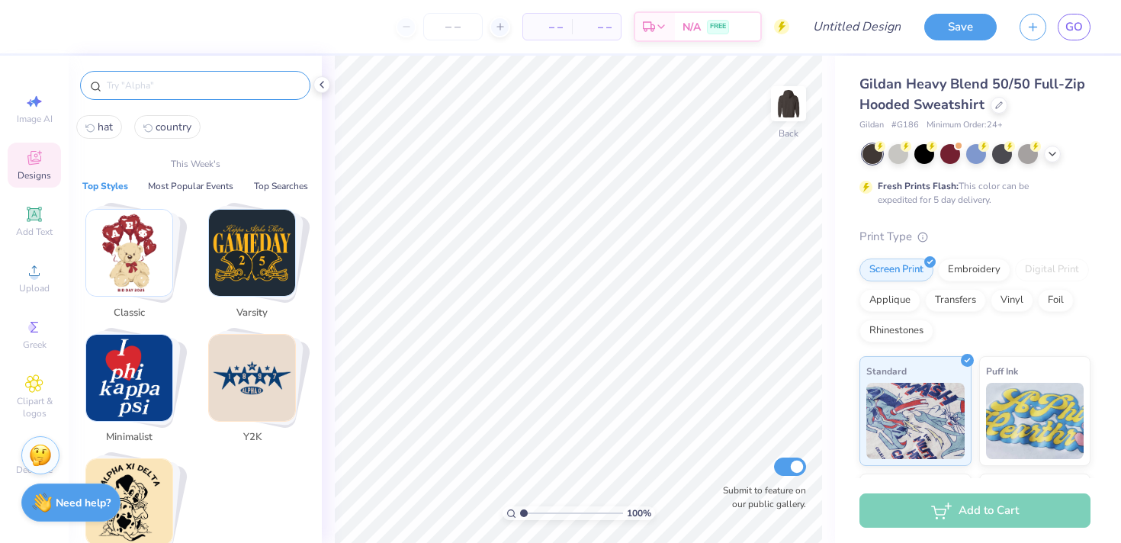
click at [180, 90] on input "text" at bounding box center [202, 85] width 195 height 15
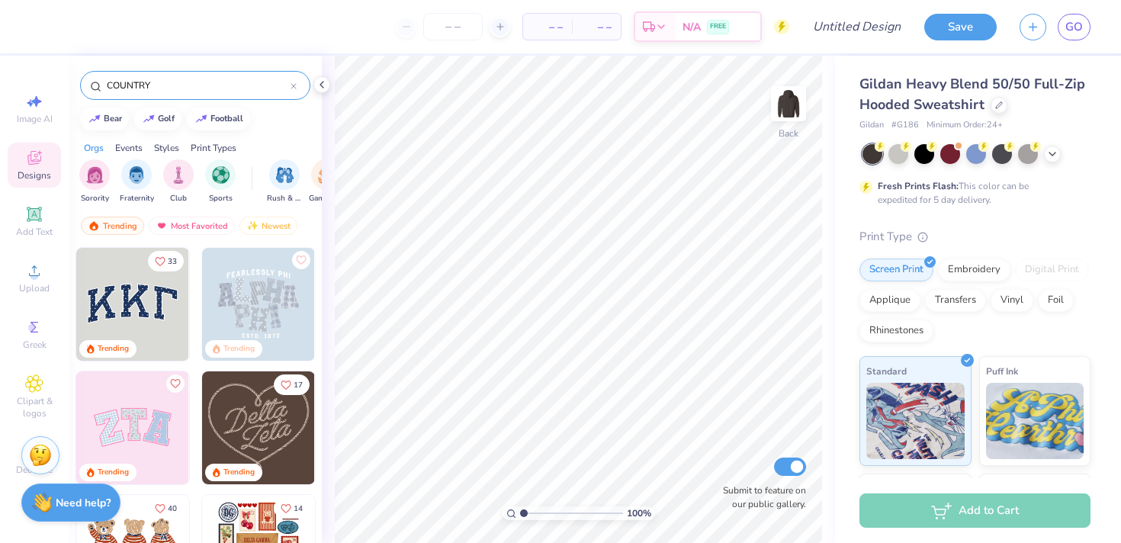
type input "COUNTRY"
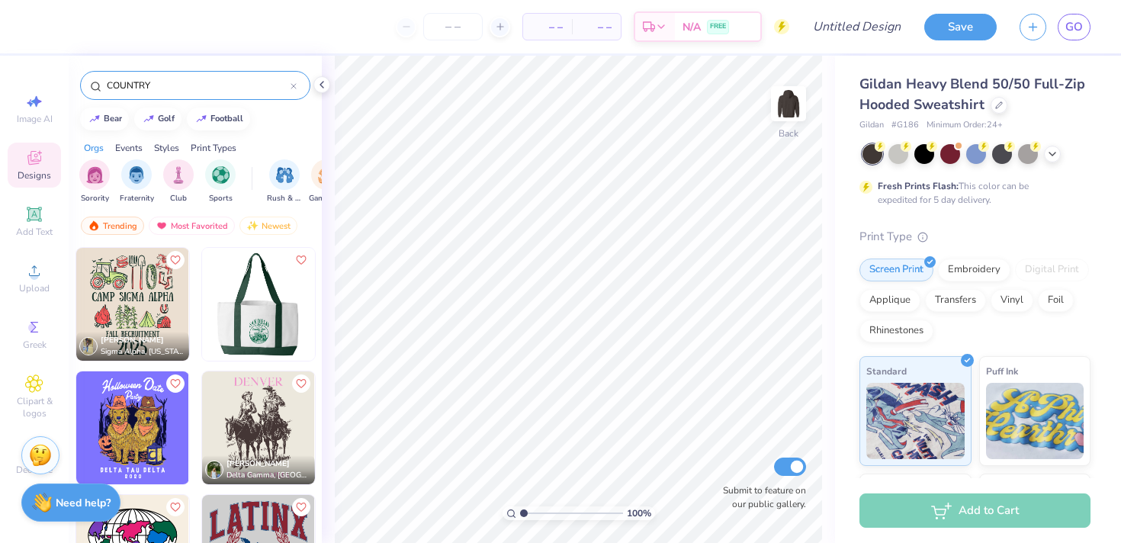
click at [287, 85] on input "COUNTRY" at bounding box center [197, 85] width 185 height 15
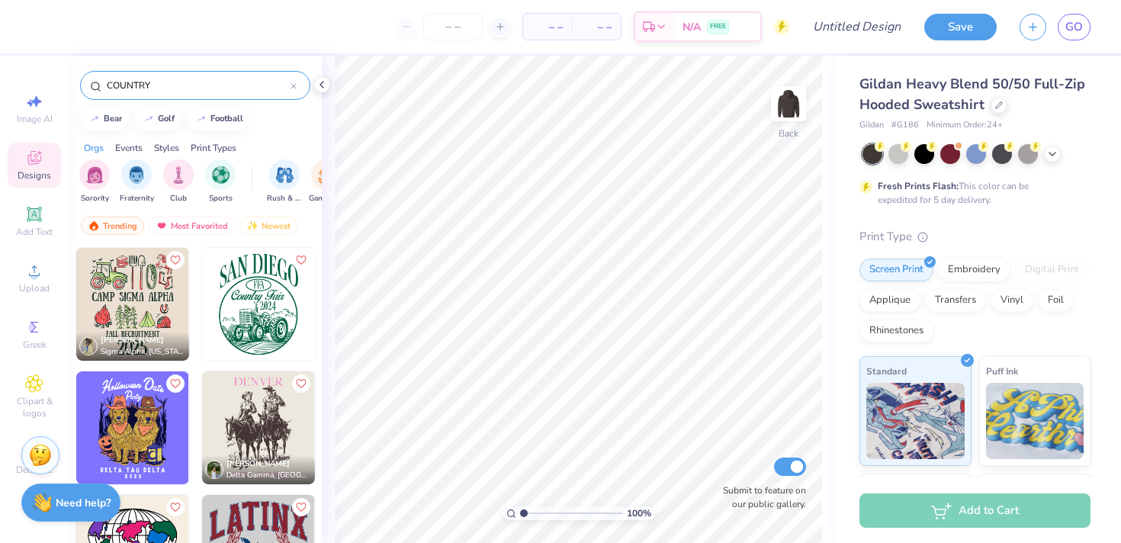
click at [294, 86] on icon at bounding box center [294, 86] width 6 height 6
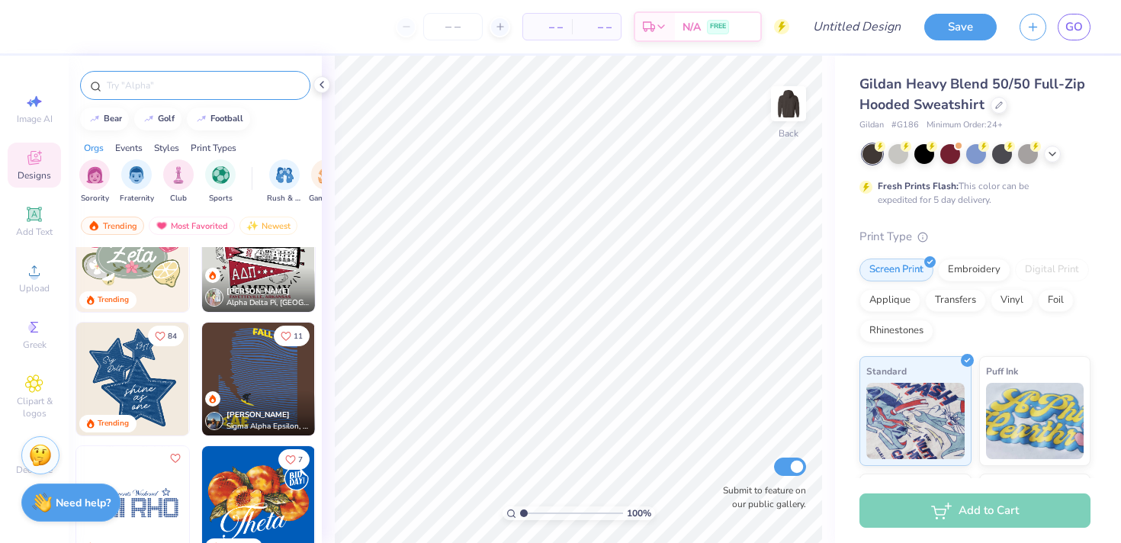
scroll to position [917, 0]
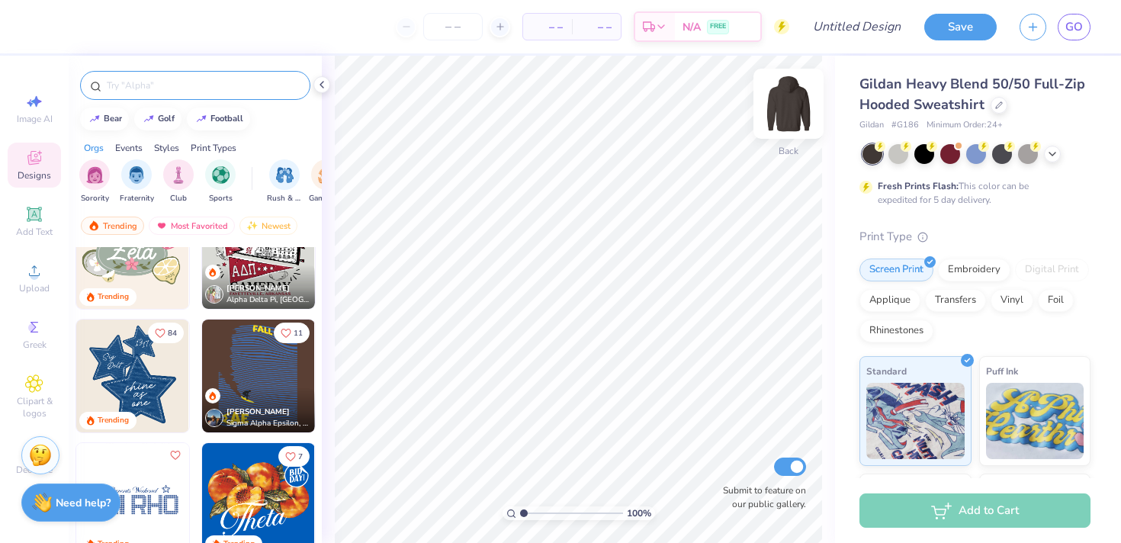
click at [785, 90] on img at bounding box center [788, 103] width 61 height 61
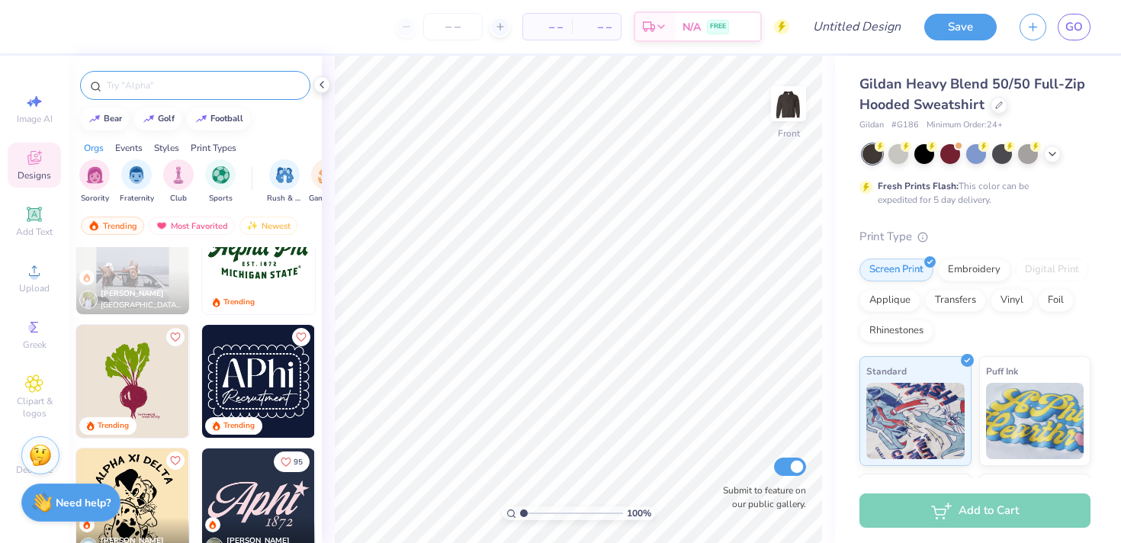
scroll to position [1357, 0]
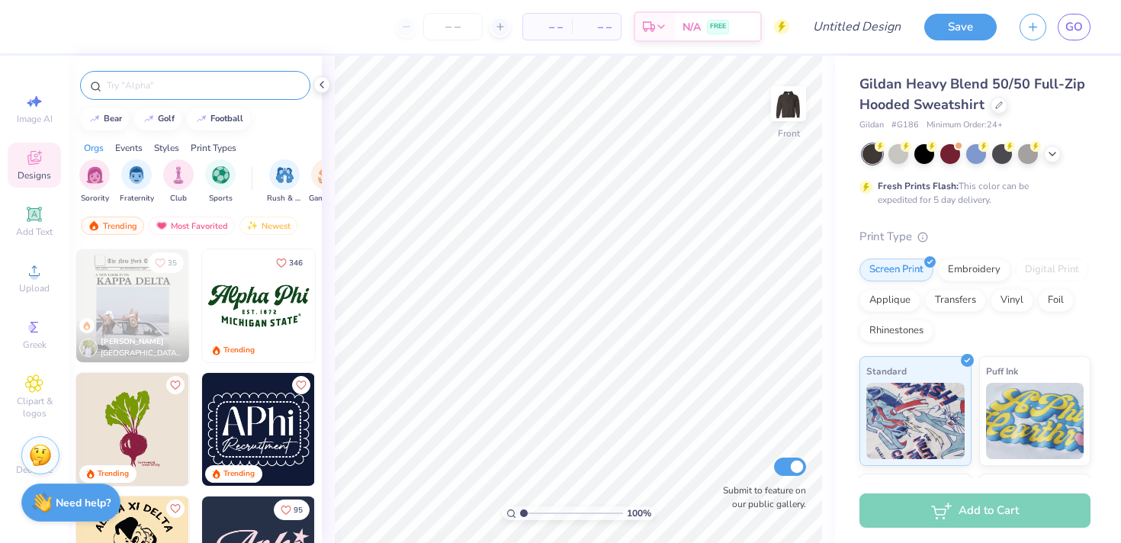
click at [115, 301] on img at bounding box center [132, 305] width 113 height 113
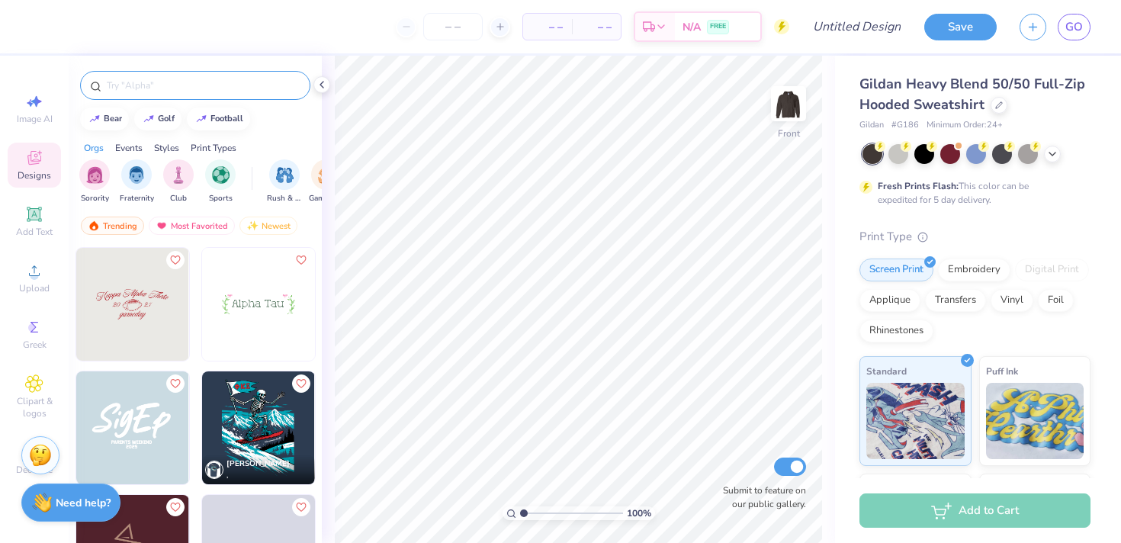
scroll to position [3366, 0]
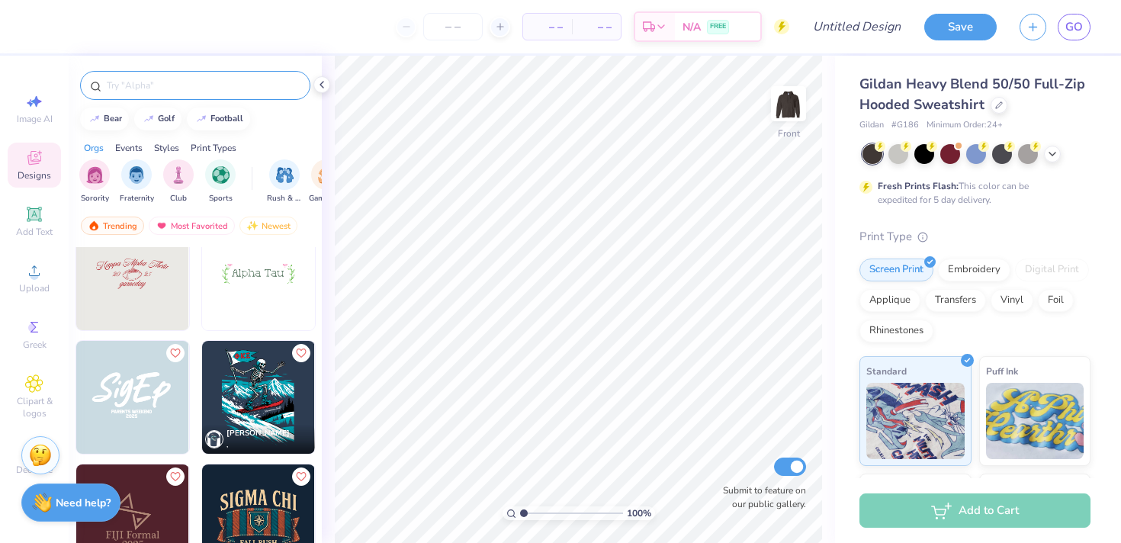
click at [169, 94] on div at bounding box center [195, 85] width 230 height 29
click at [158, 91] on input "text" at bounding box center [202, 85] width 195 height 15
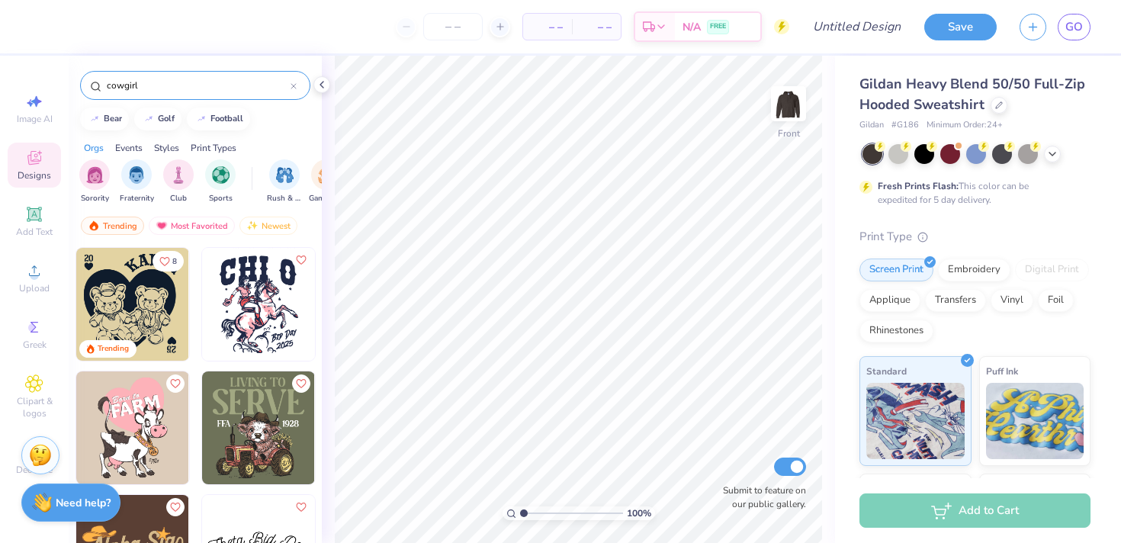
type input "cowgirl"
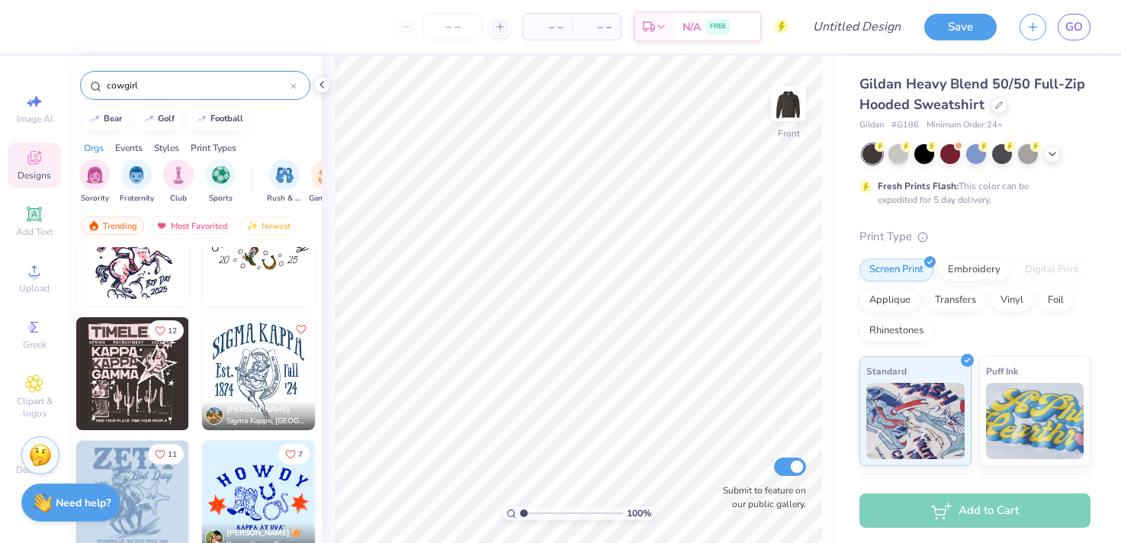
scroll to position [63, 0]
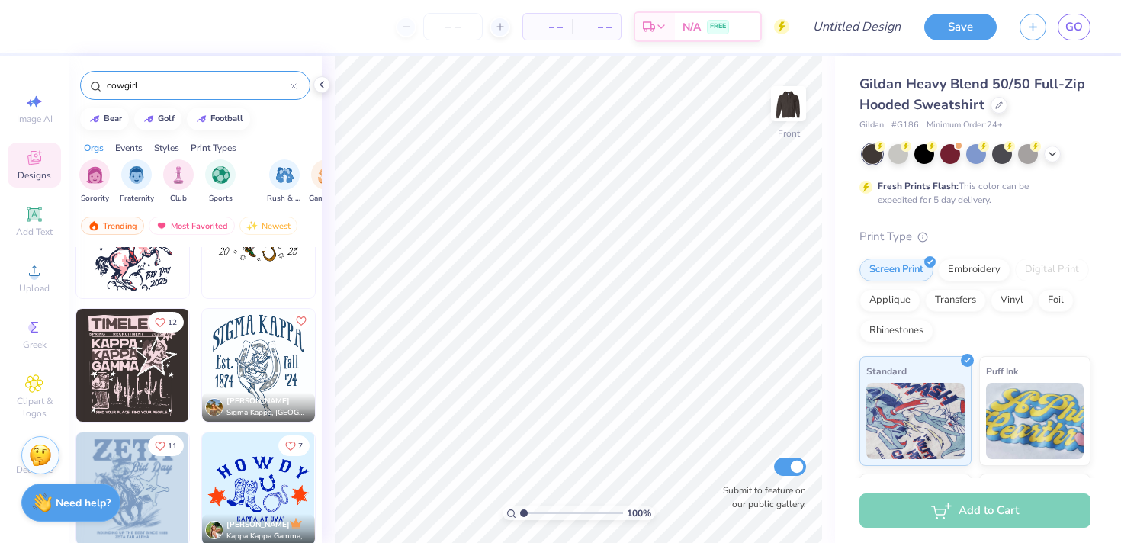
click at [145, 360] on img at bounding box center [132, 365] width 113 height 113
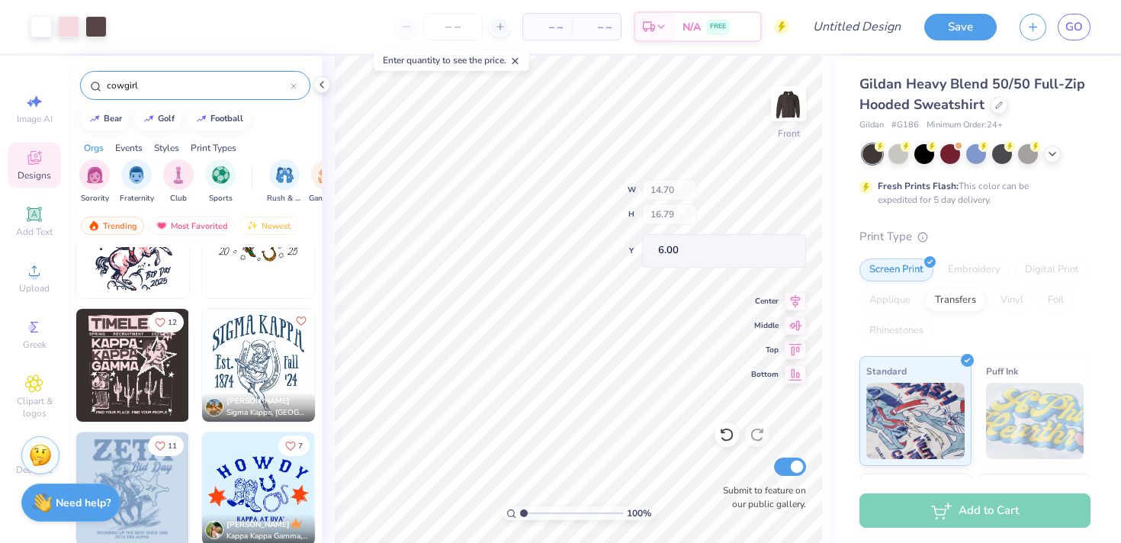
type input "6.00"
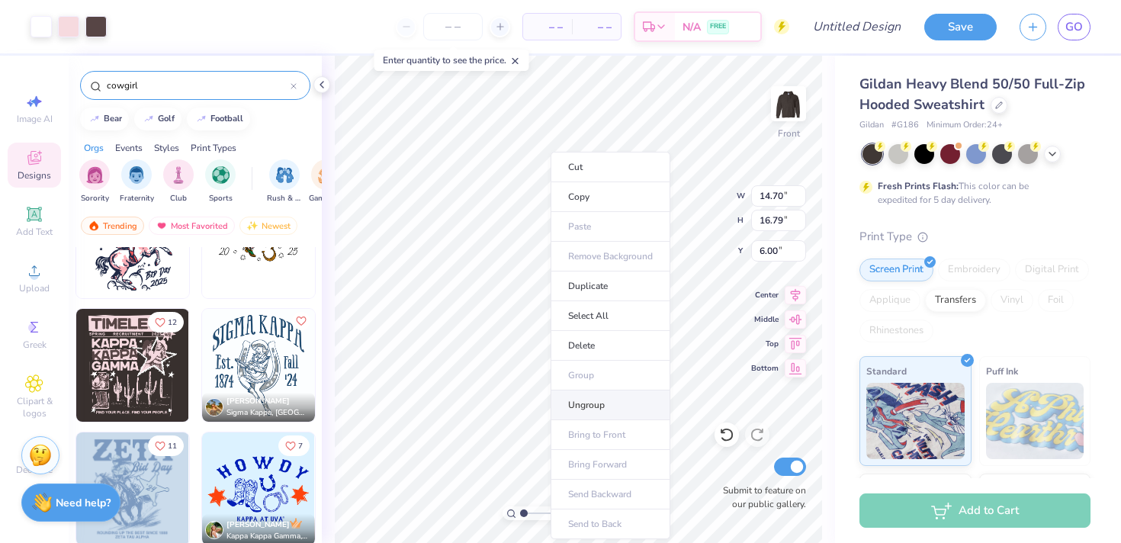
click at [580, 404] on li "Ungroup" at bounding box center [611, 405] width 120 height 30
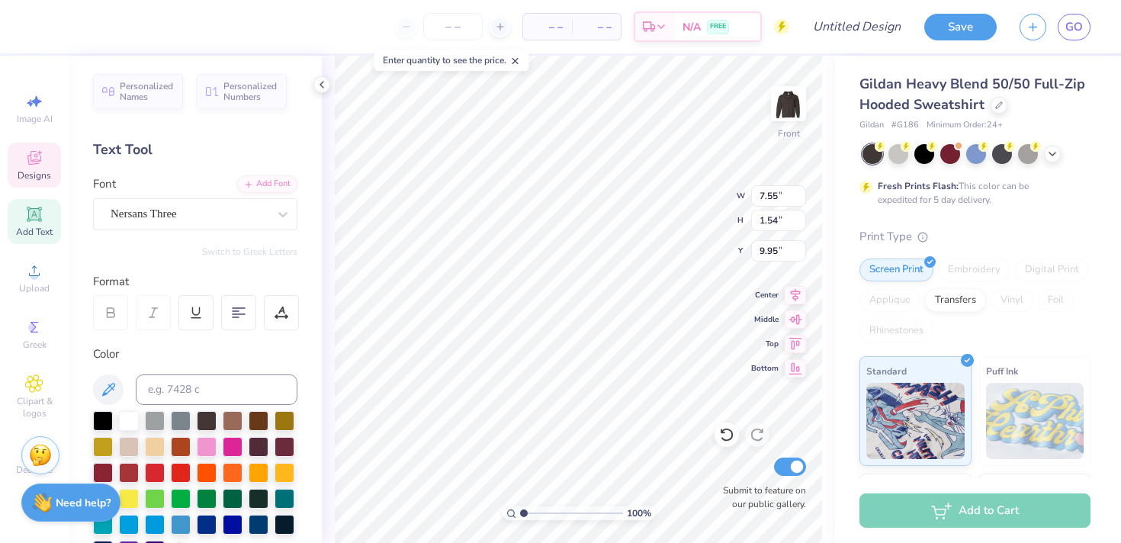
type textarea "ZETA"
type input "7.61"
type input "1.93"
type input "11.63"
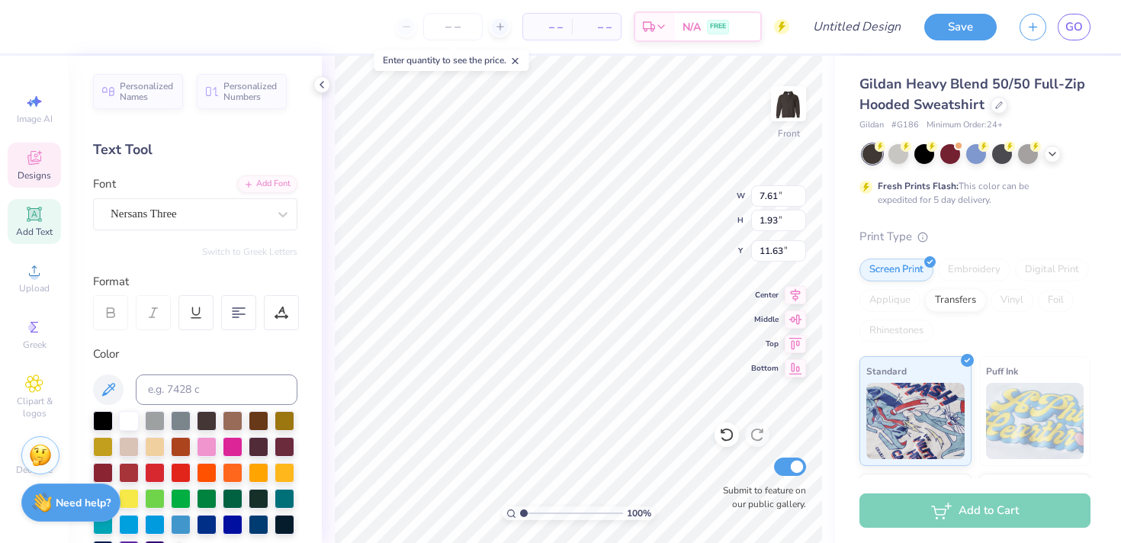
type textarea "P"
type textarea "TAU"
type input "7.76"
type input "1.59"
type input "13.70"
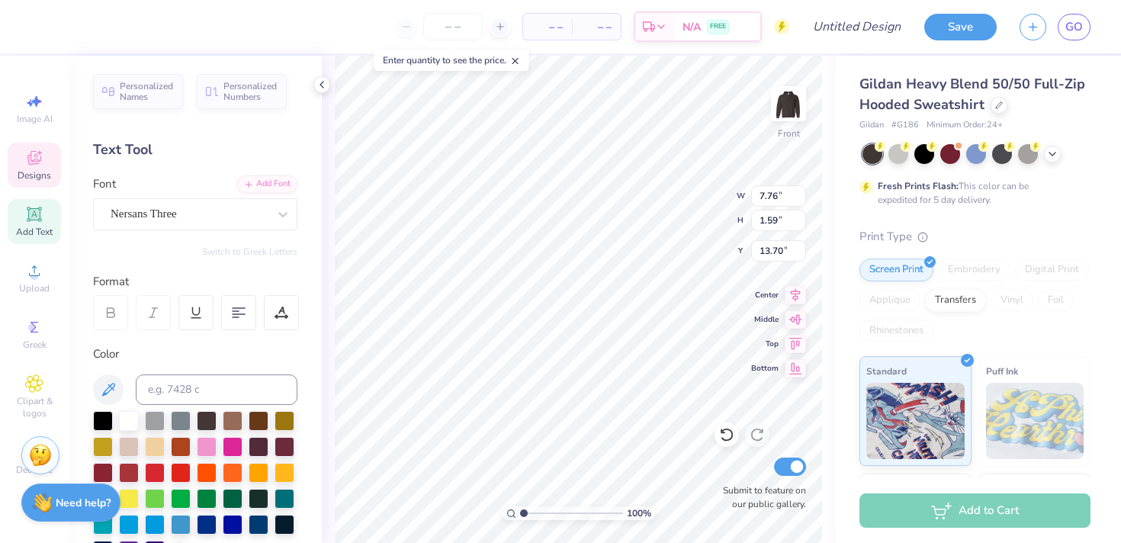
type textarea "ALPHA"
click at [300, 336] on div "Personalized Names Personalized Numbers Text Tool Add Font Font Nersans Three S…" at bounding box center [195, 299] width 253 height 487
type input "12.02"
type input "0.54"
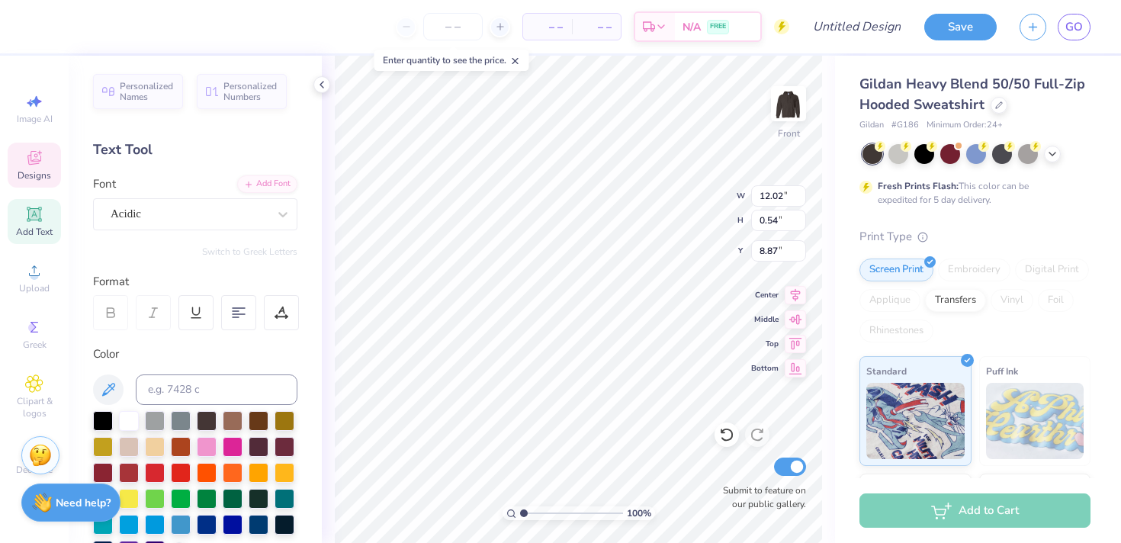
type input "8.87"
type textarea "BARN FORMAL 2025"
type input "14.49"
type input "14.01"
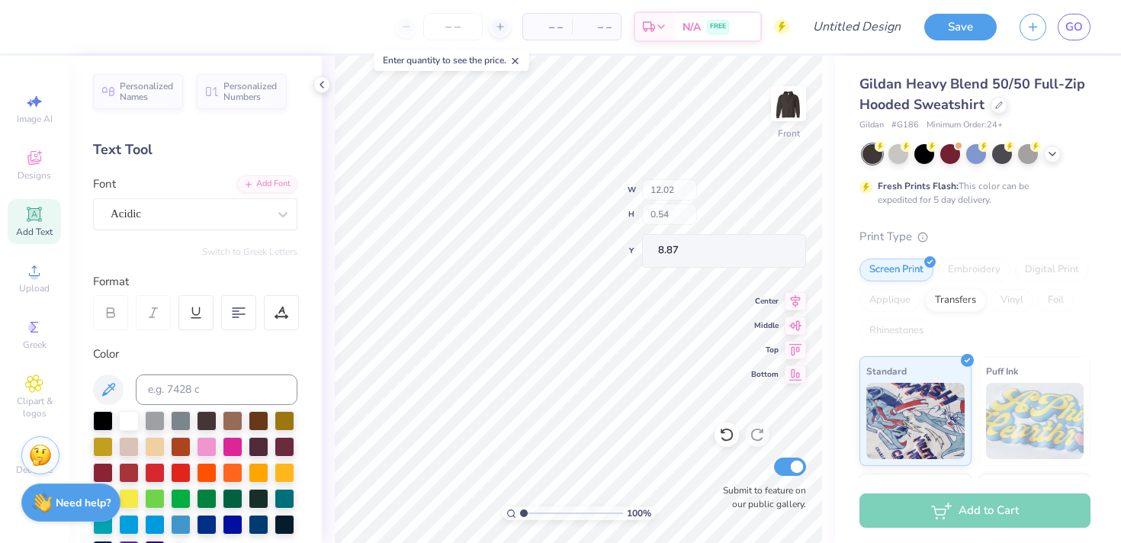
type input "8.77"
type textarea "BARN FORMAL 2025"
type input "21.84"
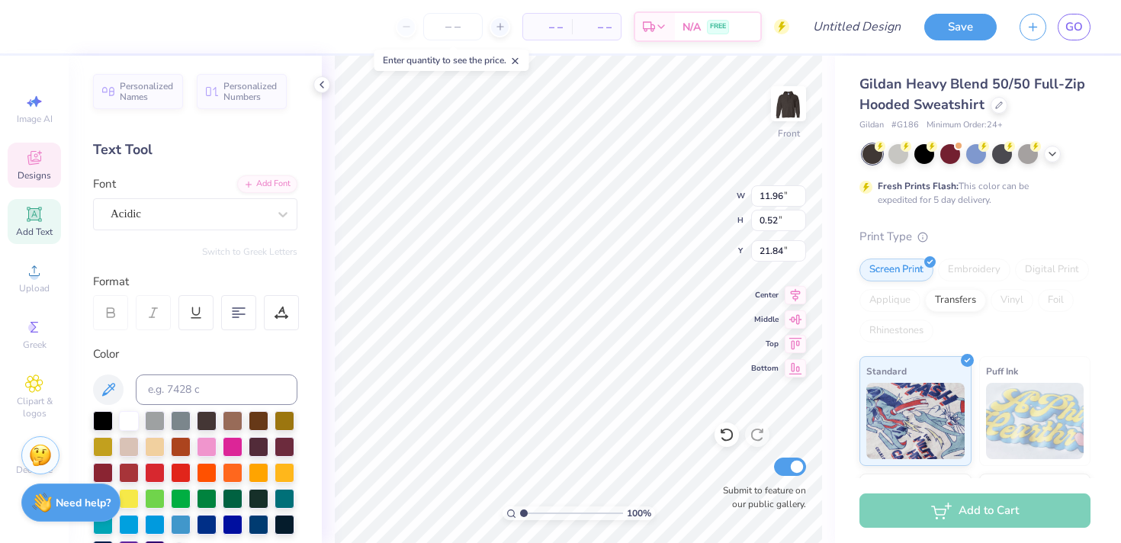
type textarea "[GEOGRAPHIC_DATA], [GEOGRAPHIC_DATA]"
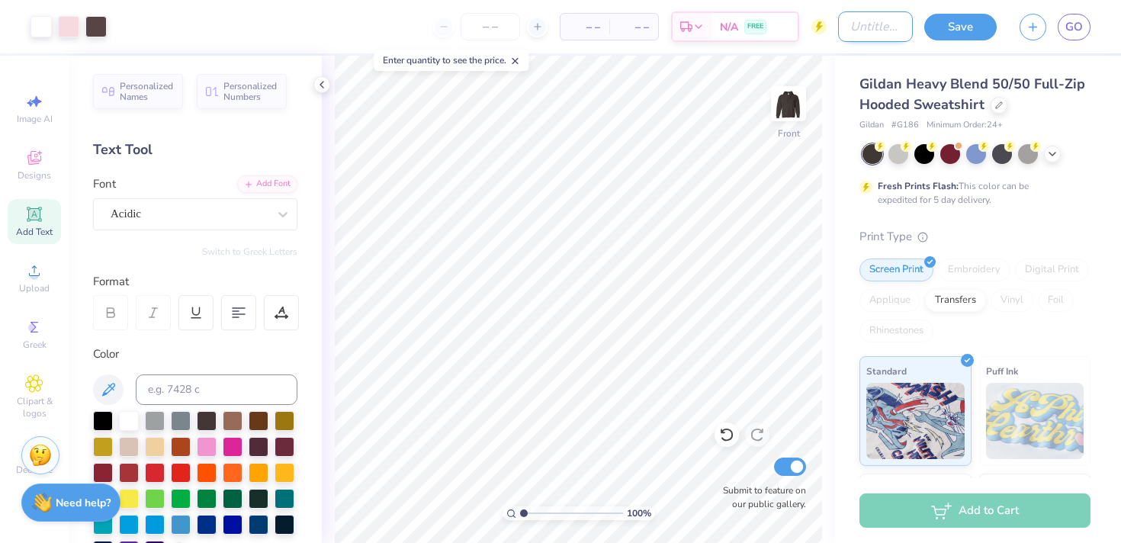
click at [880, 27] on input "Design Title" at bounding box center [875, 26] width 75 height 31
type input "BARN"
click at [967, 35] on button "Save" at bounding box center [960, 24] width 72 height 27
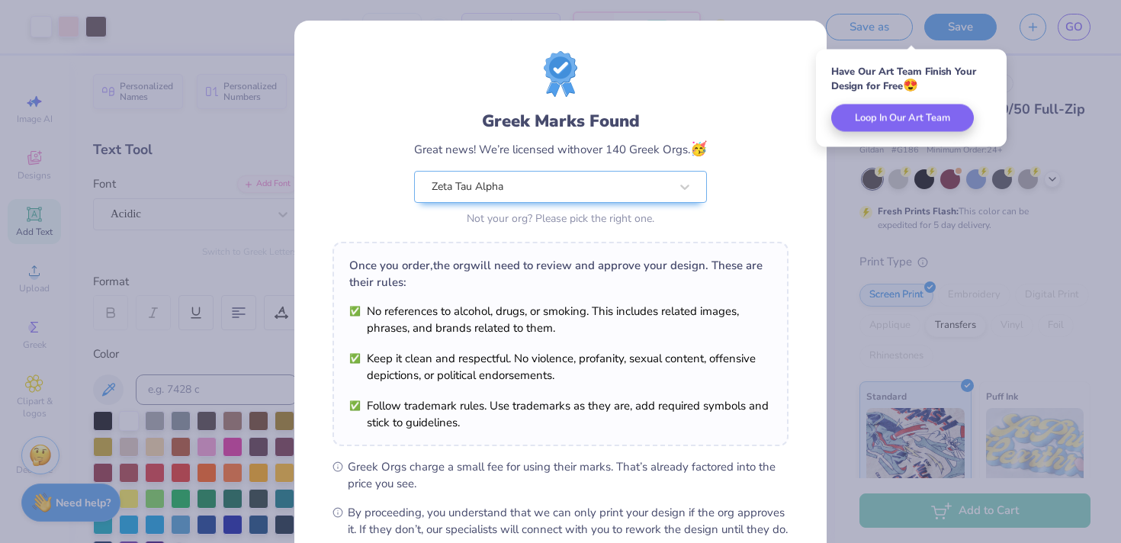
scroll to position [171, 0]
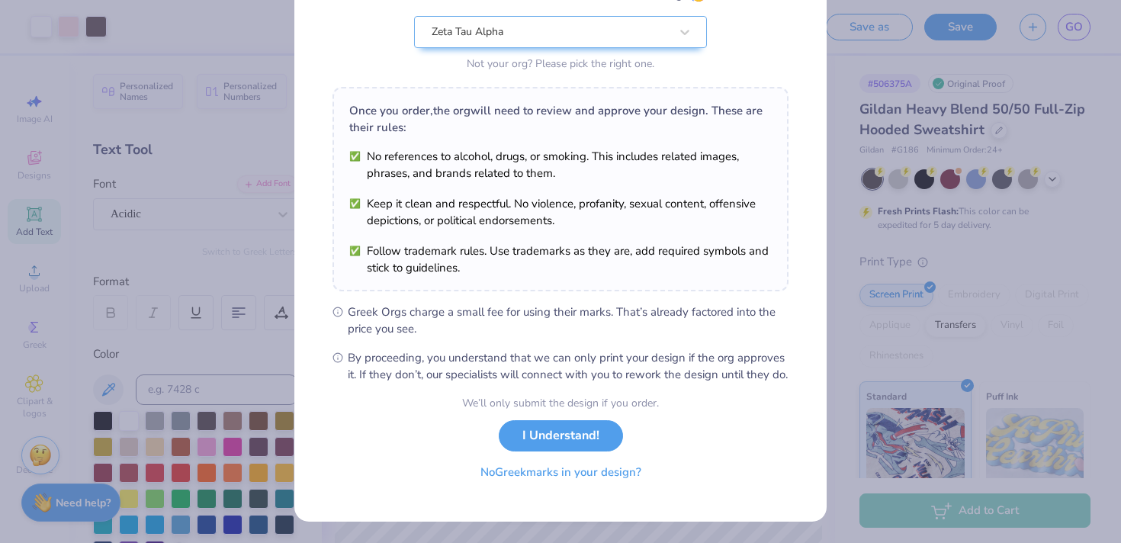
click at [582, 484] on button "No Greek marks in your design?" at bounding box center [560, 472] width 187 height 31
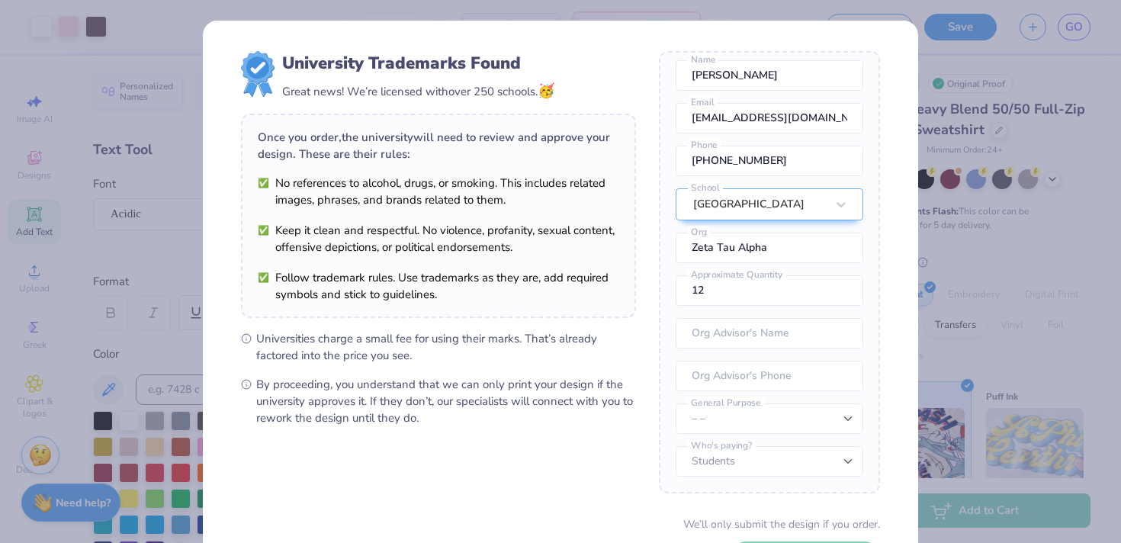
scroll to position [120, 0]
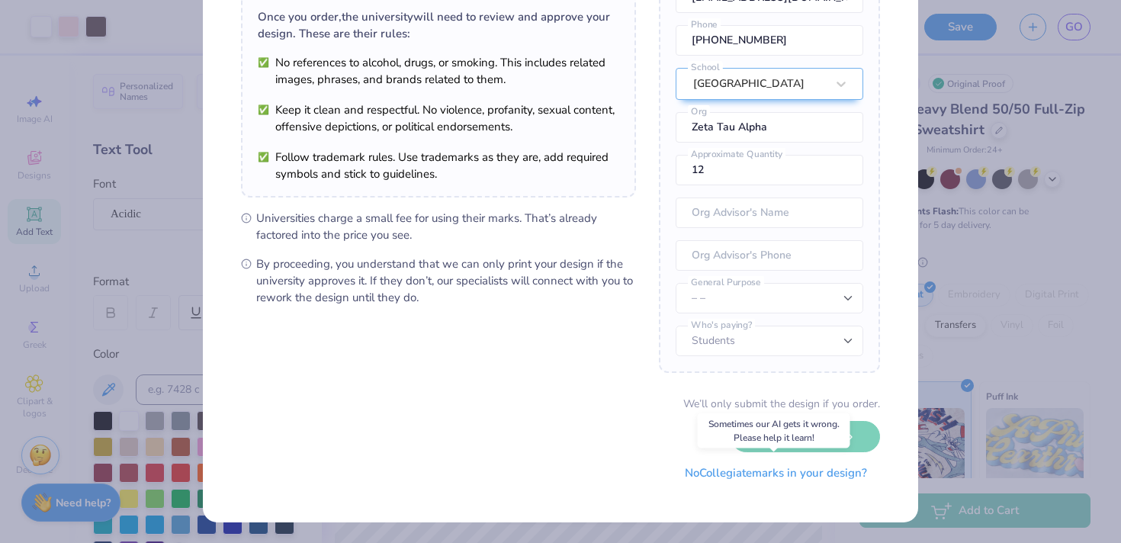
click at [799, 476] on button "No Collegiate marks in your design?" at bounding box center [776, 473] width 208 height 31
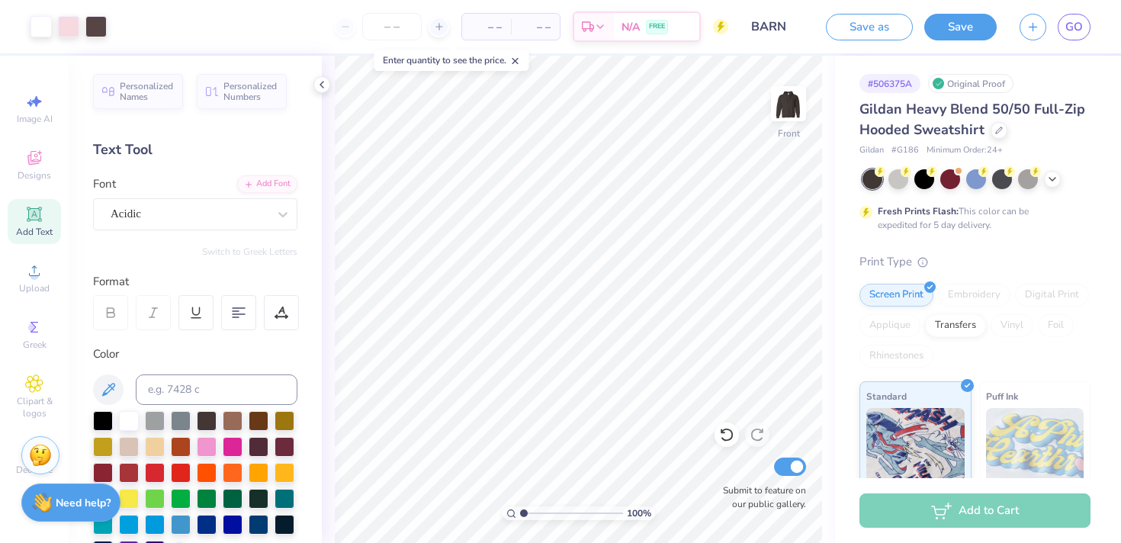
scroll to position [0, 0]
click at [948, 34] on button "Save" at bounding box center [960, 24] width 72 height 27
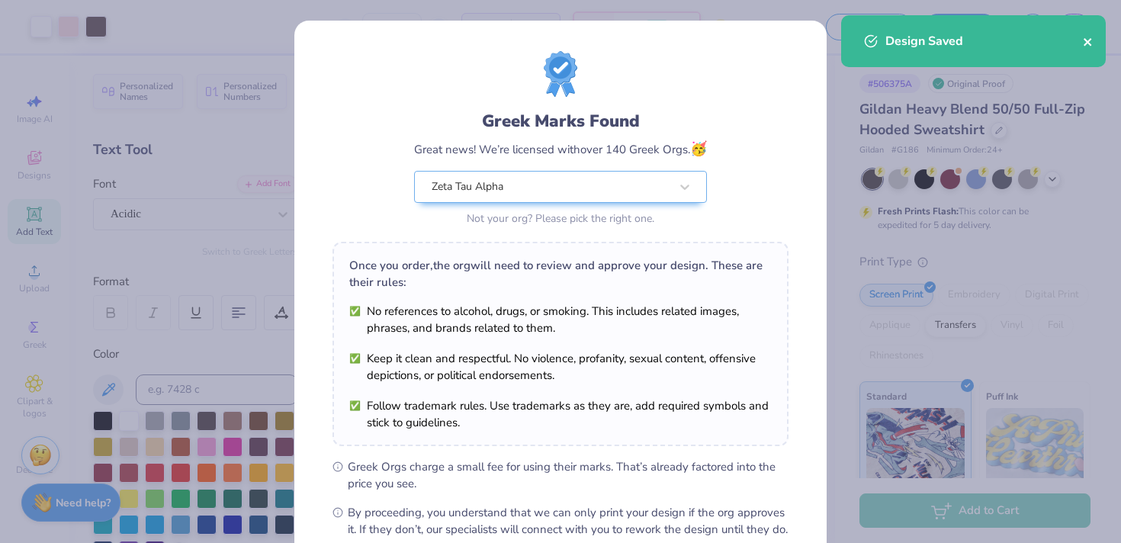
click at [1092, 40] on icon "close" at bounding box center [1088, 42] width 11 height 12
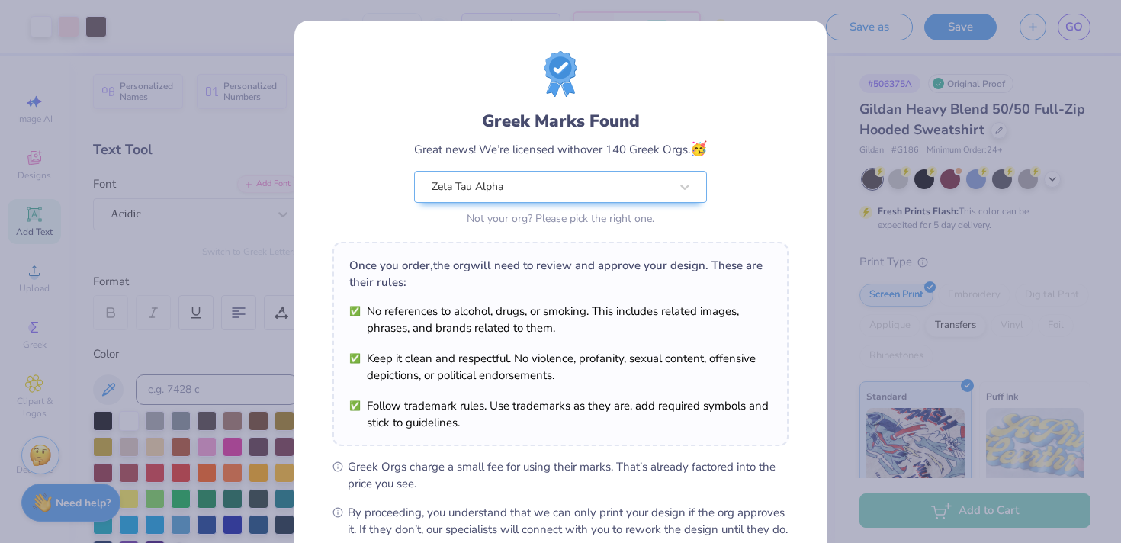
scroll to position [171, 0]
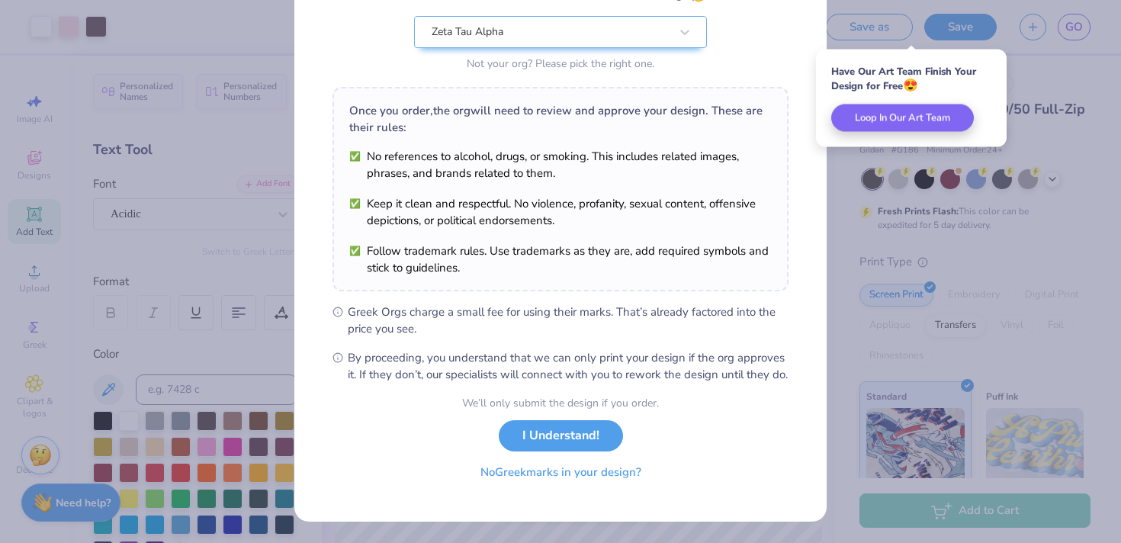
click at [593, 480] on button "No Greek marks in your design?" at bounding box center [560, 472] width 187 height 31
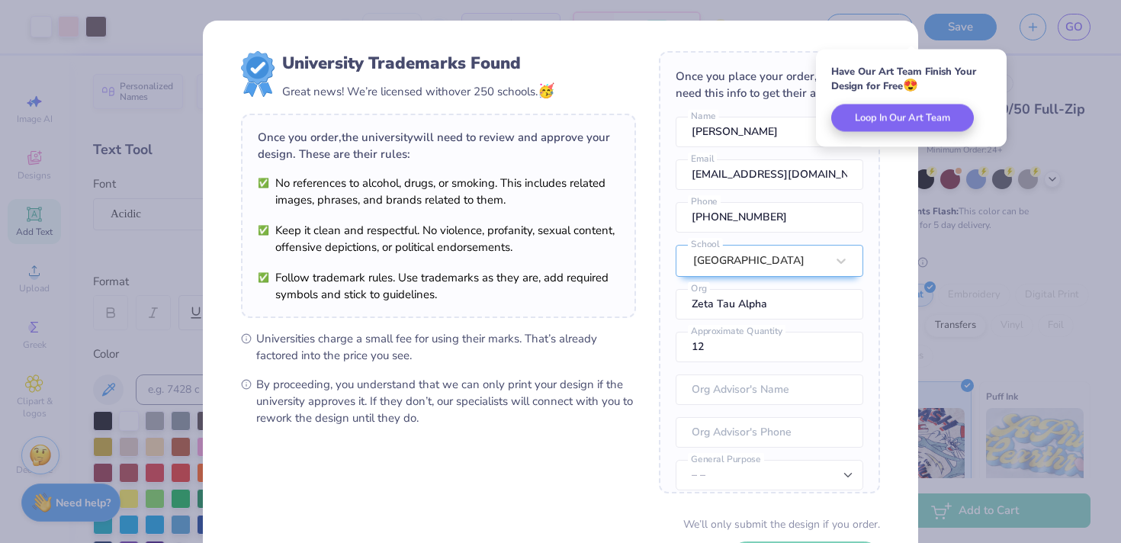
scroll to position [120, 0]
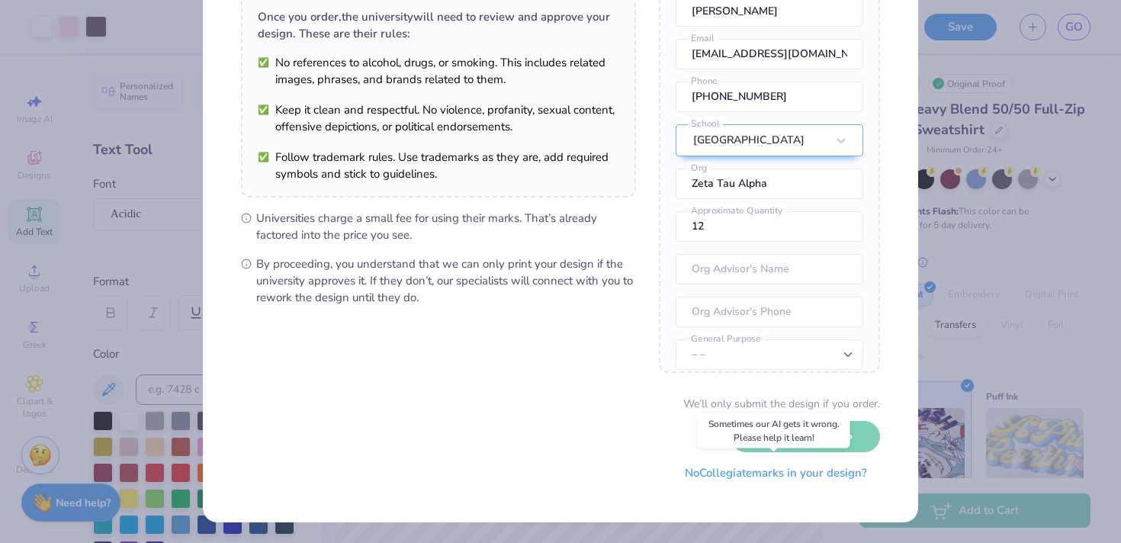
click at [753, 479] on button "No Collegiate marks in your design?" at bounding box center [776, 473] width 208 height 31
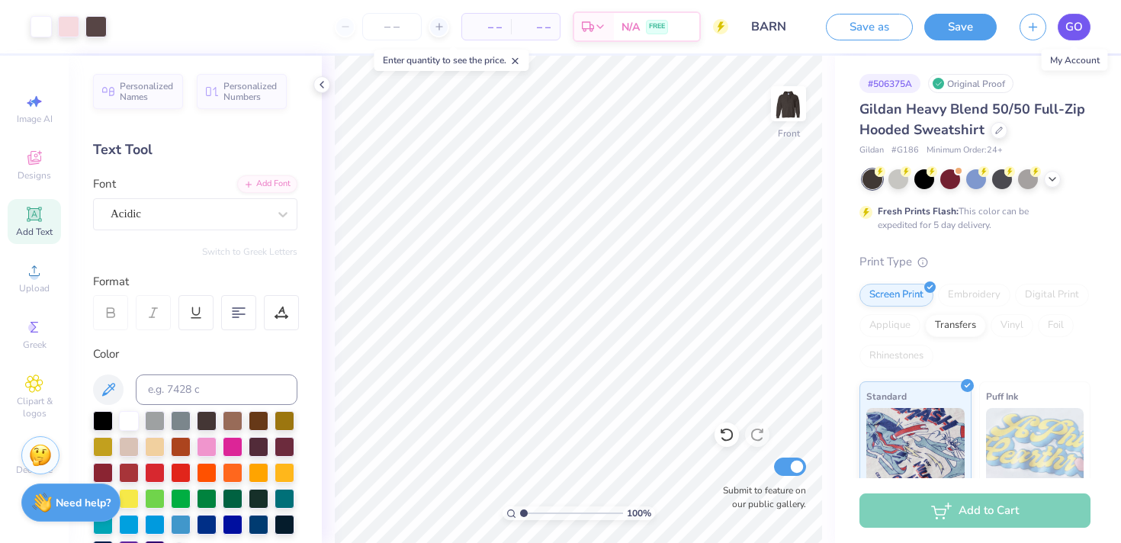
click at [1077, 24] on span "GO" at bounding box center [1074, 27] width 18 height 18
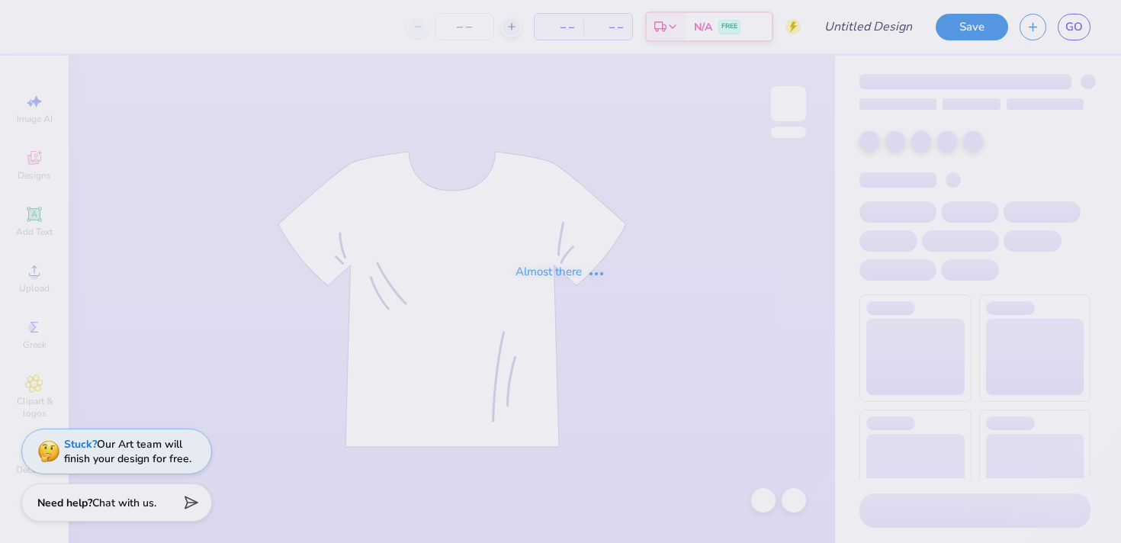
type input "BARN"
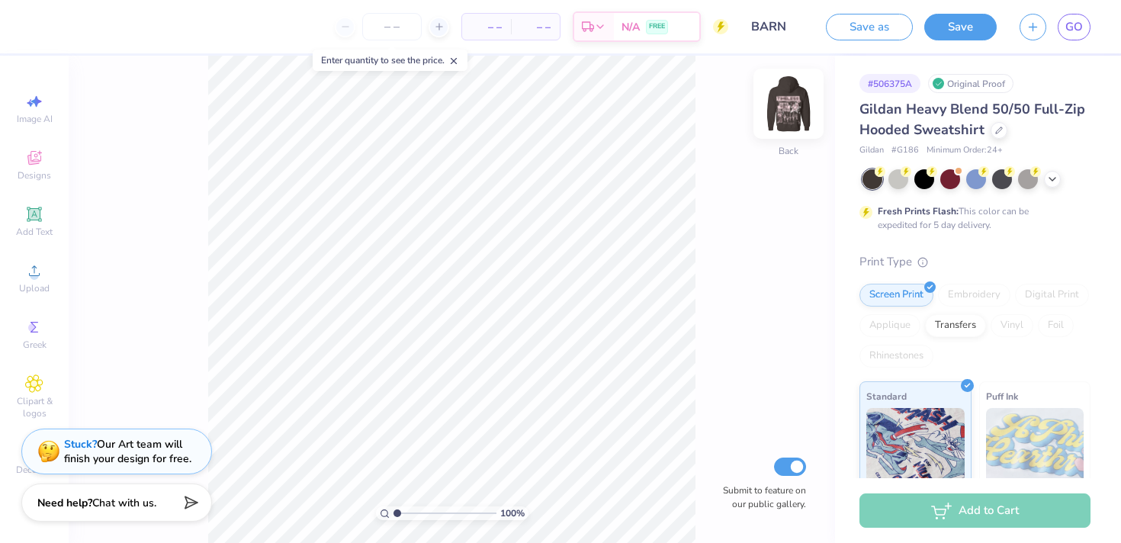
click at [783, 116] on img at bounding box center [788, 103] width 61 height 61
click at [37, 152] on icon at bounding box center [34, 158] width 18 height 18
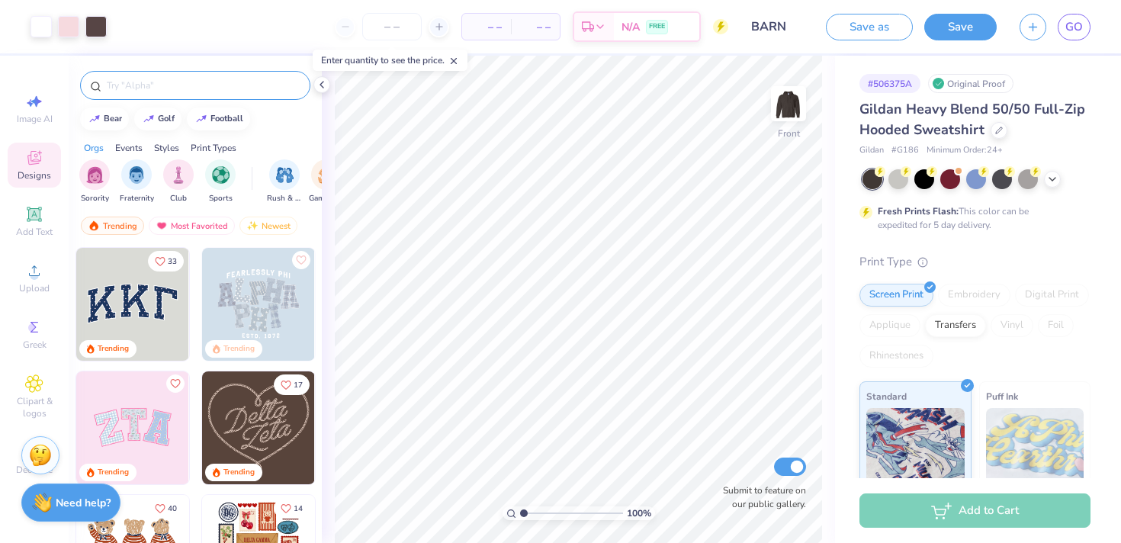
click at [223, 94] on div at bounding box center [195, 85] width 230 height 29
click at [192, 79] on input "text" at bounding box center [202, 85] width 195 height 15
type input "HAT"
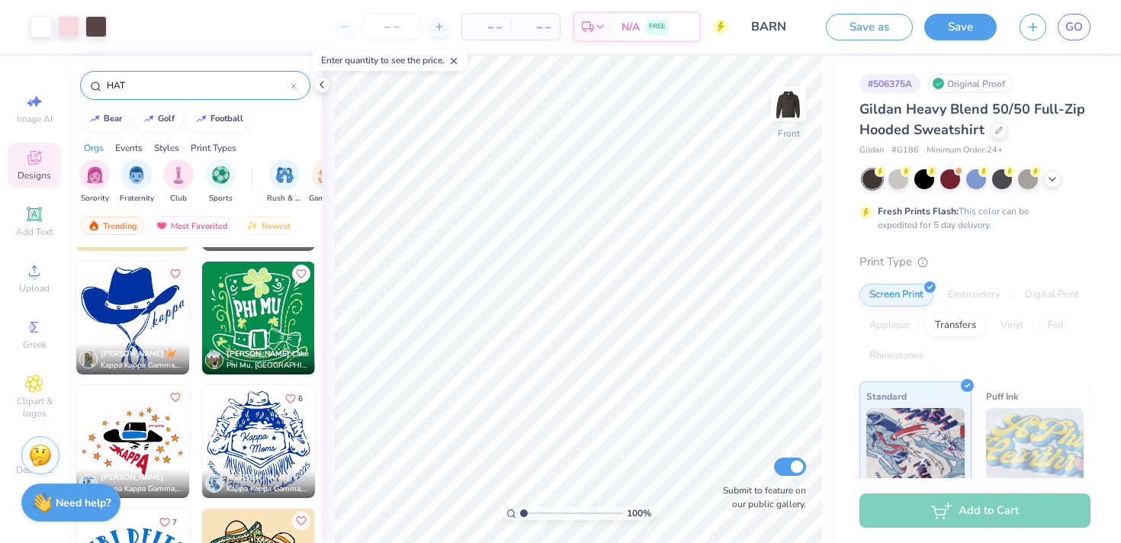
scroll to position [2220, 0]
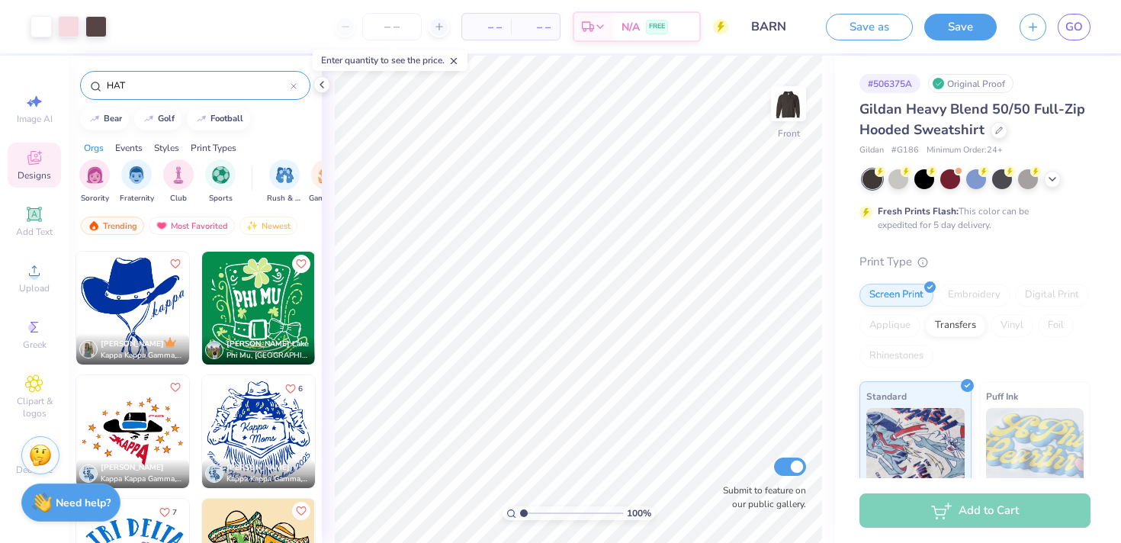
click at [137, 297] on img at bounding box center [132, 308] width 113 height 113
click at [38, 29] on div at bounding box center [41, 24] width 21 height 21
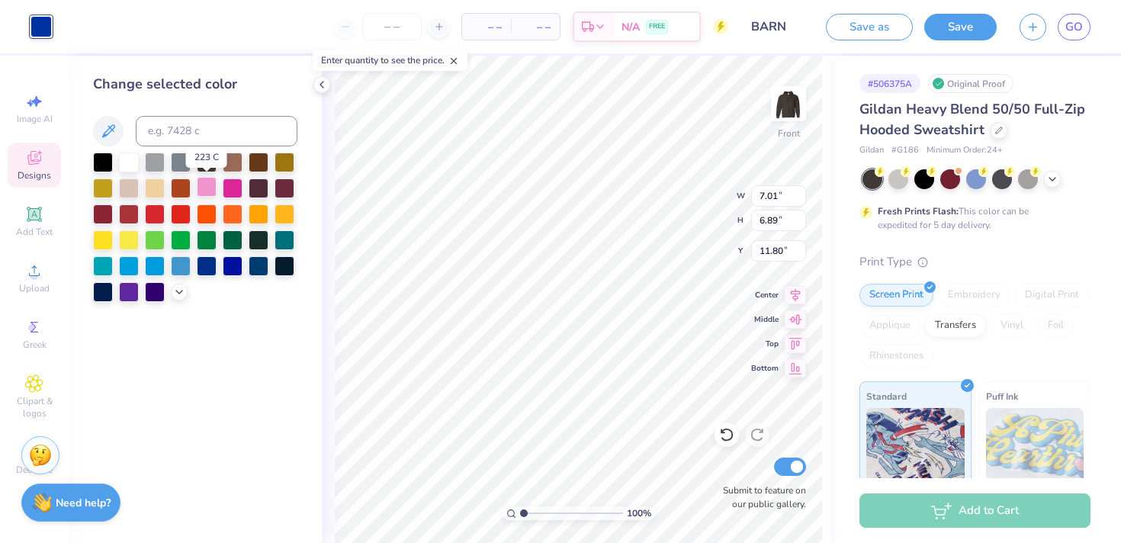
click at [207, 192] on div at bounding box center [207, 187] width 20 height 20
type input "14.70"
type input "16.79"
type input "6.00"
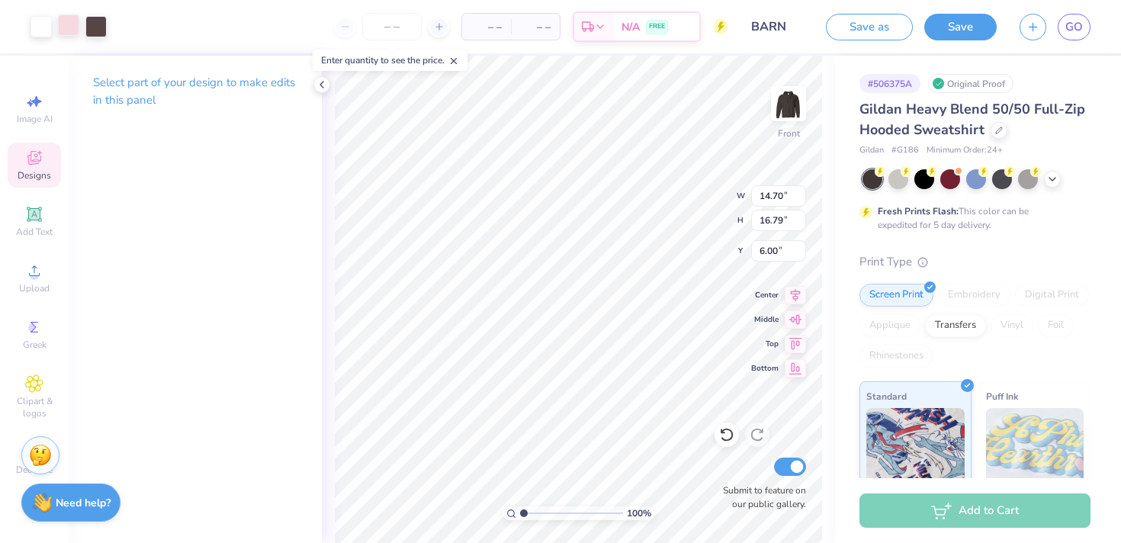
click at [79, 27] on div at bounding box center [68, 24] width 21 height 21
click at [329, 85] on div at bounding box center [321, 84] width 17 height 17
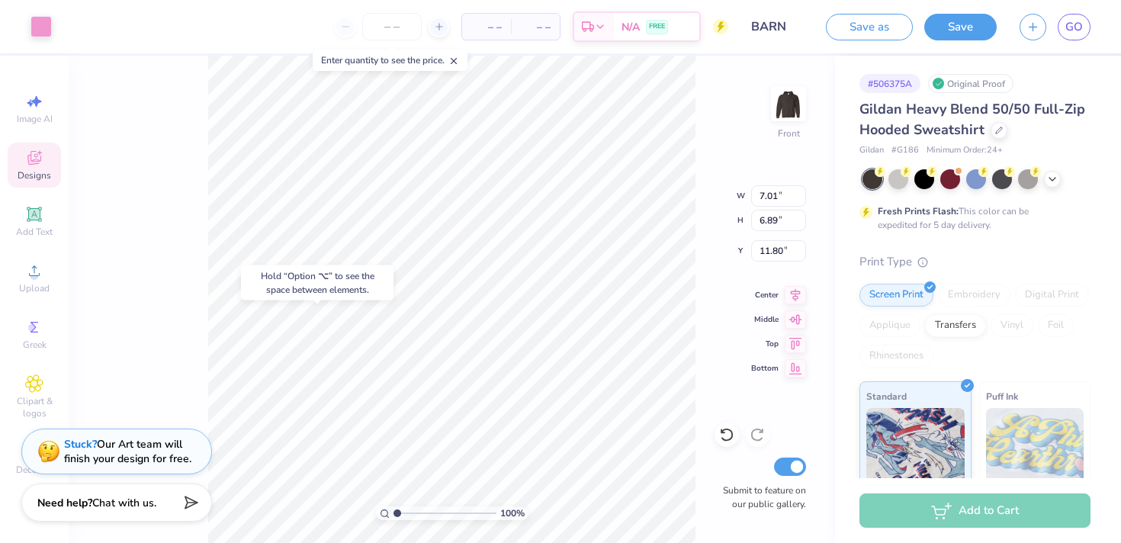
type input "14.70"
type input "16.79"
type input "6.00"
click at [81, 32] on div at bounding box center [69, 26] width 76 height 21
click at [69, 27] on div at bounding box center [68, 24] width 21 height 21
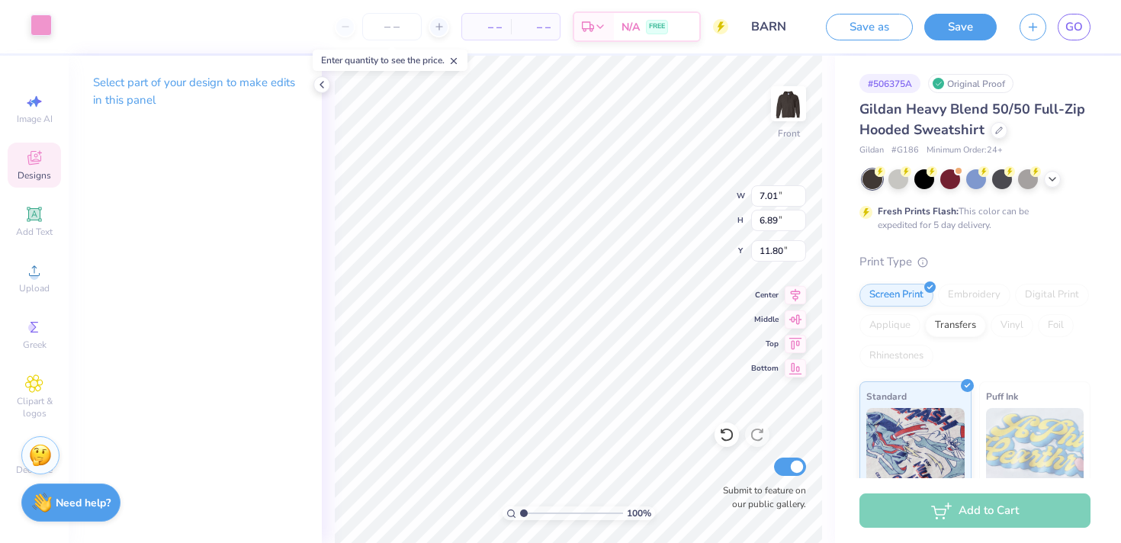
click at [41, 23] on div at bounding box center [41, 24] width 21 height 21
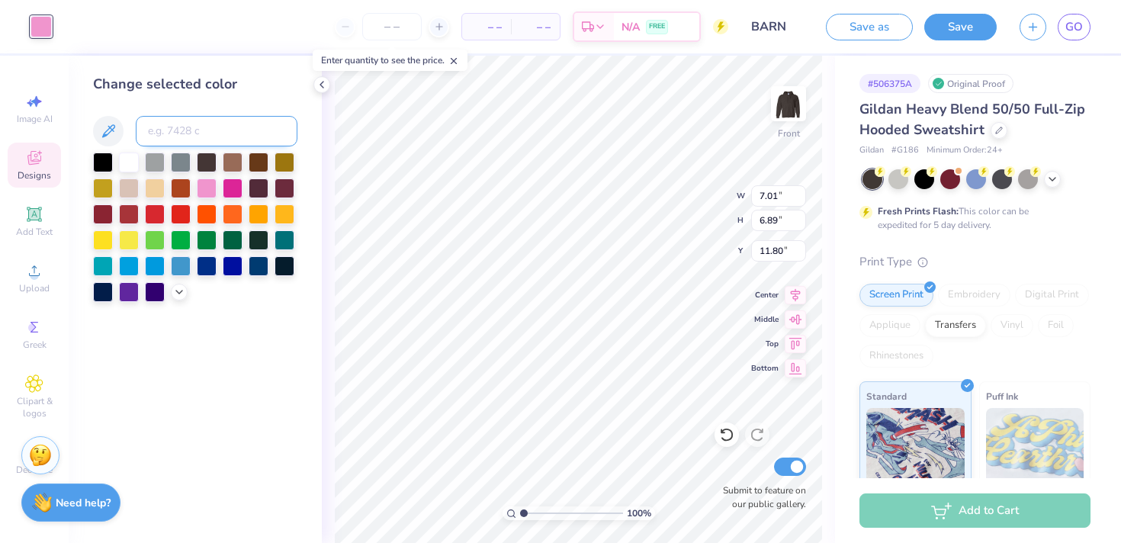
click at [196, 133] on input at bounding box center [217, 131] width 162 height 31
type input "705"
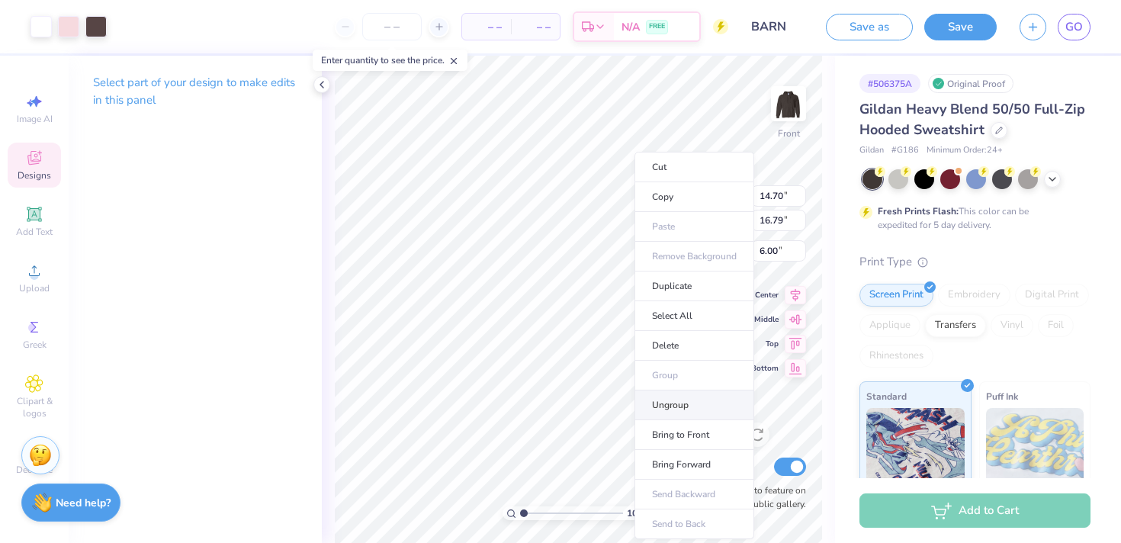
click at [669, 401] on li "Ungroup" at bounding box center [695, 405] width 120 height 30
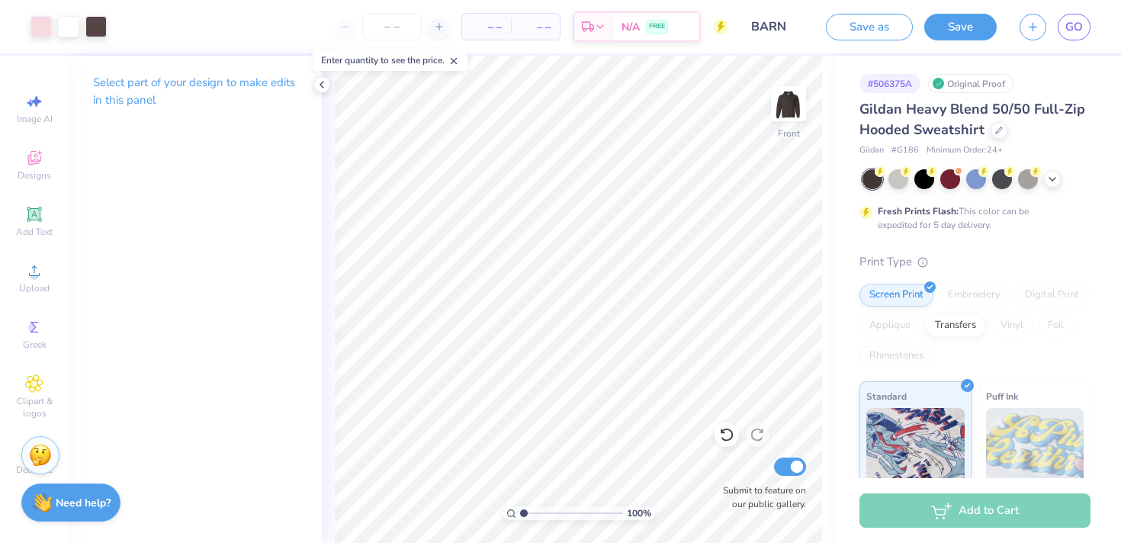
click at [326, 293] on div "100 % Front Submit to feature on our public gallery." at bounding box center [578, 299] width 513 height 487
type input "7.61"
type input "1.54"
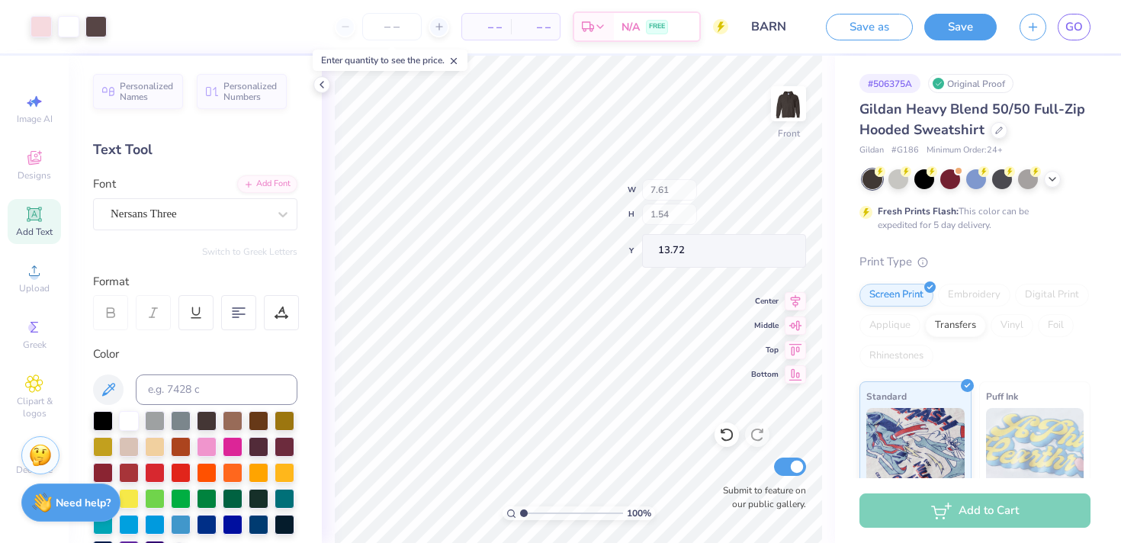
type input "14.11"
type input "7.53"
type input "1.91"
type input "11.65"
type input "7.01"
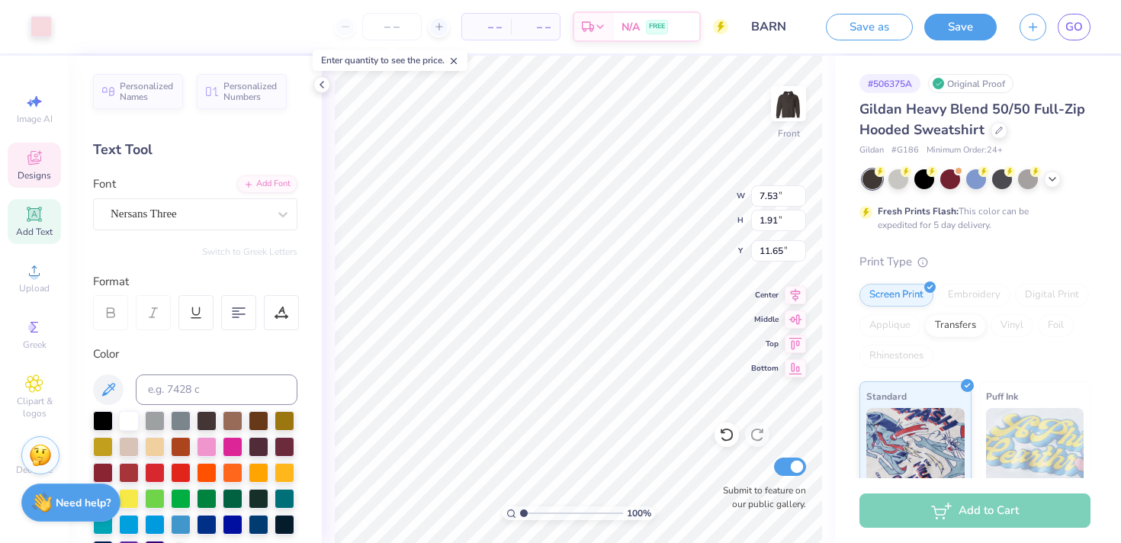
type input "6.89"
type input "11.44"
type input "4.35"
type input "4.28"
type input "11.37"
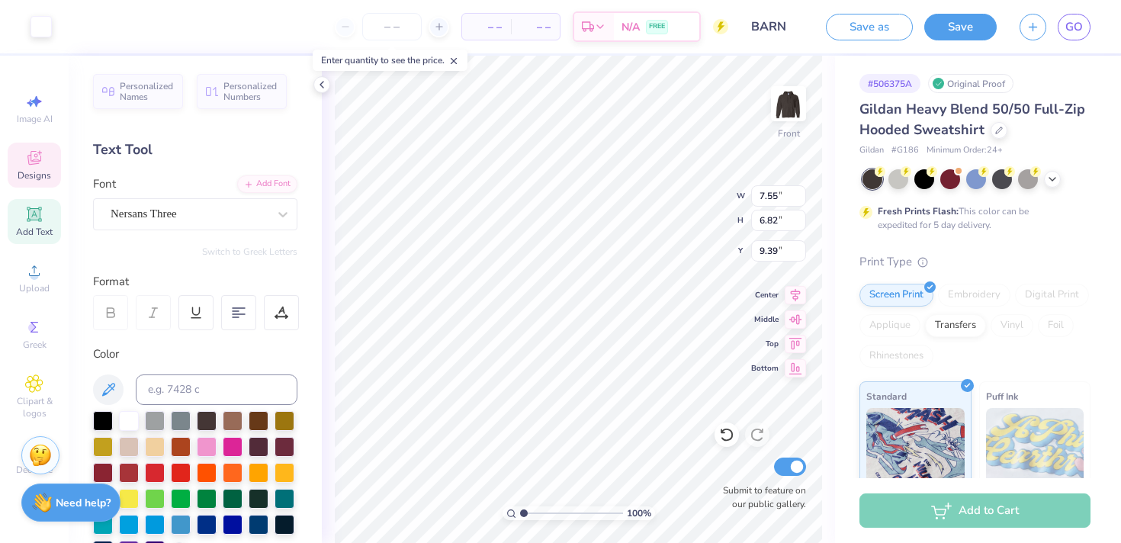
type input "2.77"
type input "2.68"
type input "15.65"
type input "15.25"
type input "2.91"
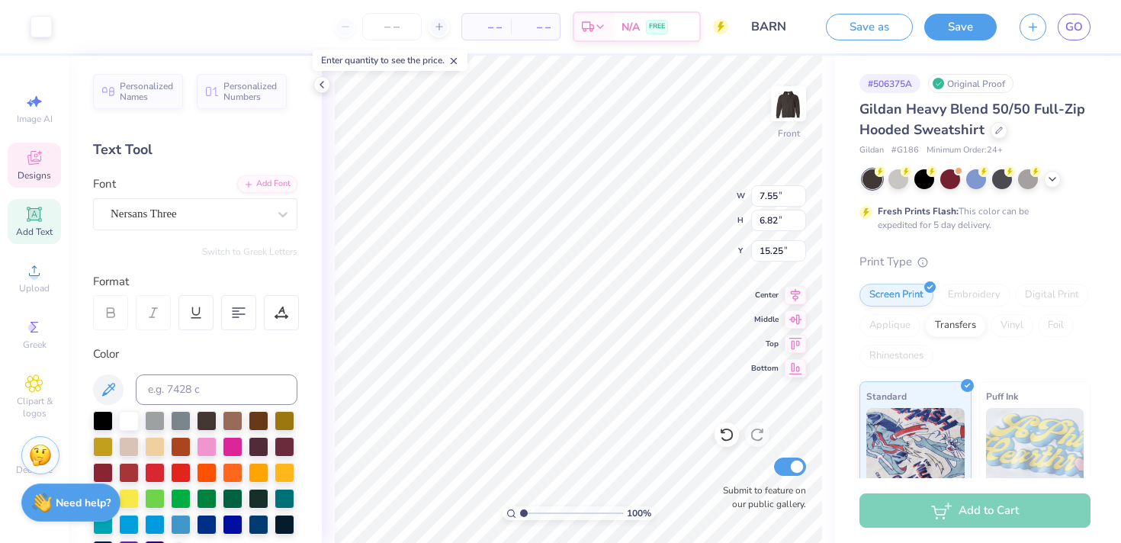
type input "2.63"
type input "9.33"
type input "5.72"
type input "5.62"
type input "10.03"
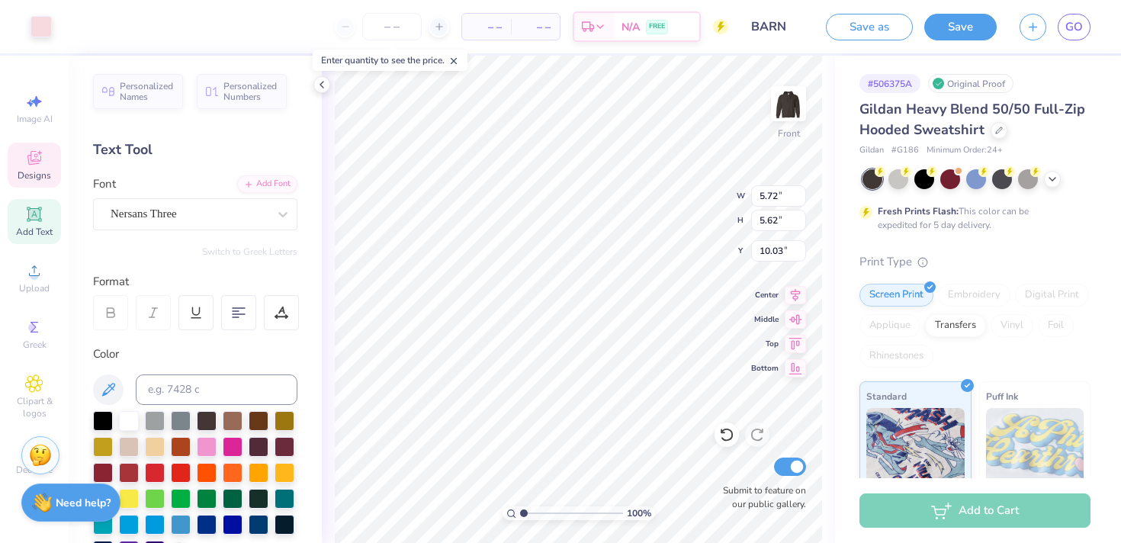
type input "5.69"
type input "5.56"
type input "10.72"
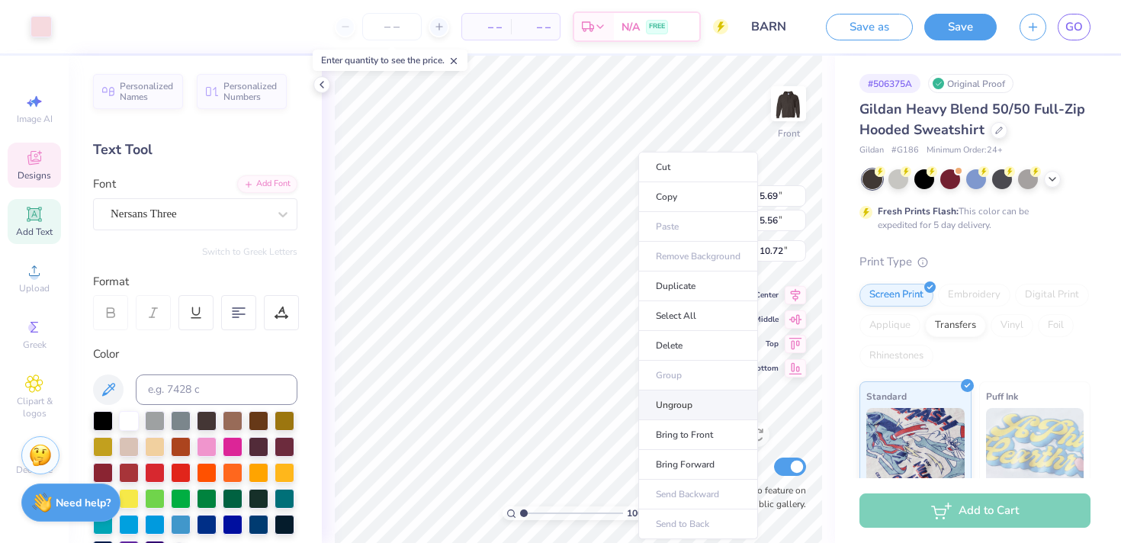
click at [681, 397] on li "Ungroup" at bounding box center [698, 405] width 120 height 30
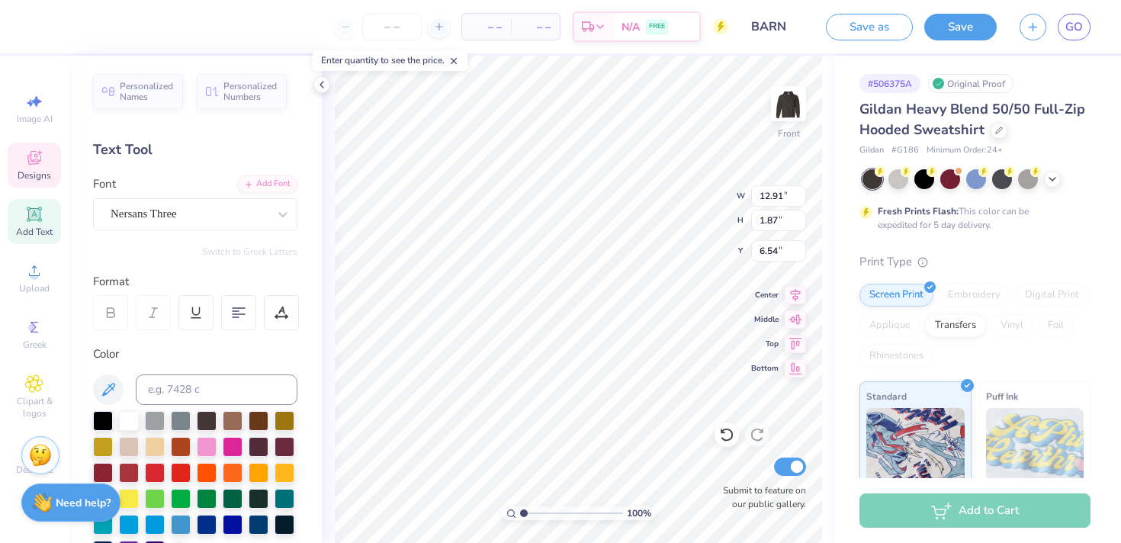
scroll to position [0, 0]
type textarea "T"
type textarea "[GEOGRAPHIC_DATA], [GEOGRAPHIC_DATA]"
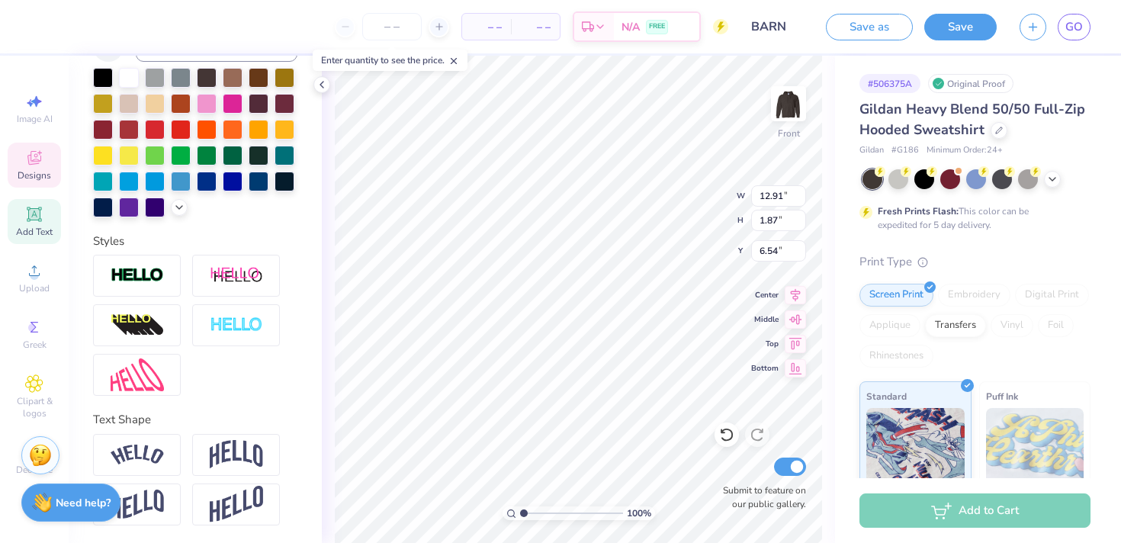
scroll to position [0, 0]
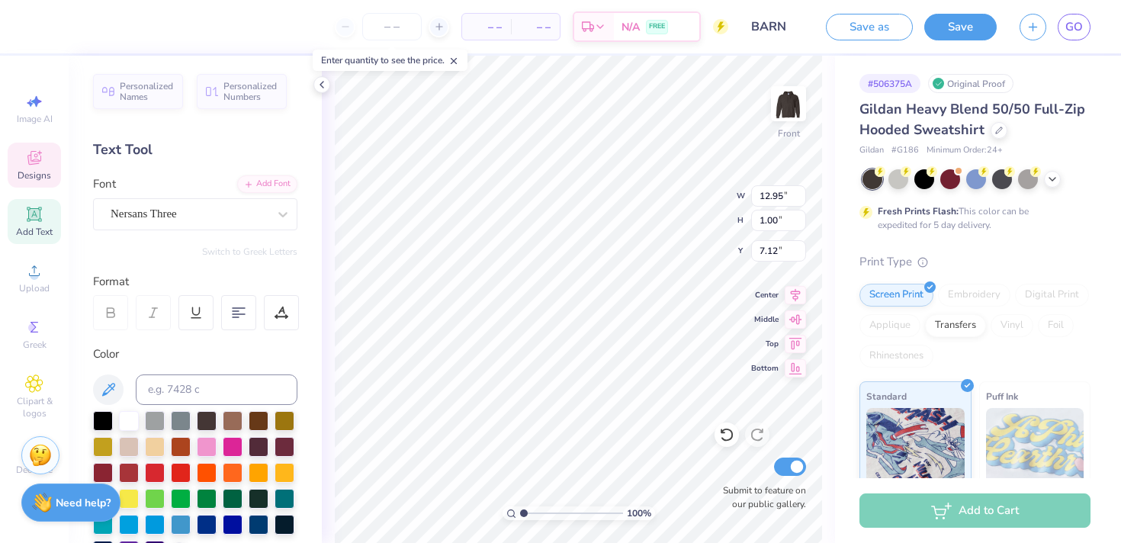
type input "12.95"
type input "1.00"
type input "6.88"
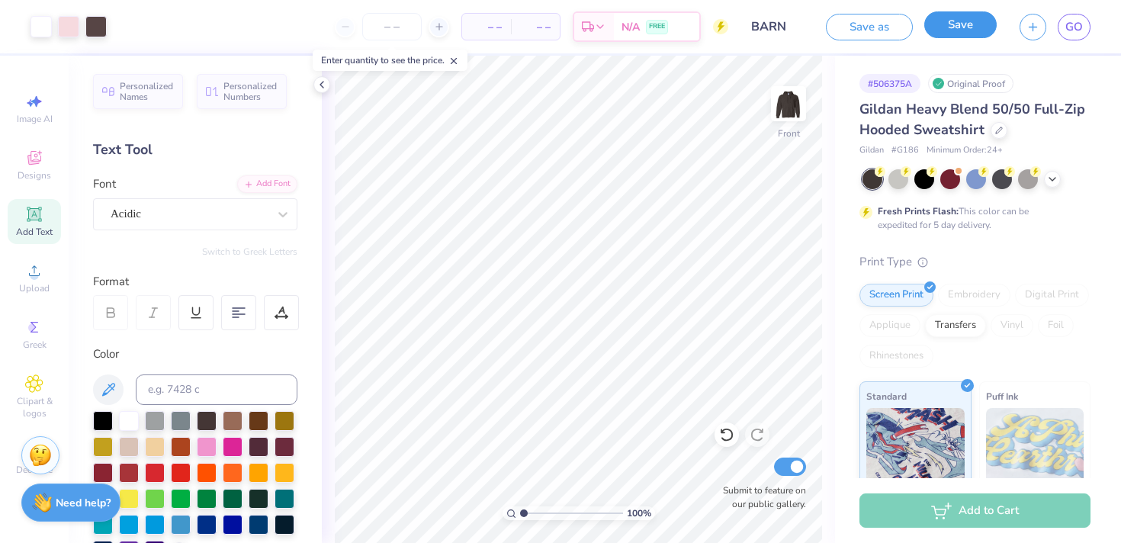
click at [956, 22] on button "Save" at bounding box center [960, 24] width 72 height 27
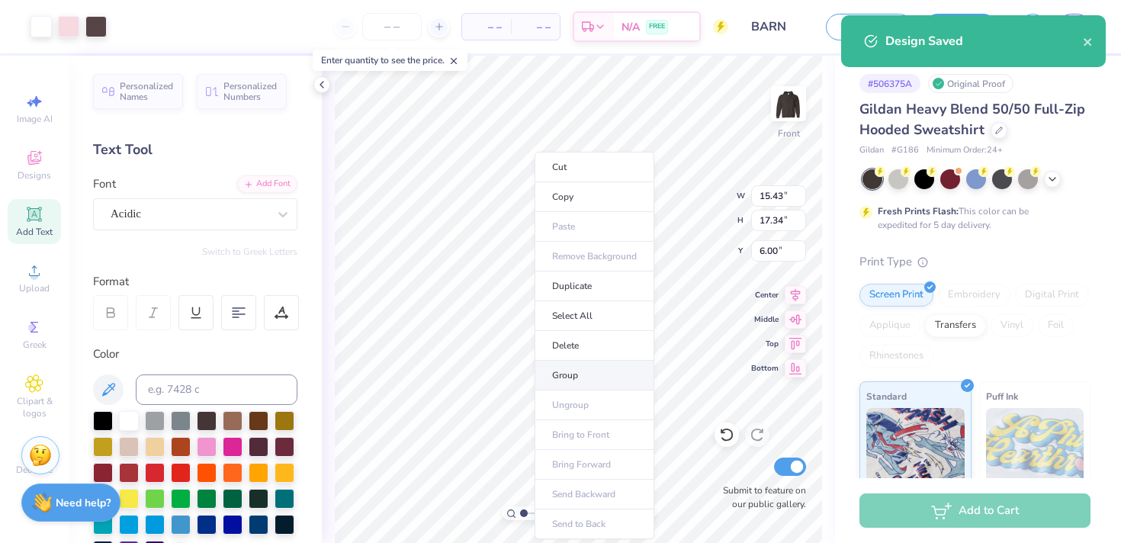
click at [581, 369] on li "Group" at bounding box center [595, 376] width 120 height 30
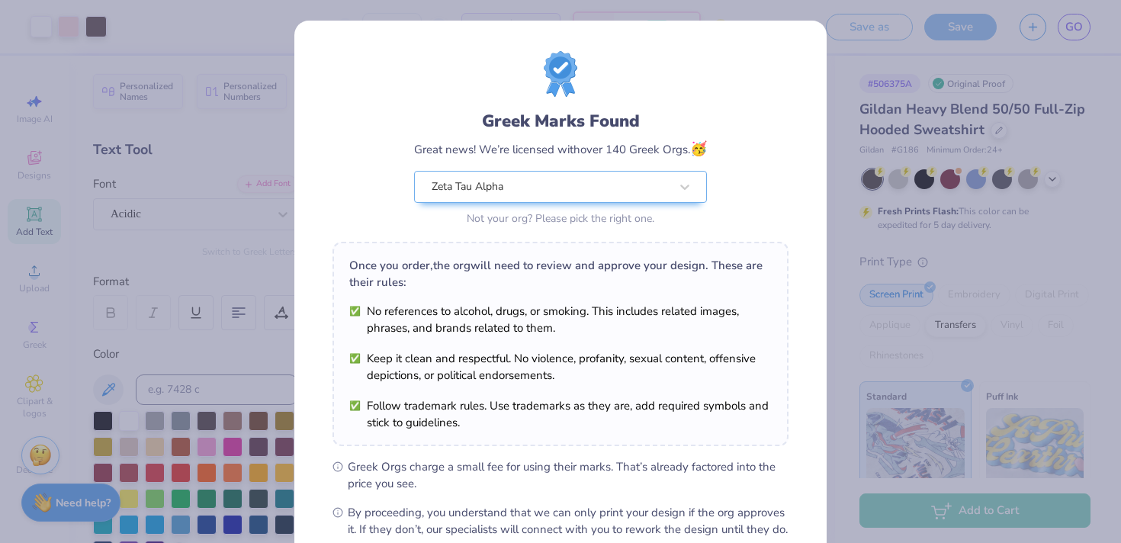
scroll to position [171, 0]
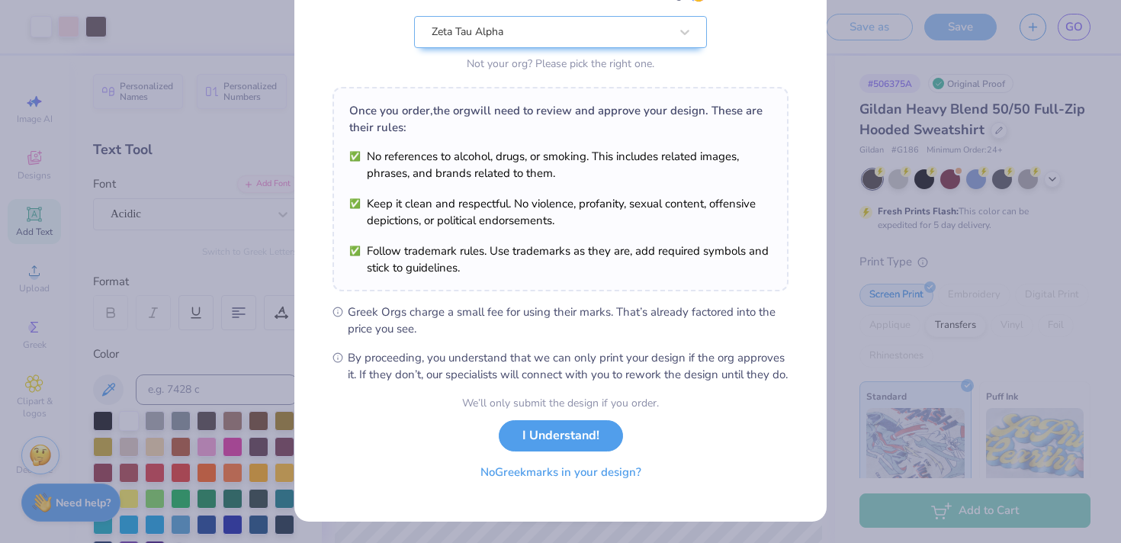
click at [590, 481] on button "No Greek marks in your design?" at bounding box center [560, 472] width 187 height 31
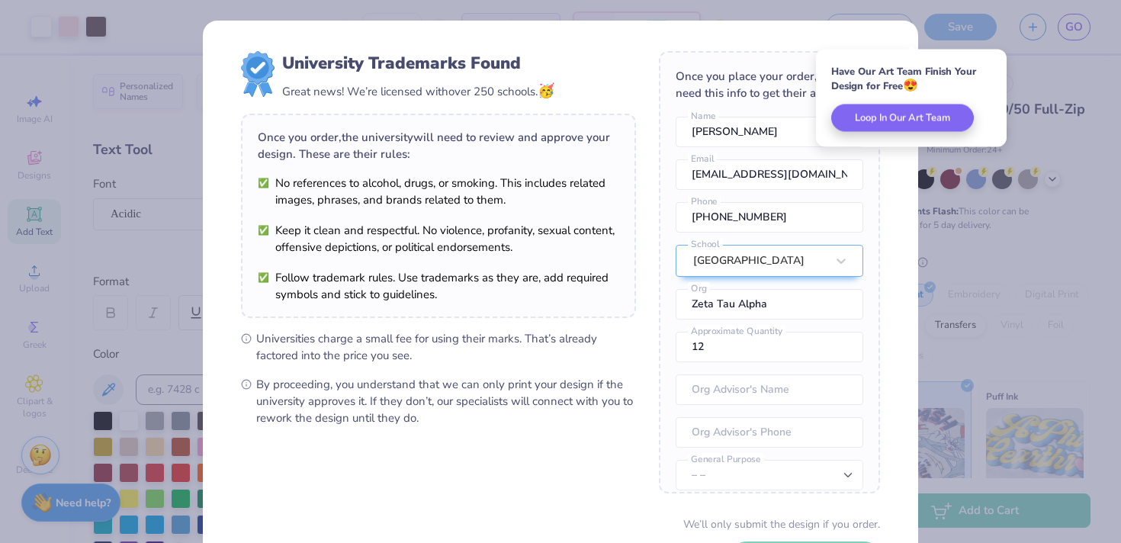
scroll to position [120, 0]
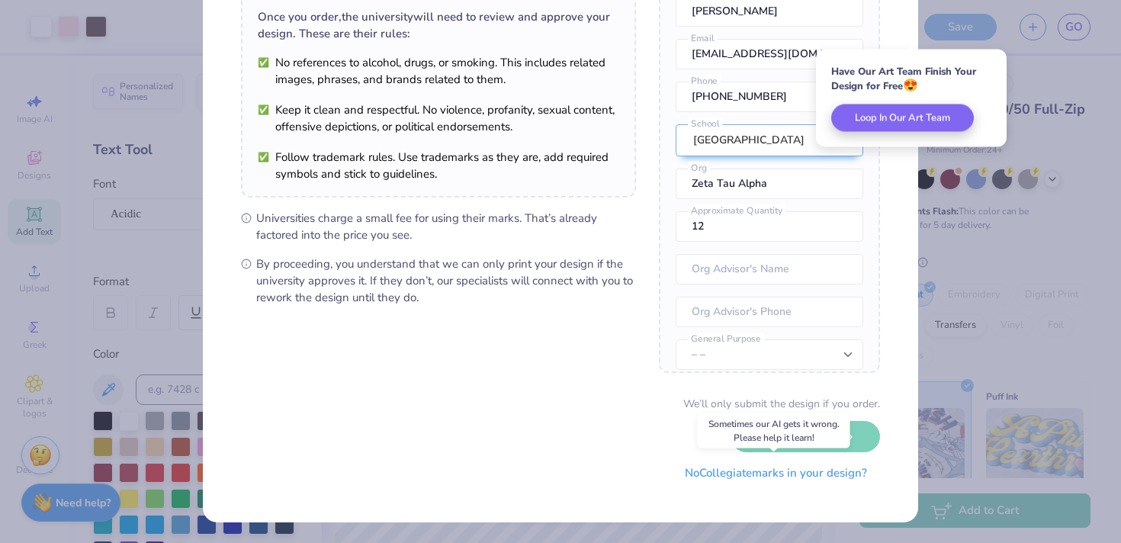
click at [743, 475] on button "No Collegiate marks in your design?" at bounding box center [776, 473] width 208 height 31
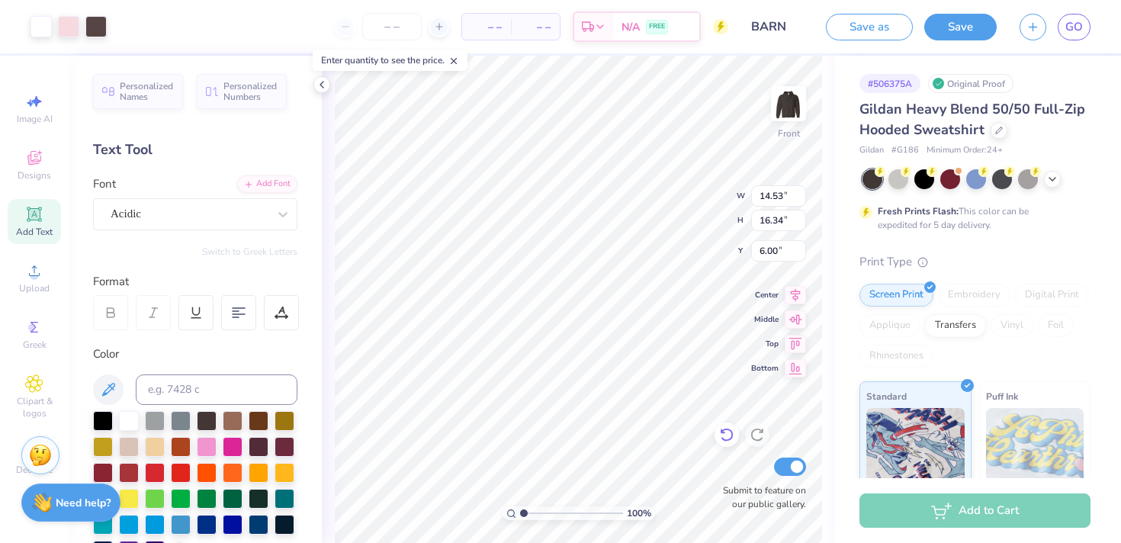
type input "14.53"
type input "16.34"
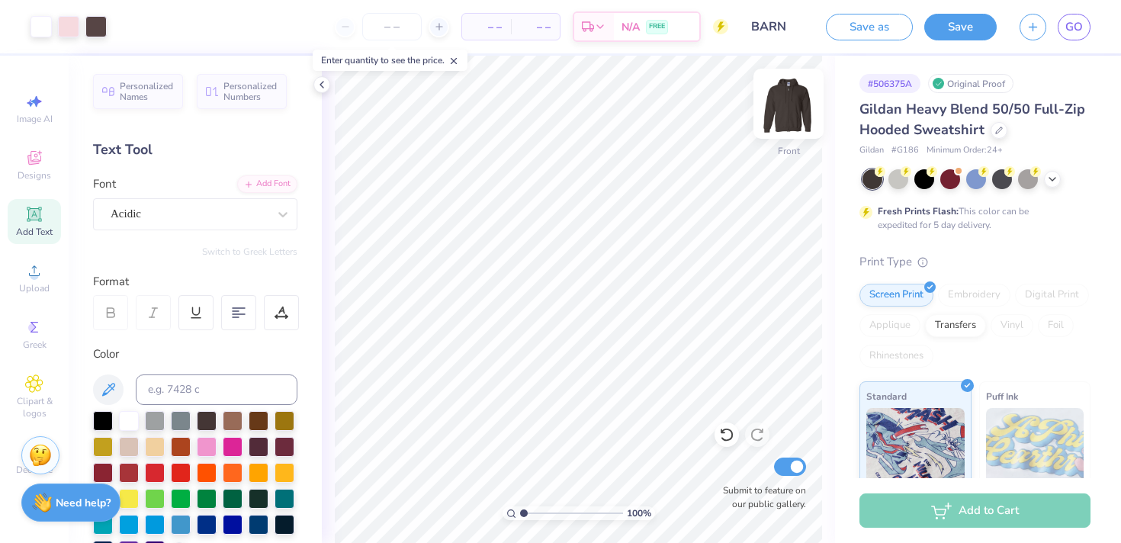
click at [789, 100] on img at bounding box center [788, 103] width 61 height 61
click at [35, 171] on span "Designs" at bounding box center [35, 175] width 34 height 12
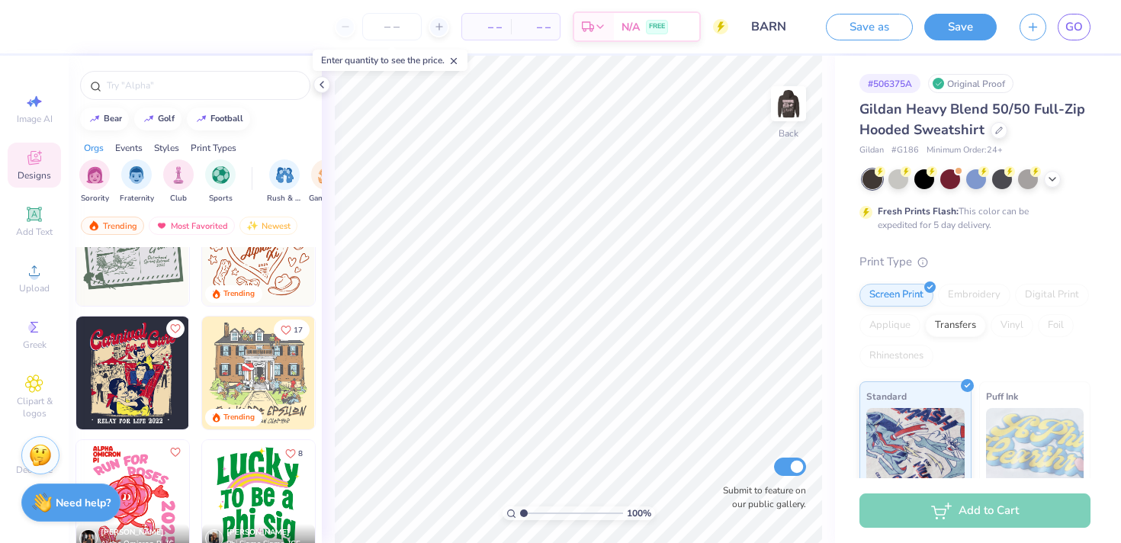
scroll to position [4745, 0]
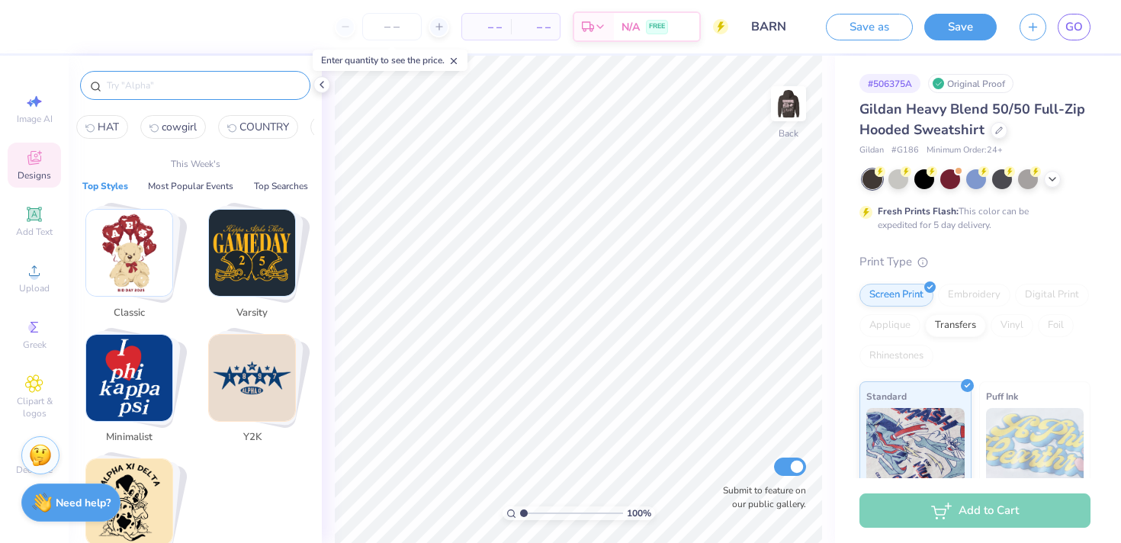
click at [165, 80] on input "text" at bounding box center [202, 85] width 195 height 15
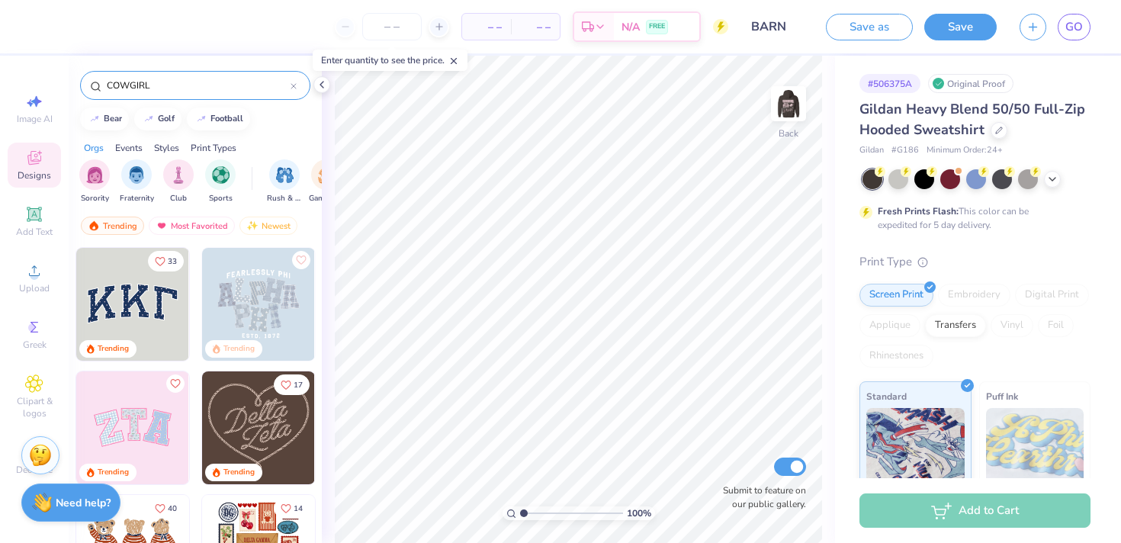
type input "COWGIRL"
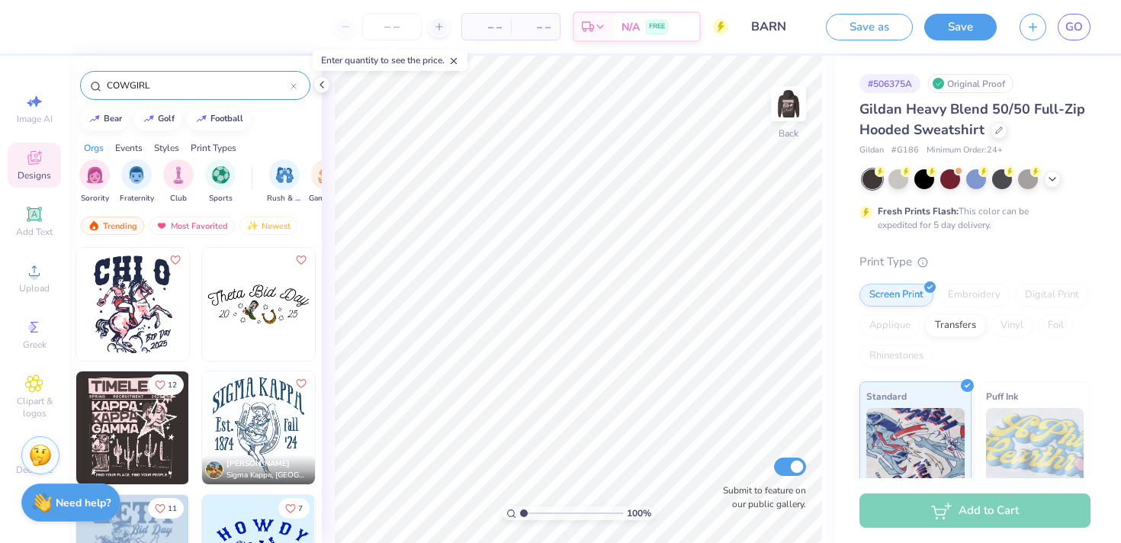
scroll to position [93, 0]
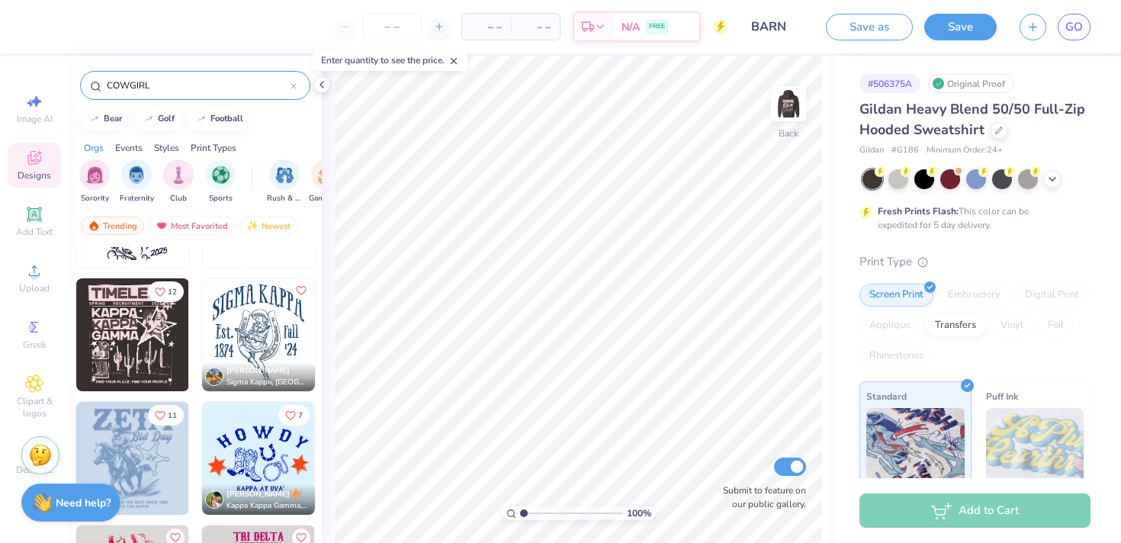
click at [142, 354] on img at bounding box center [132, 334] width 113 height 113
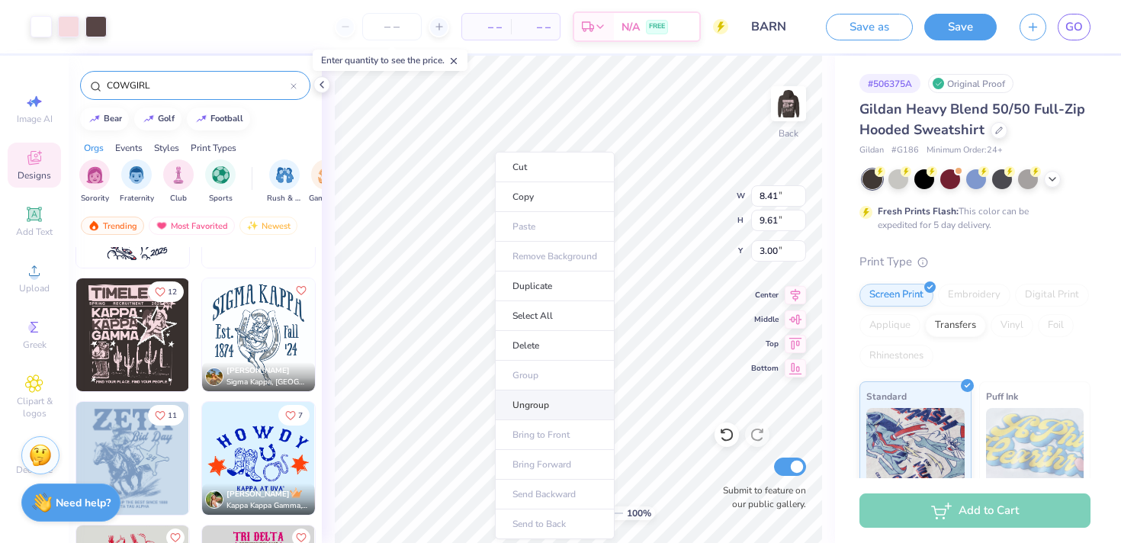
click at [541, 404] on li "Ungroup" at bounding box center [555, 405] width 120 height 30
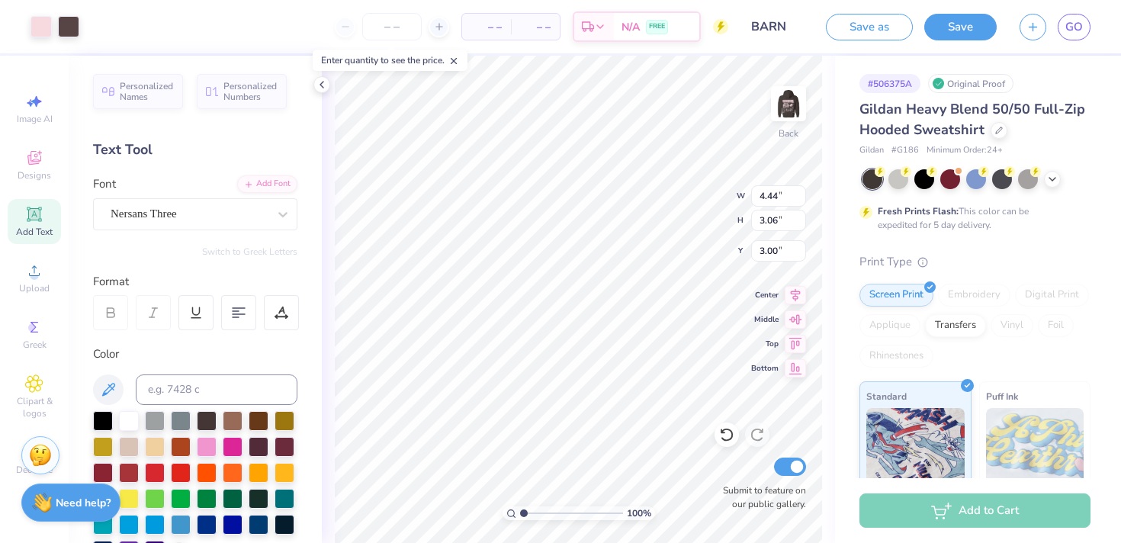
type input "3.00"
click at [550, 376] on li "Group" at bounding box center [573, 376] width 120 height 30
type input "3.89"
click at [553, 512] on input "range" at bounding box center [571, 513] width 103 height 14
click at [616, 414] on li "Ungroup" at bounding box center [654, 405] width 120 height 30
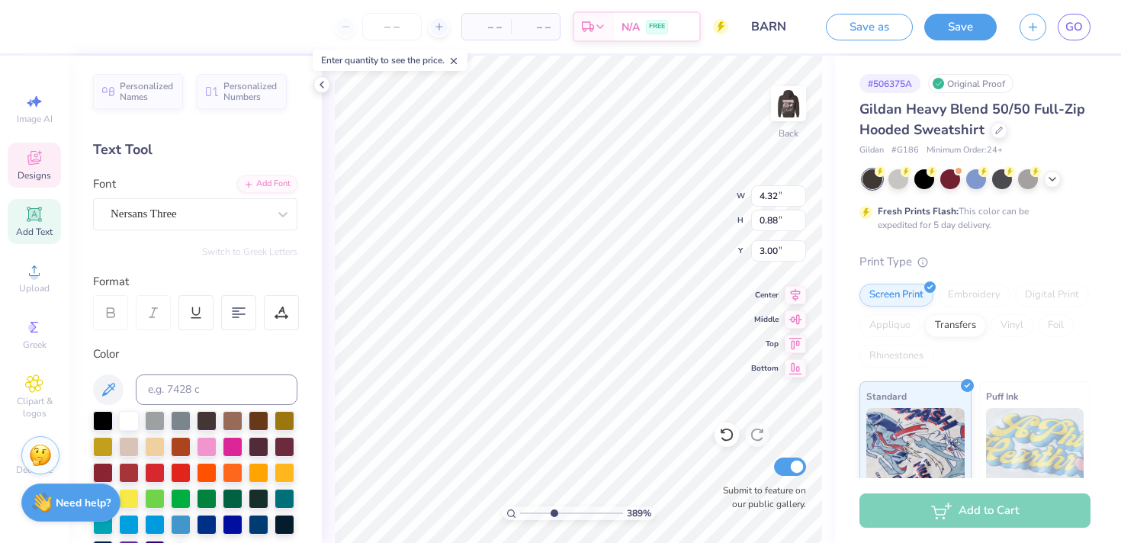
scroll to position [0, 0]
click at [671, 210] on div "389 % Back W 4.32 4.32 " H 0.88 0.88 " Y 3.00 3.00 " Center Middle Top Bottom S…" at bounding box center [578, 299] width 513 height 487
click at [449, 195] on div "389 % Back W 4.32 4.32 " H 0.88 0.88 " Y 3.00 3.00 " Center Middle Top Bottom S…" at bounding box center [578, 299] width 513 height 487
type textarea "K"
type textarea "ZETA"
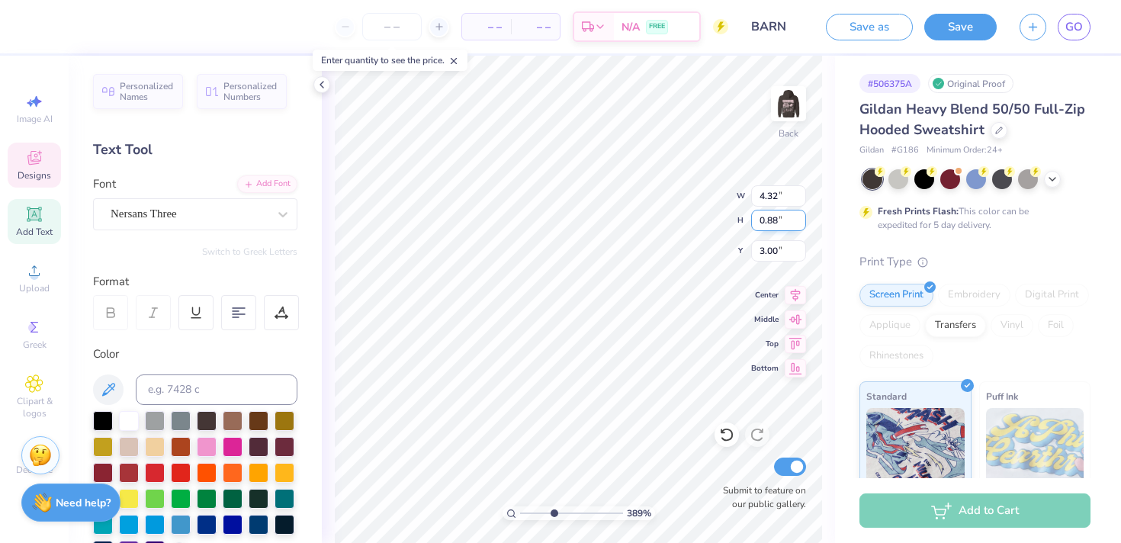
type input "4.35"
type input "1.10"
type input "3.96"
type textarea "TAU"
type input "4.44"
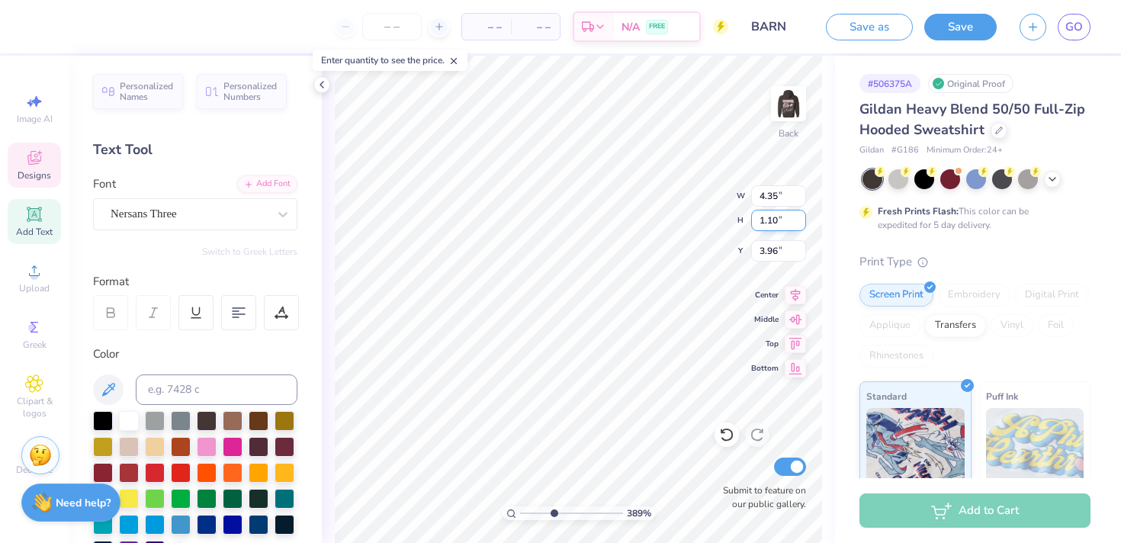
type input "0.91"
type input "5.14"
type textarea "ALPHA"
type input "1"
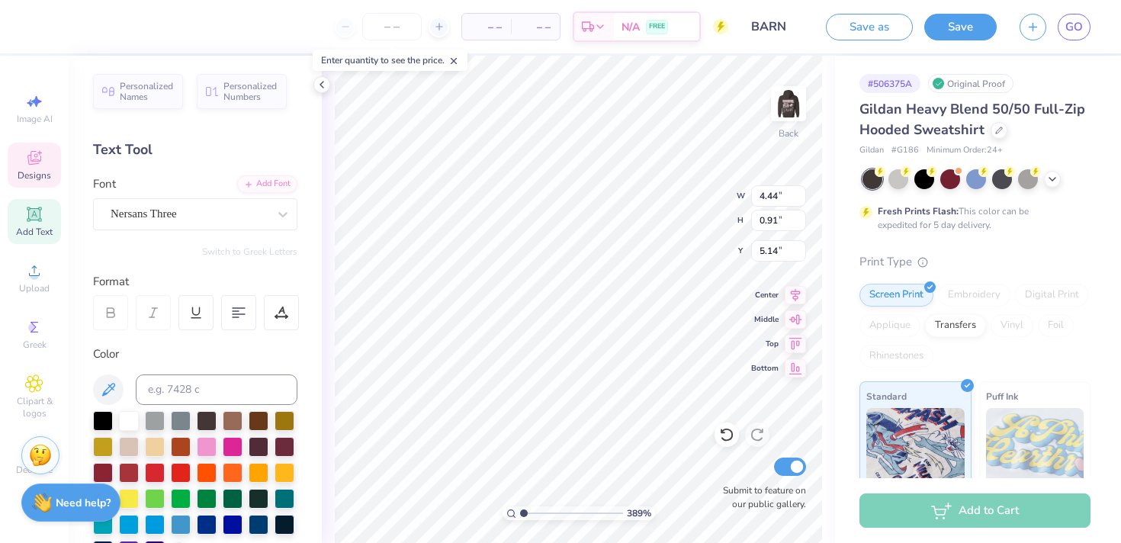
click at [523, 515] on input "range" at bounding box center [571, 513] width 103 height 14
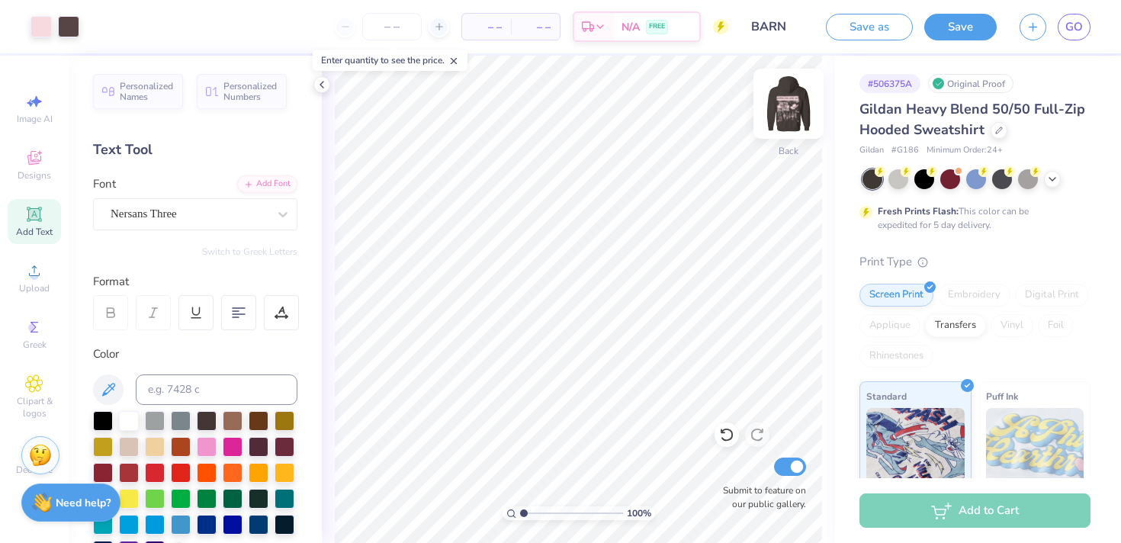
click at [787, 106] on img at bounding box center [788, 103] width 61 height 61
click at [795, 120] on img at bounding box center [788, 103] width 61 height 61
click at [787, 21] on input "BARN" at bounding box center [777, 26] width 75 height 31
click at [788, 24] on input "BARN" at bounding box center [777, 26] width 75 height 31
click at [785, 26] on input "BARN" at bounding box center [777, 26] width 75 height 31
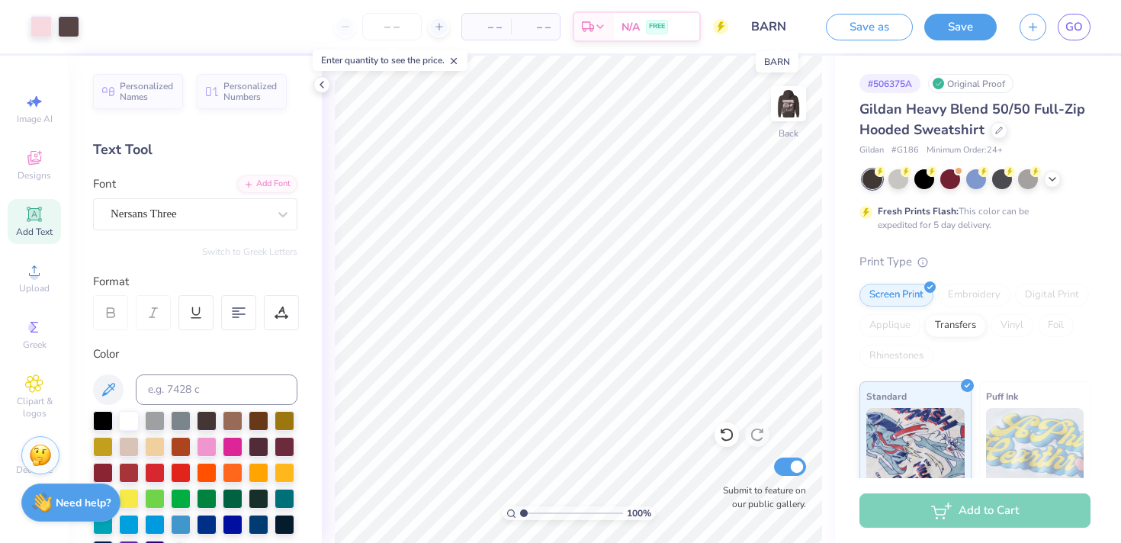
click at [782, 27] on input "BARN" at bounding box center [777, 26] width 75 height 31
click at [855, 28] on button "Save as" at bounding box center [869, 24] width 87 height 27
click at [853, 26] on div "Save as" at bounding box center [869, 27] width 87 height 27
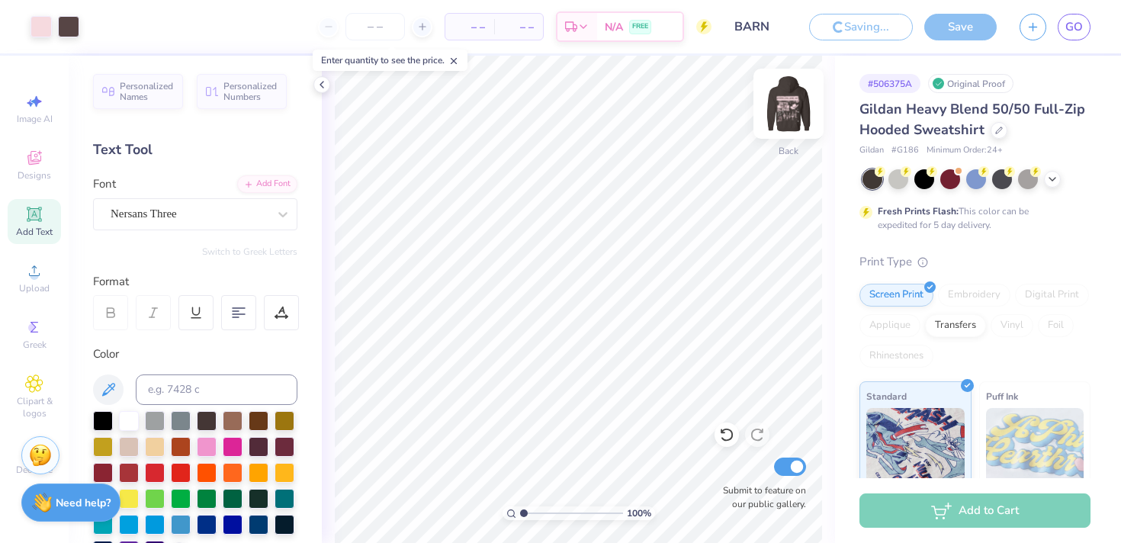
click at [792, 86] on div at bounding box center [788, 104] width 70 height 70
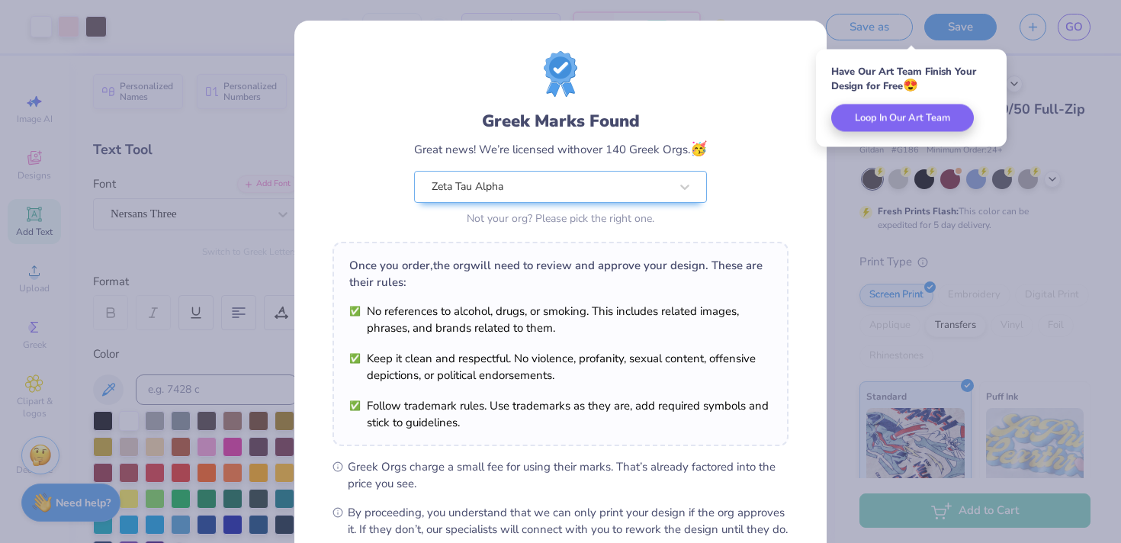
scroll to position [171, 0]
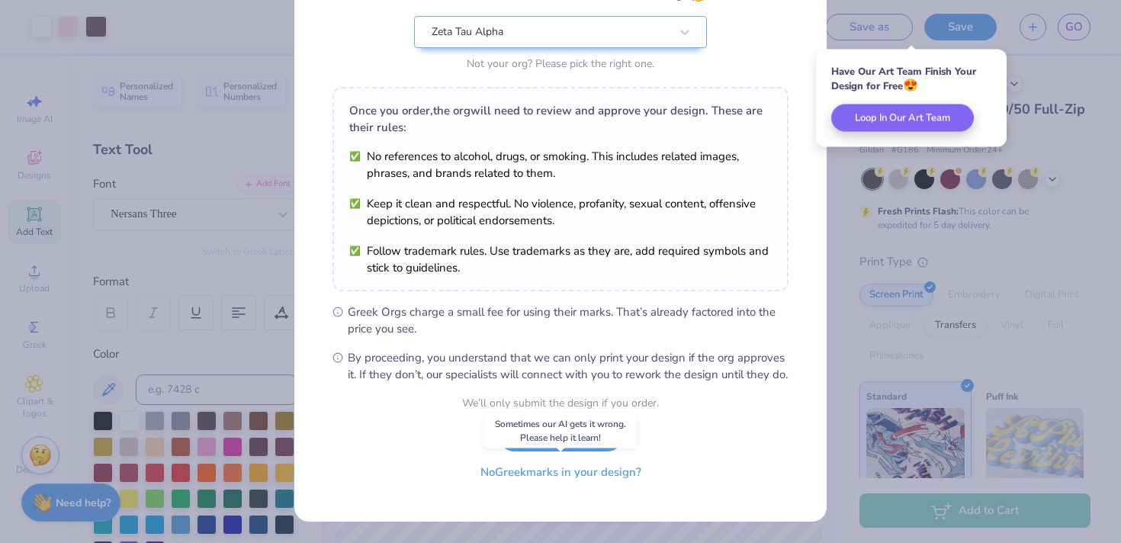
click at [512, 480] on button "No Greek marks in your design?" at bounding box center [560, 472] width 187 height 31
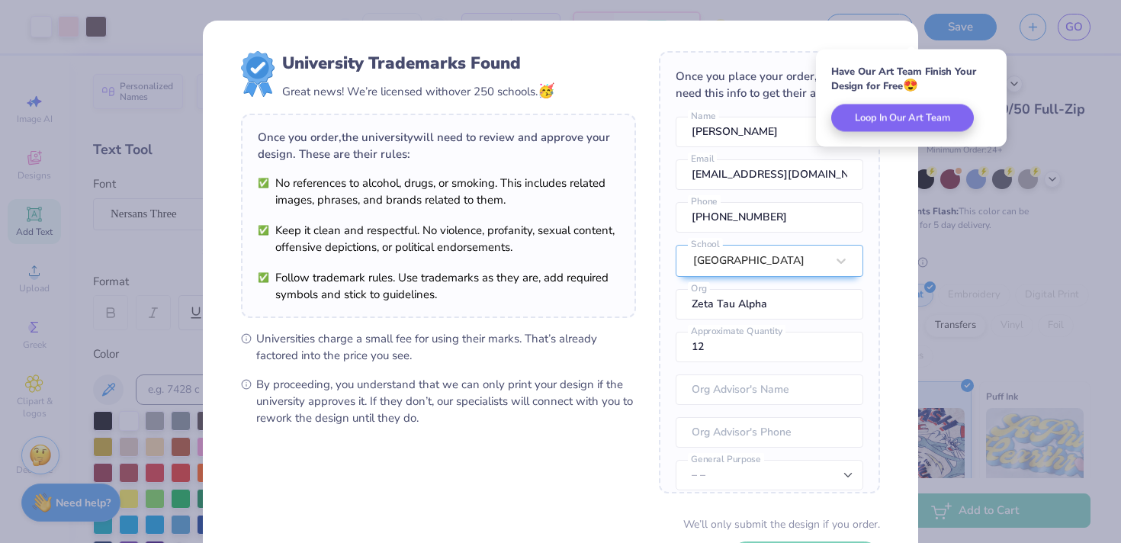
scroll to position [120, 0]
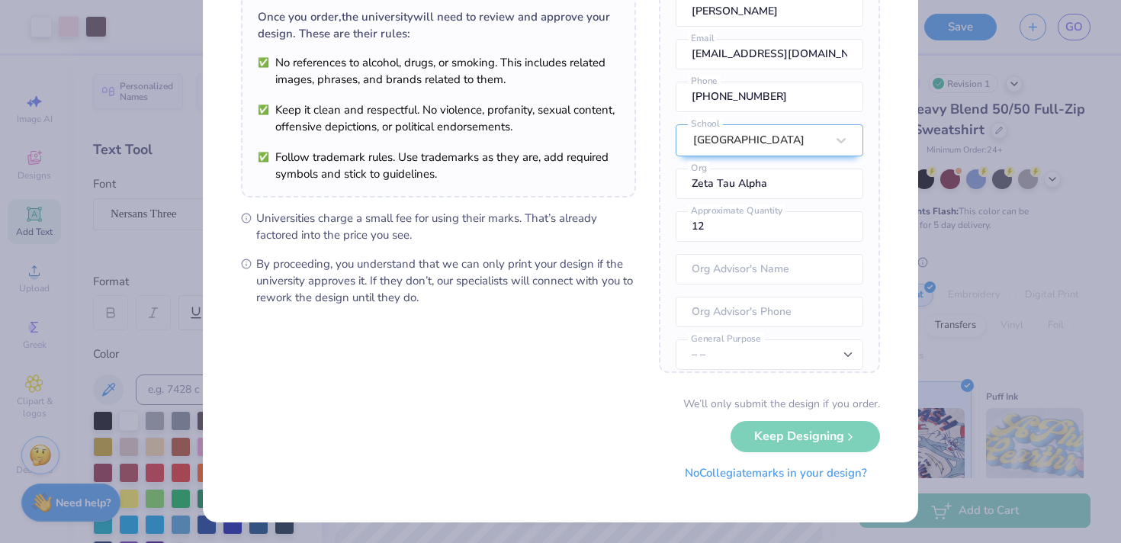
click at [763, 483] on button "No Collegiate marks in your design?" at bounding box center [776, 473] width 208 height 31
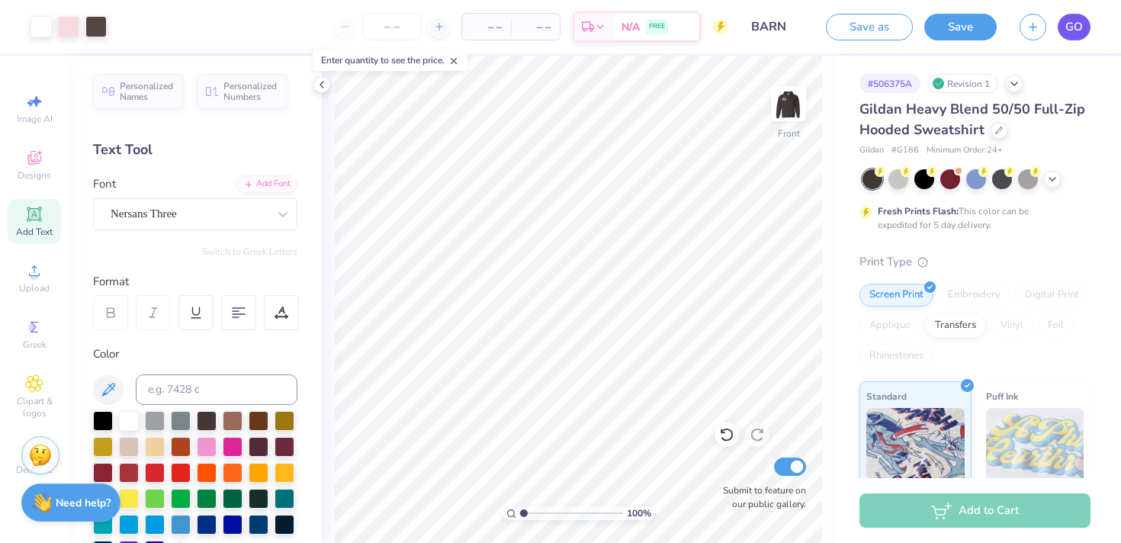
click at [1078, 17] on link "GO" at bounding box center [1074, 27] width 33 height 27
